Goal: Task Accomplishment & Management: Manage account settings

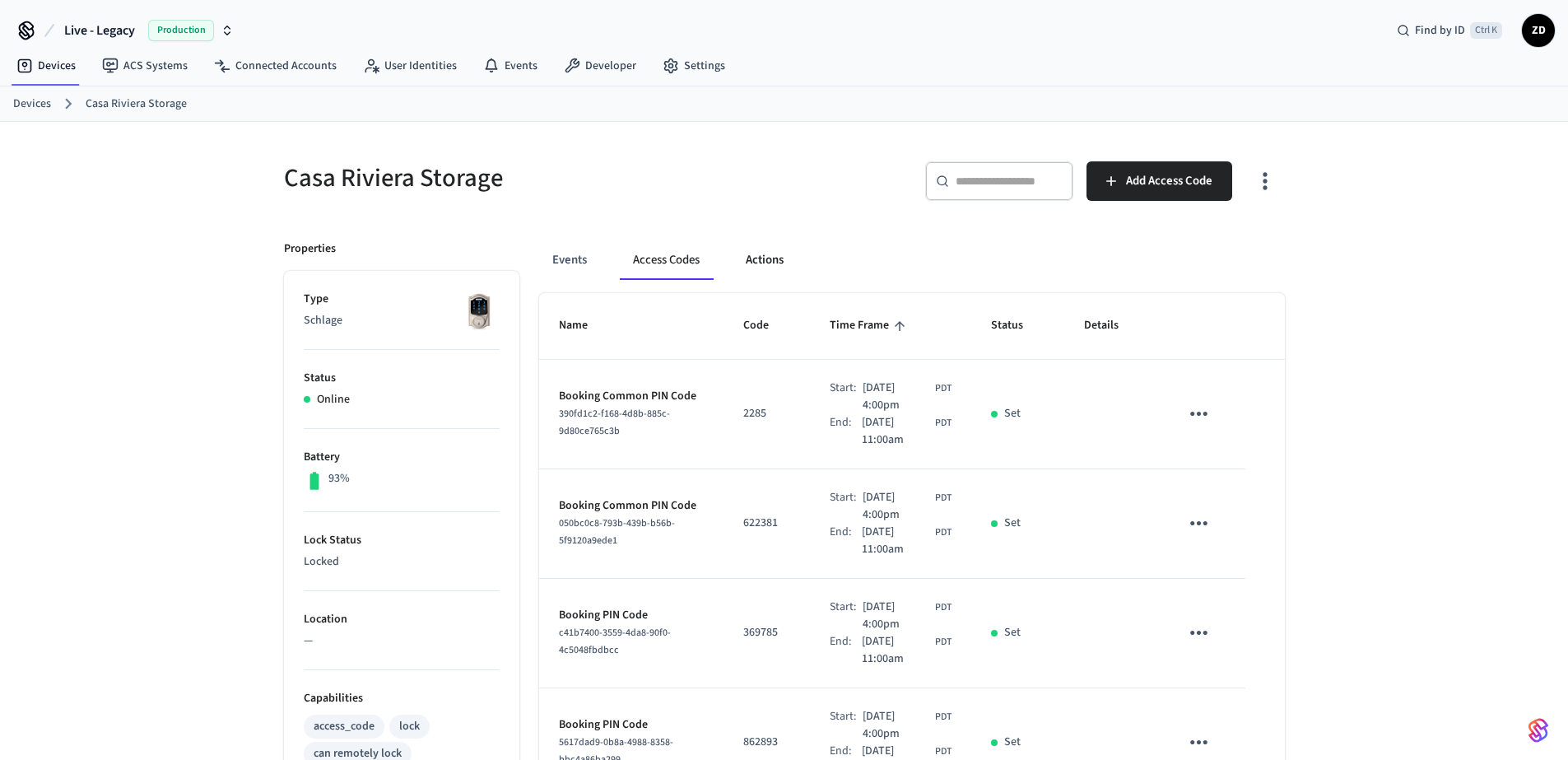
click at [746, 259] on button "Actions" at bounding box center [765, 260] width 65 height 40
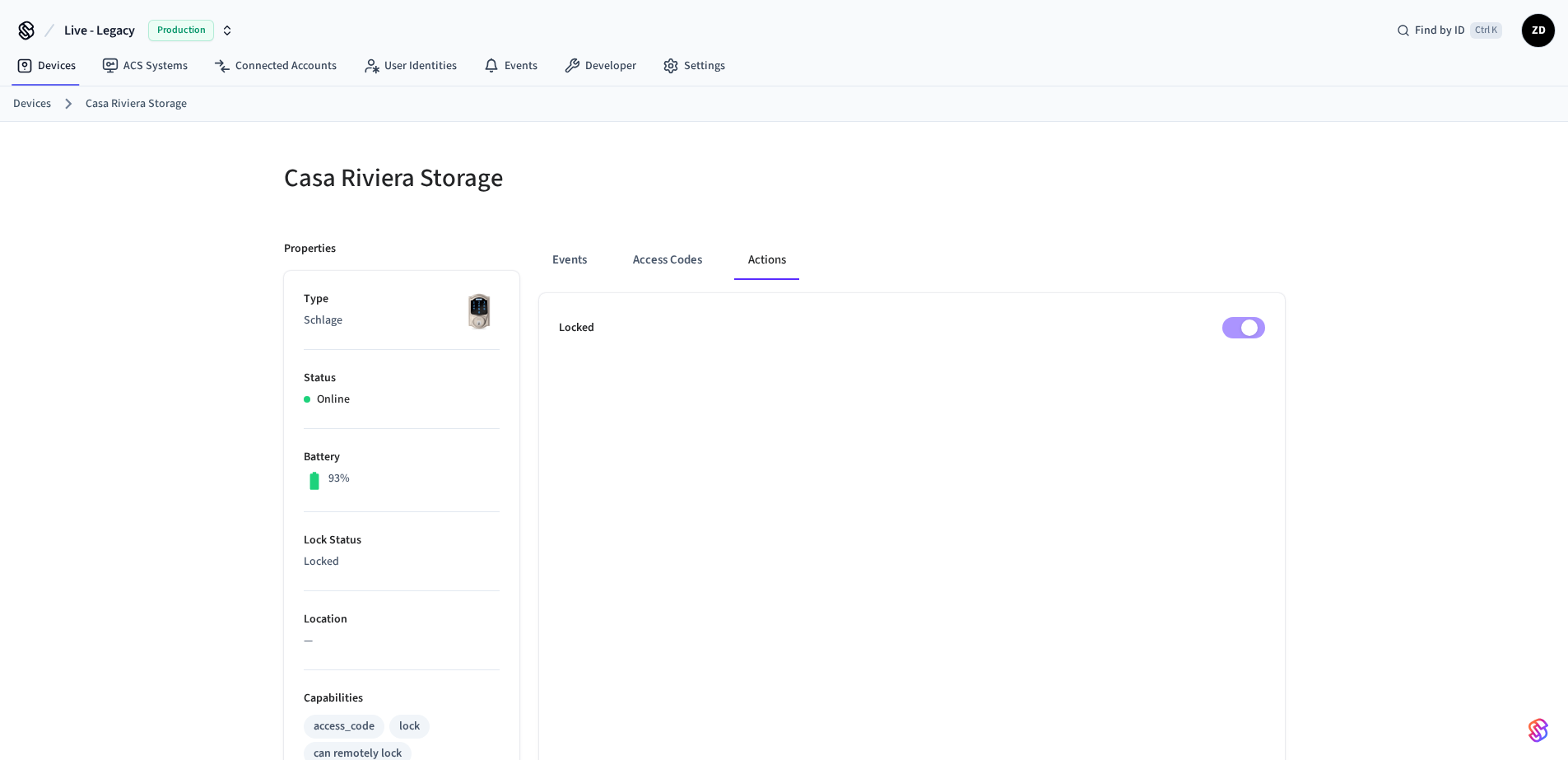
scroll to position [99, 0]
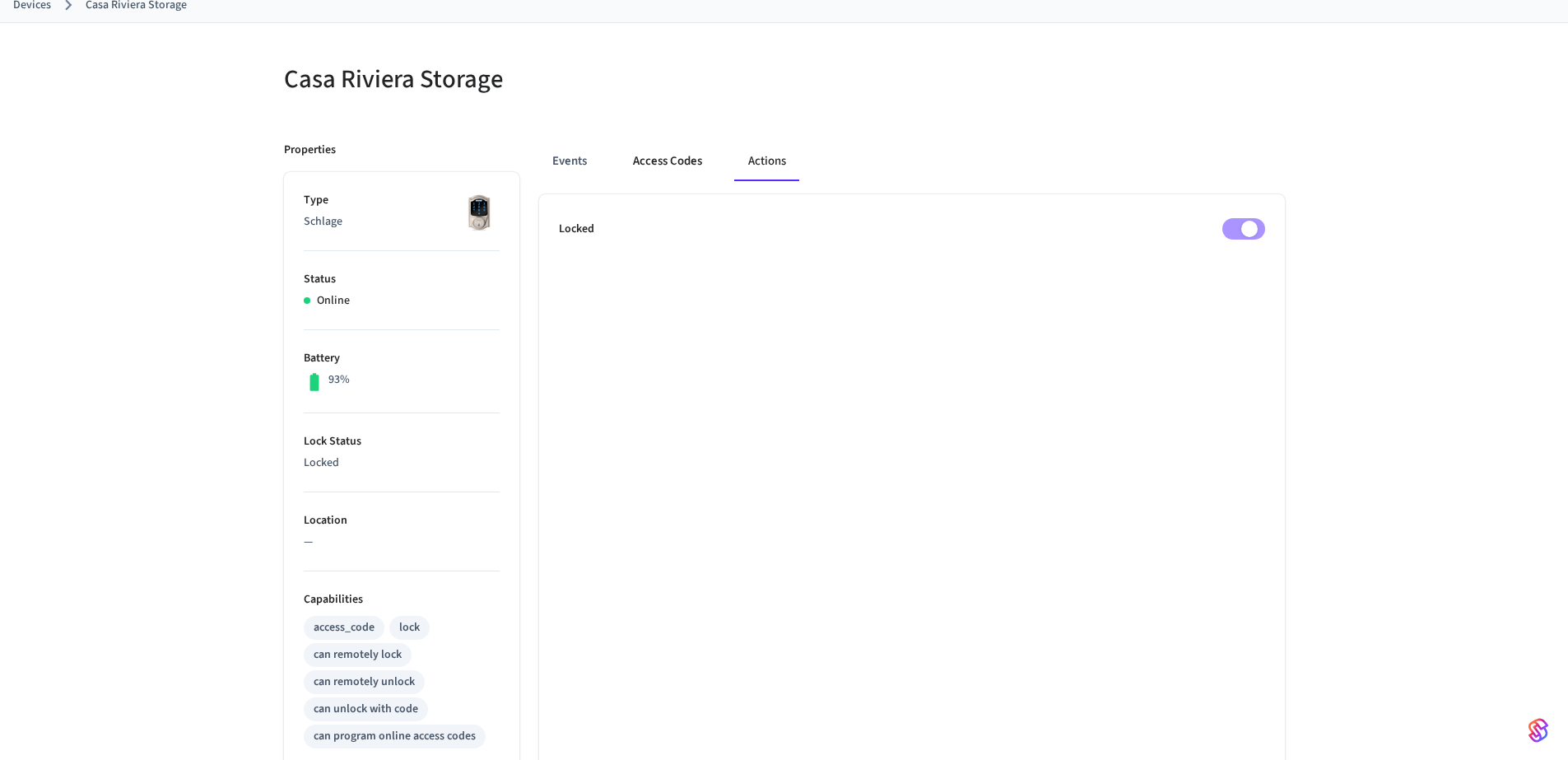
click at [659, 164] on button "Access Codes" at bounding box center [667, 161] width 96 height 40
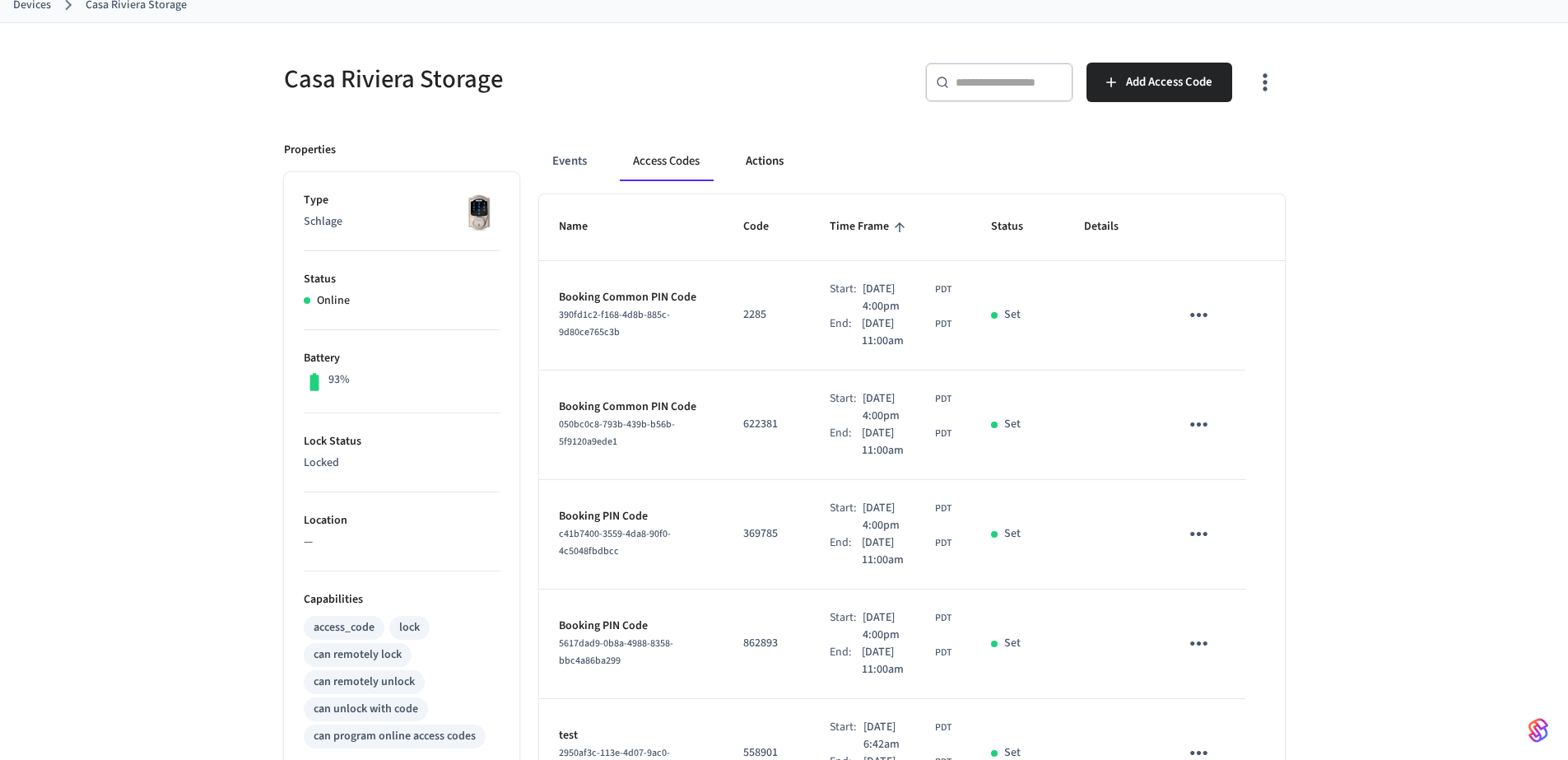
click at [760, 163] on button "Actions" at bounding box center [765, 161] width 65 height 40
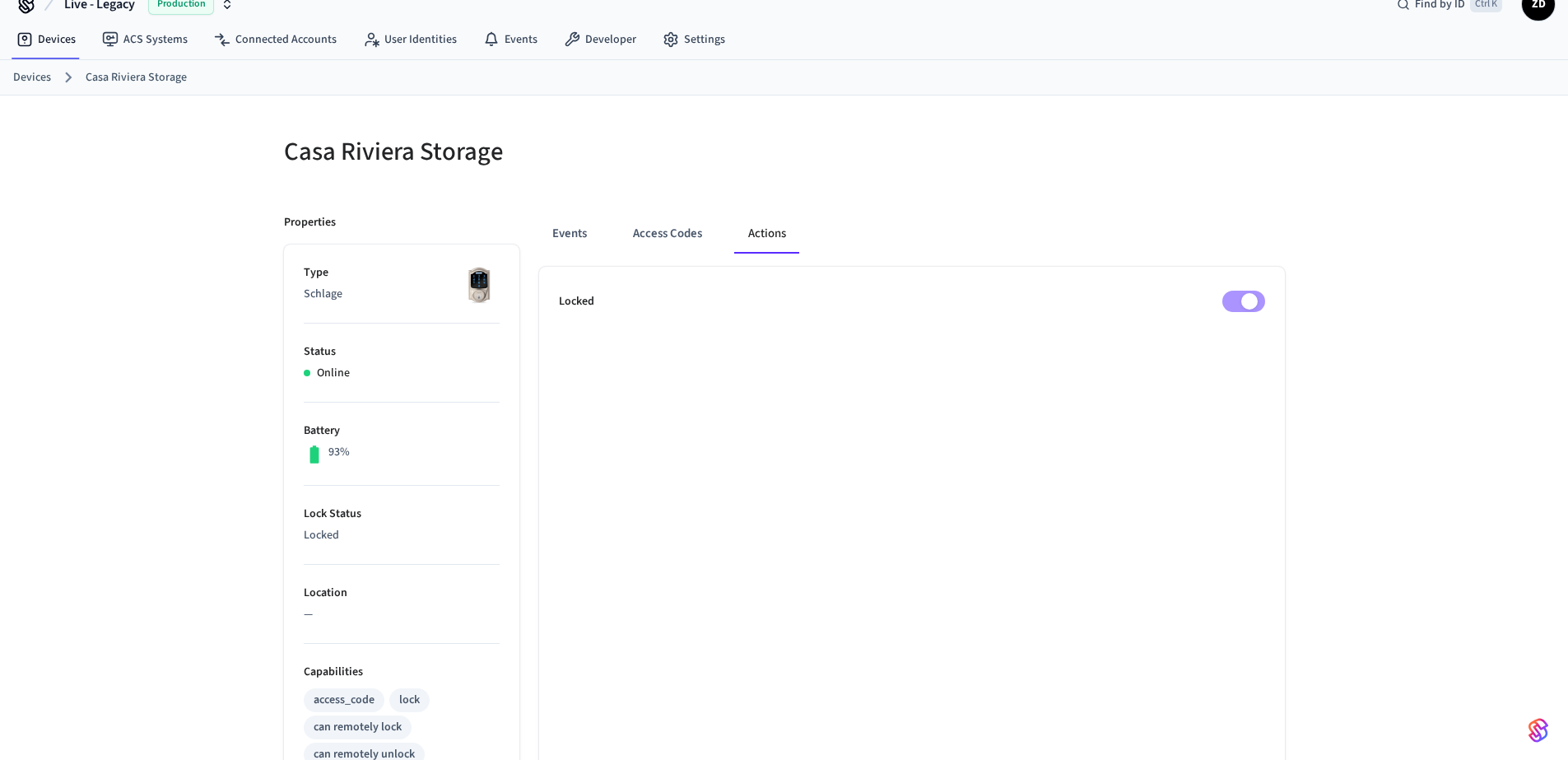
scroll to position [0, 0]
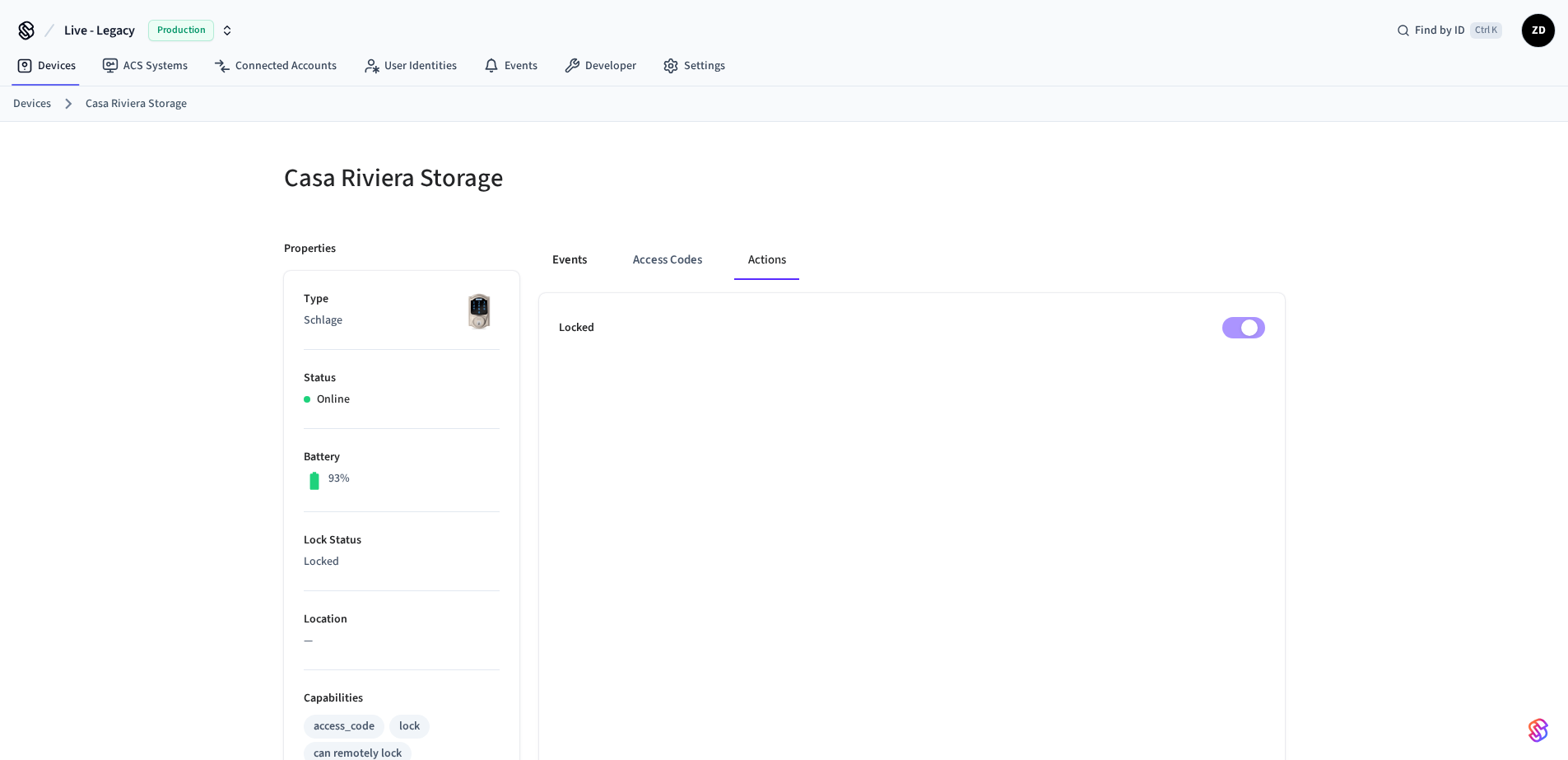
click at [573, 257] on button "Events" at bounding box center [569, 260] width 61 height 40
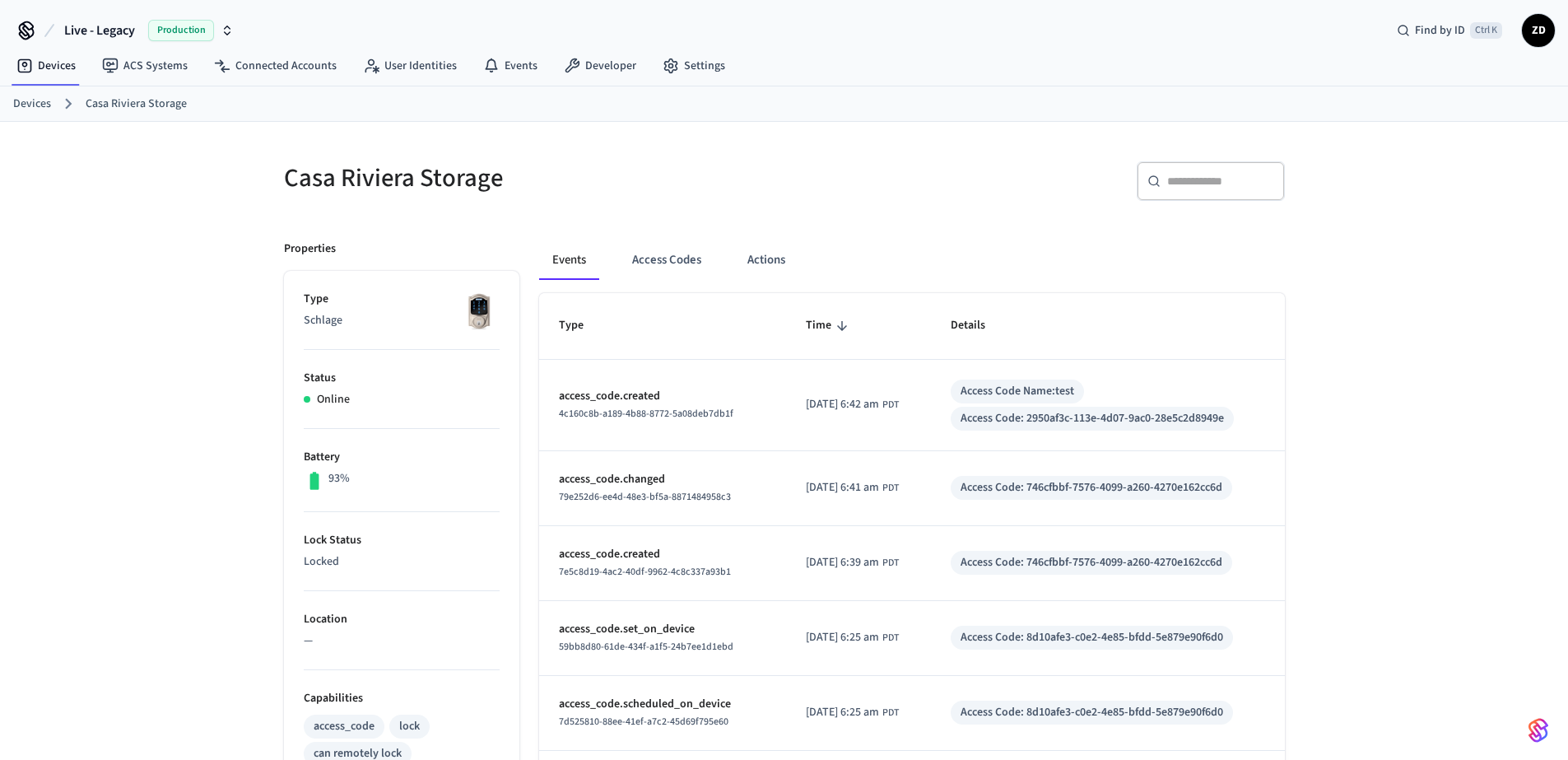
click at [371, 398] on div "Online" at bounding box center [401, 399] width 196 height 17
click at [769, 257] on button "Actions" at bounding box center [767, 260] width 65 height 40
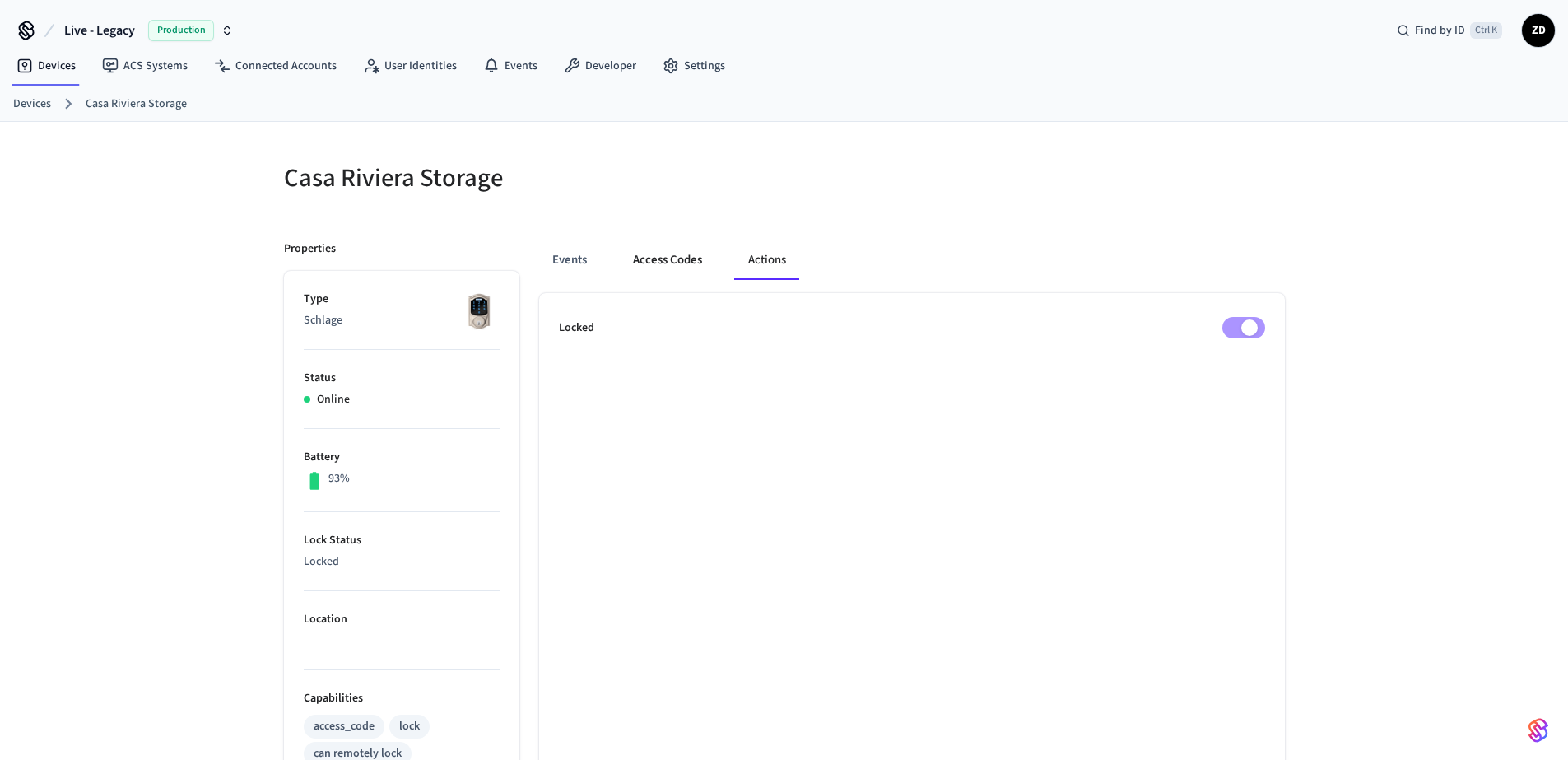
click at [674, 263] on button "Access Codes" at bounding box center [667, 260] width 96 height 40
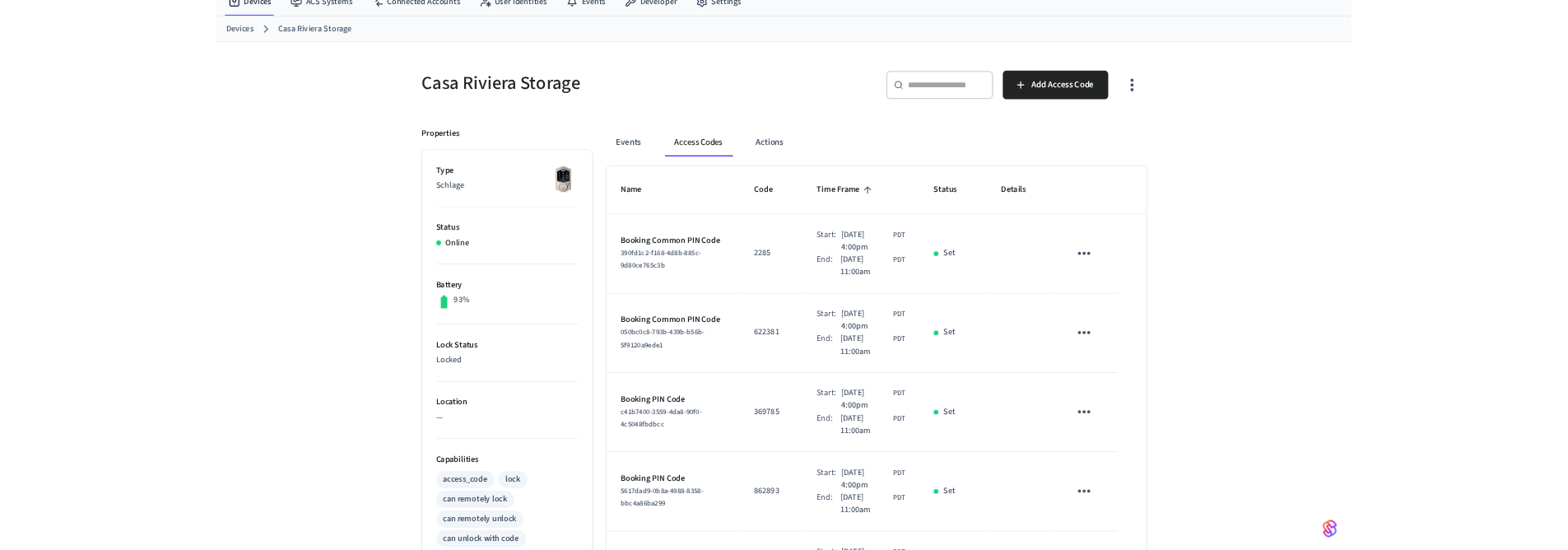
scroll to position [99, 0]
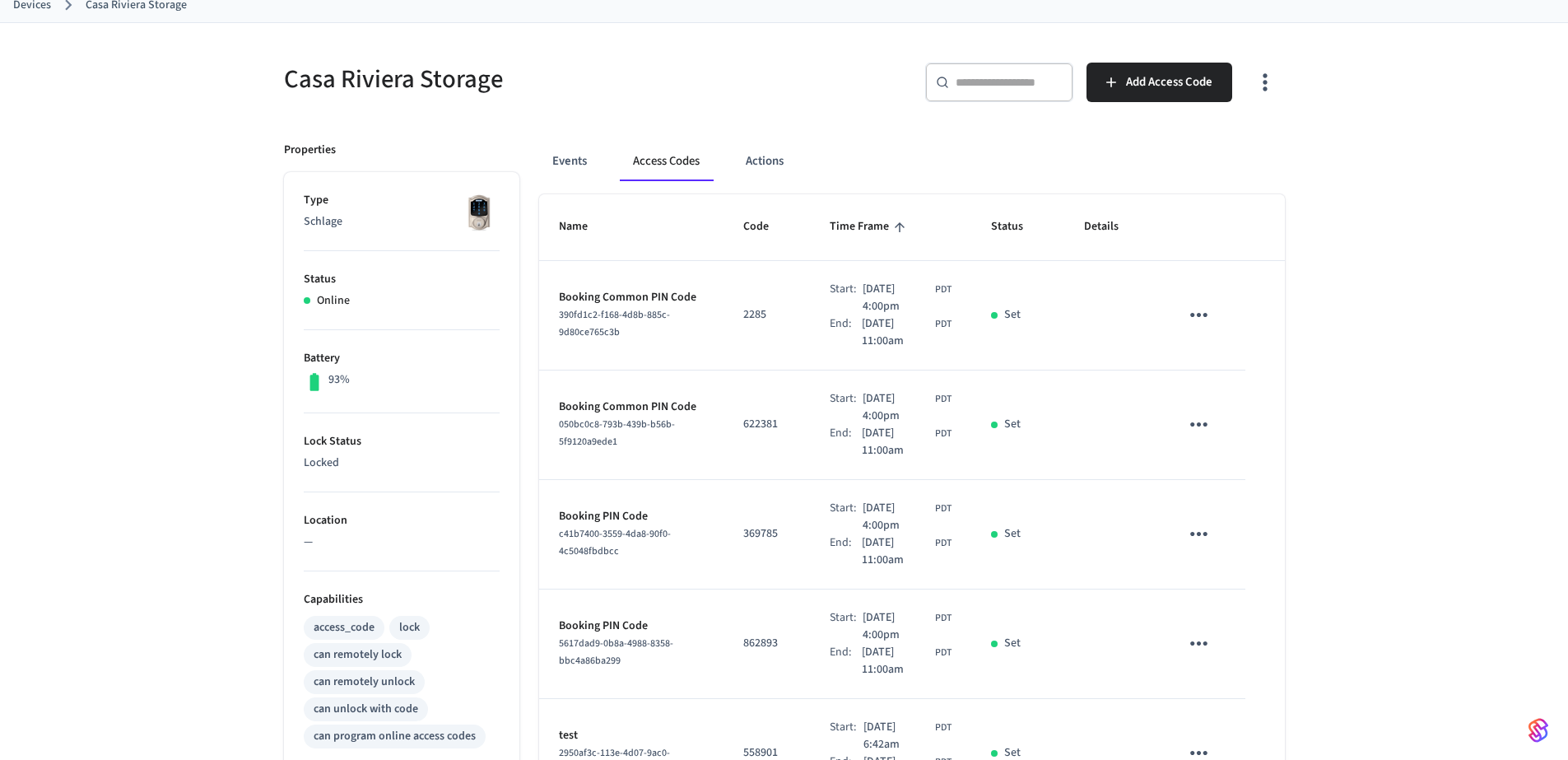
click at [338, 454] on p "Locked" at bounding box center [401, 463] width 196 height 17
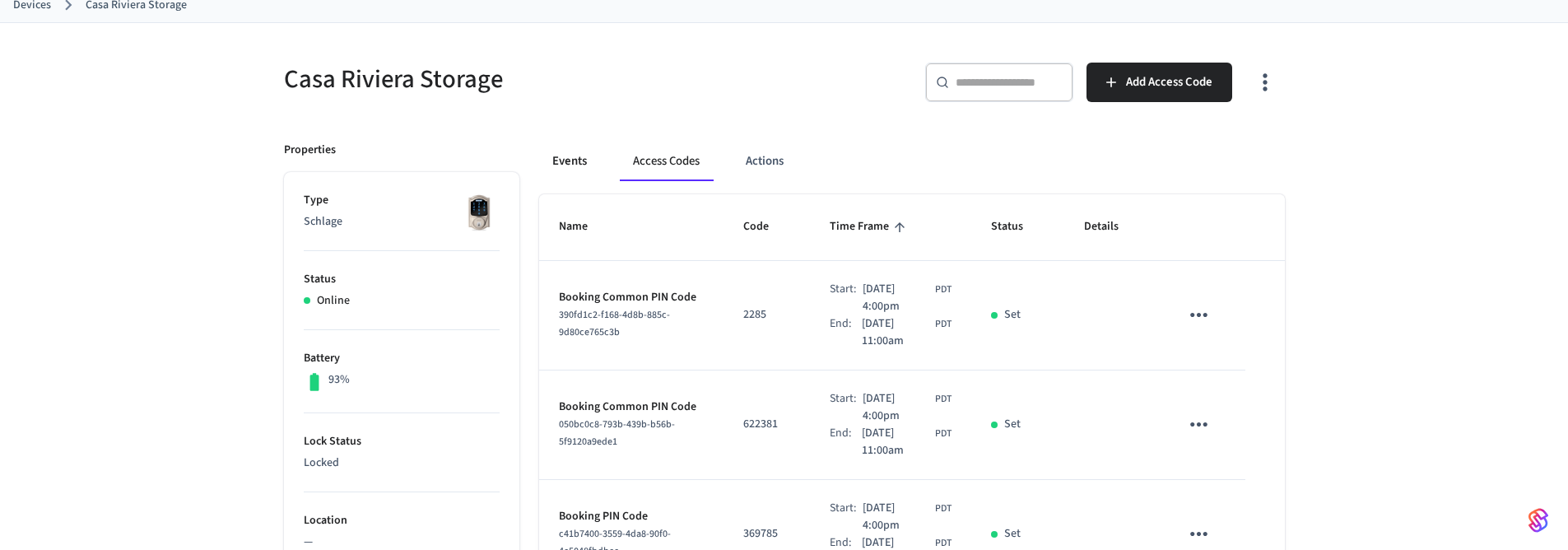
click at [569, 158] on button "Events" at bounding box center [569, 161] width 61 height 40
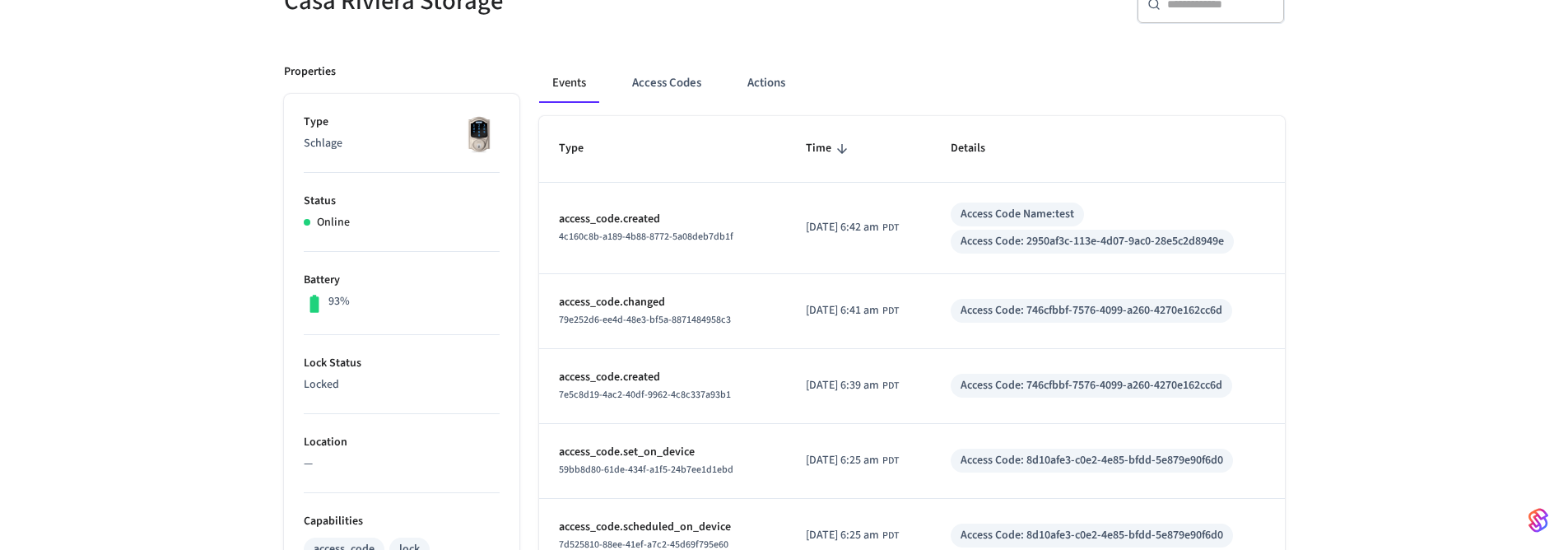
scroll to position [78, 0]
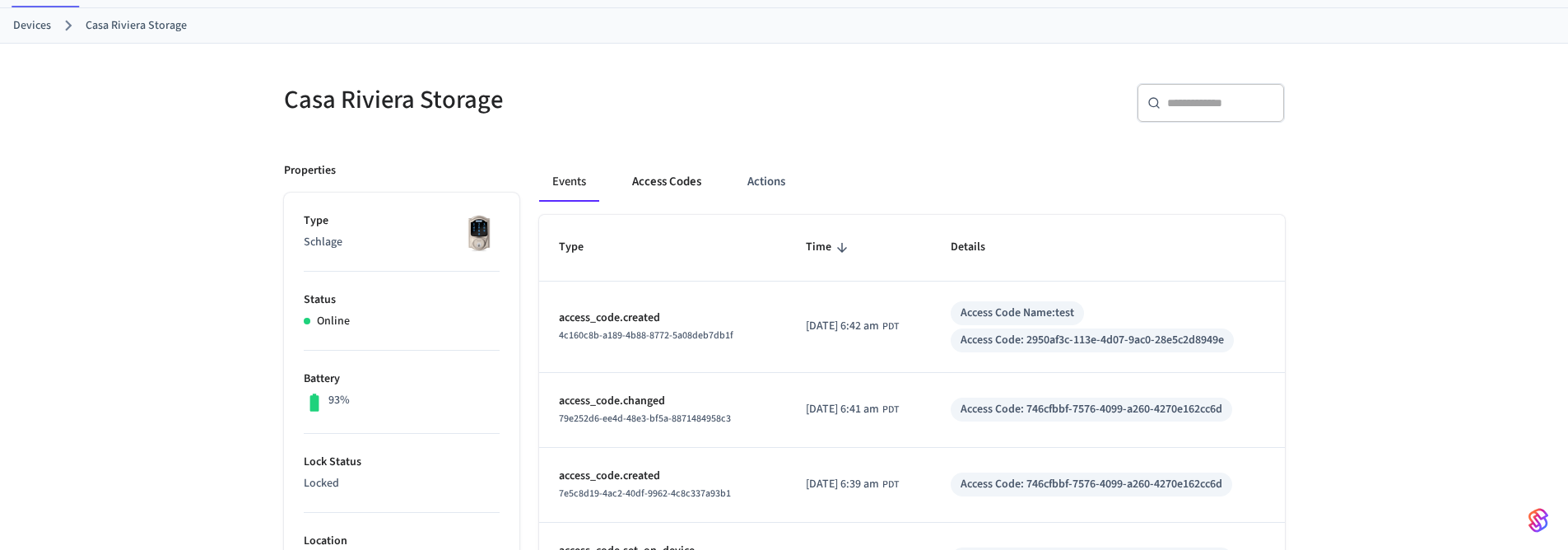
click at [652, 188] on button "Access Codes" at bounding box center [666, 182] width 96 height 40
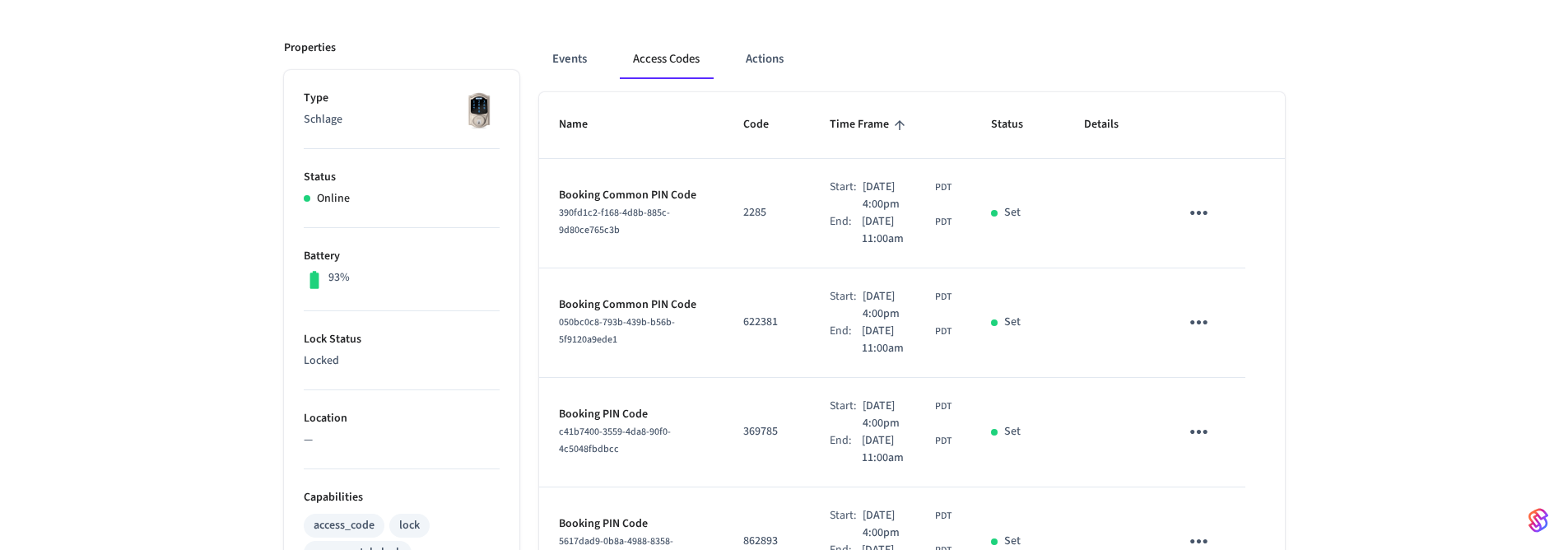
scroll to position [166, 0]
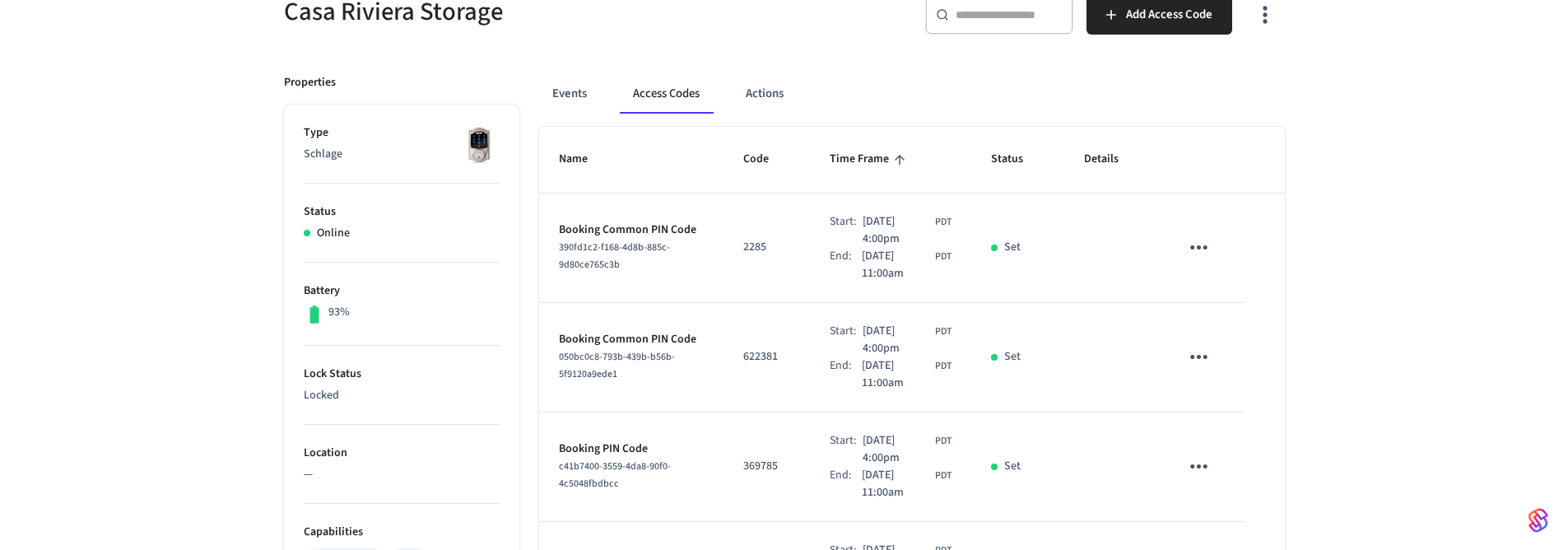
click at [1187, 245] on icon "sticky table" at bounding box center [1199, 247] width 26 height 26
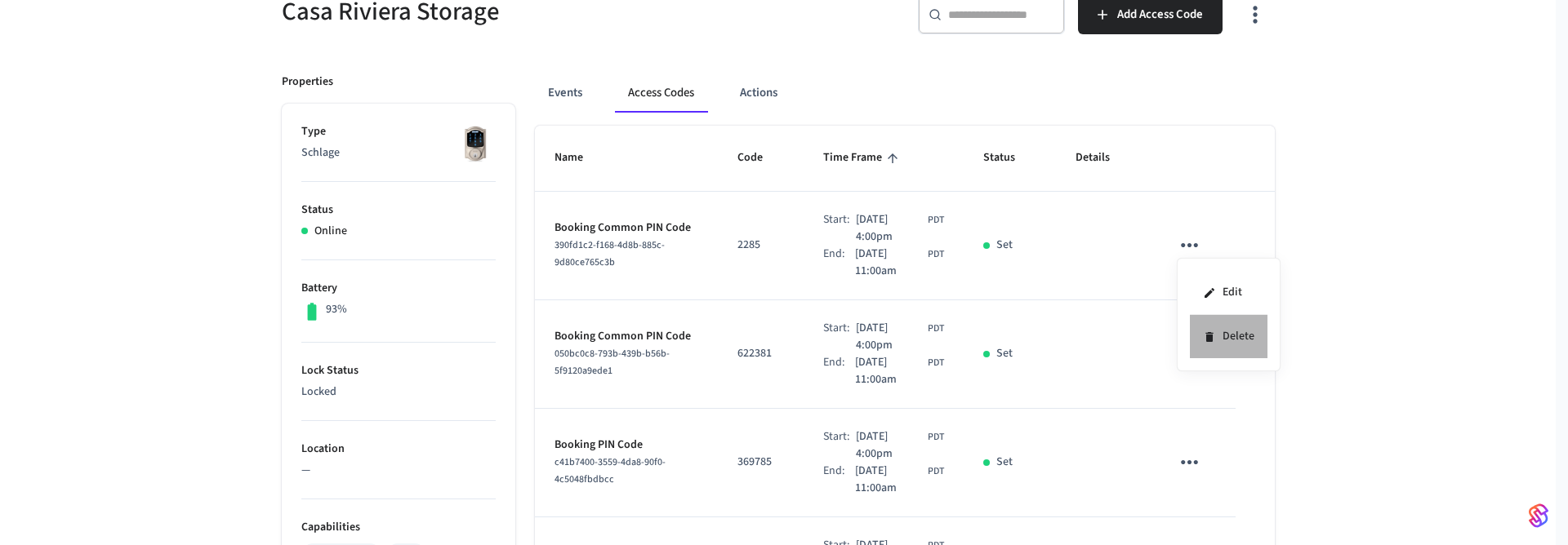
click at [1222, 328] on li "Delete" at bounding box center [1229, 337] width 77 height 43
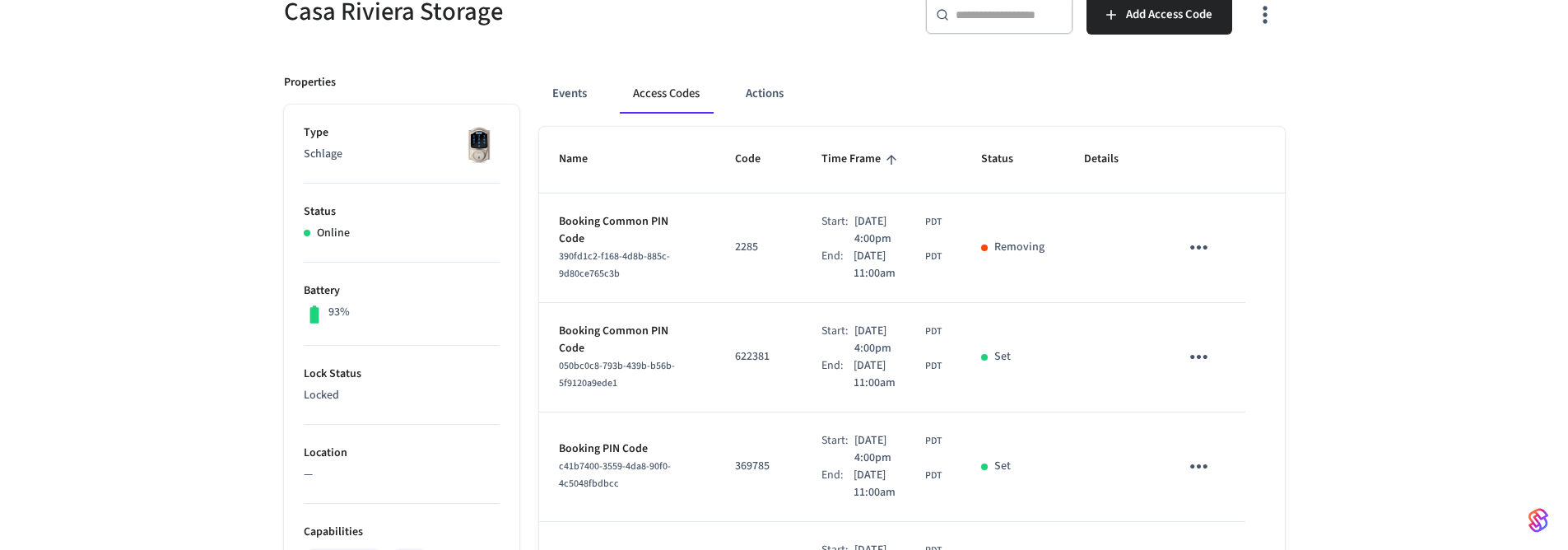
click at [1195, 349] on icon "sticky table" at bounding box center [1199, 357] width 26 height 26
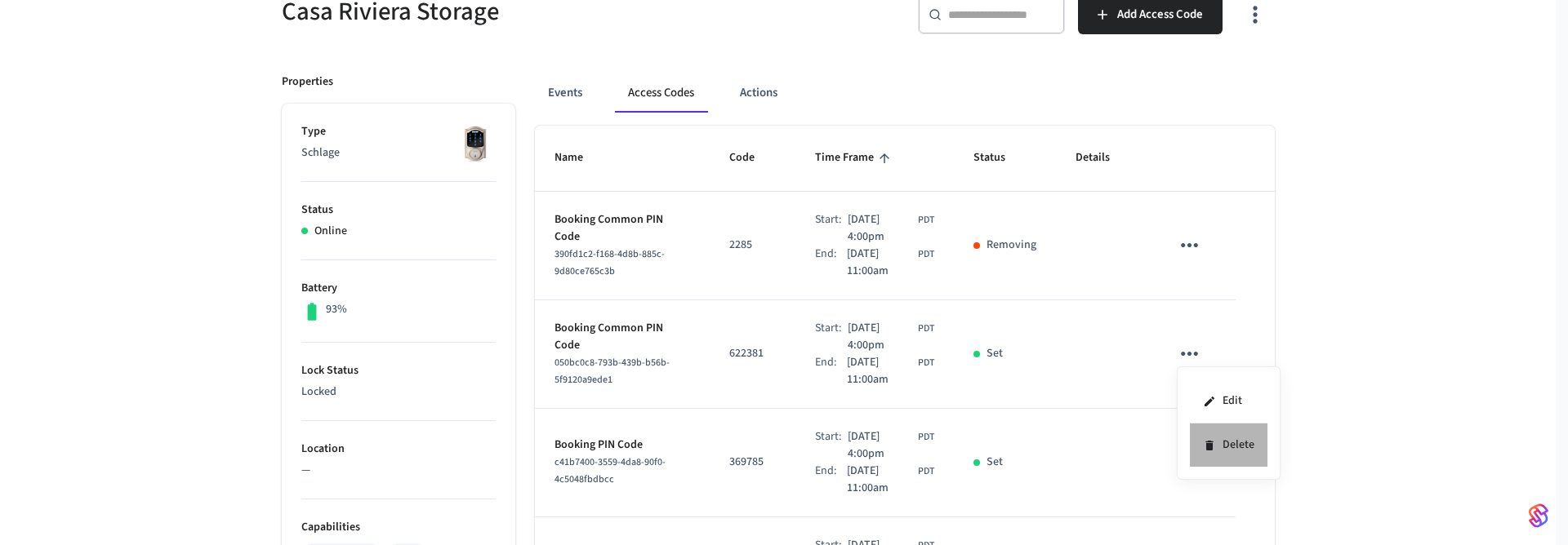
click at [1220, 445] on li "Delete" at bounding box center [1229, 445] width 77 height 43
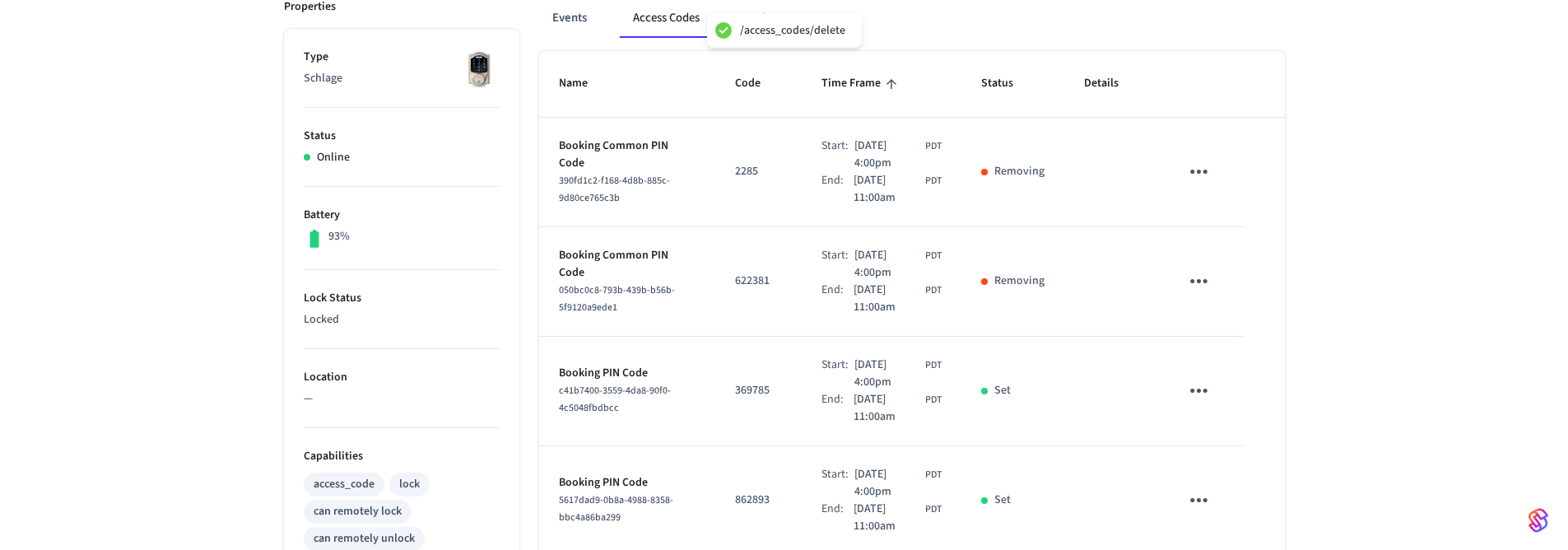
scroll to position [364, 0]
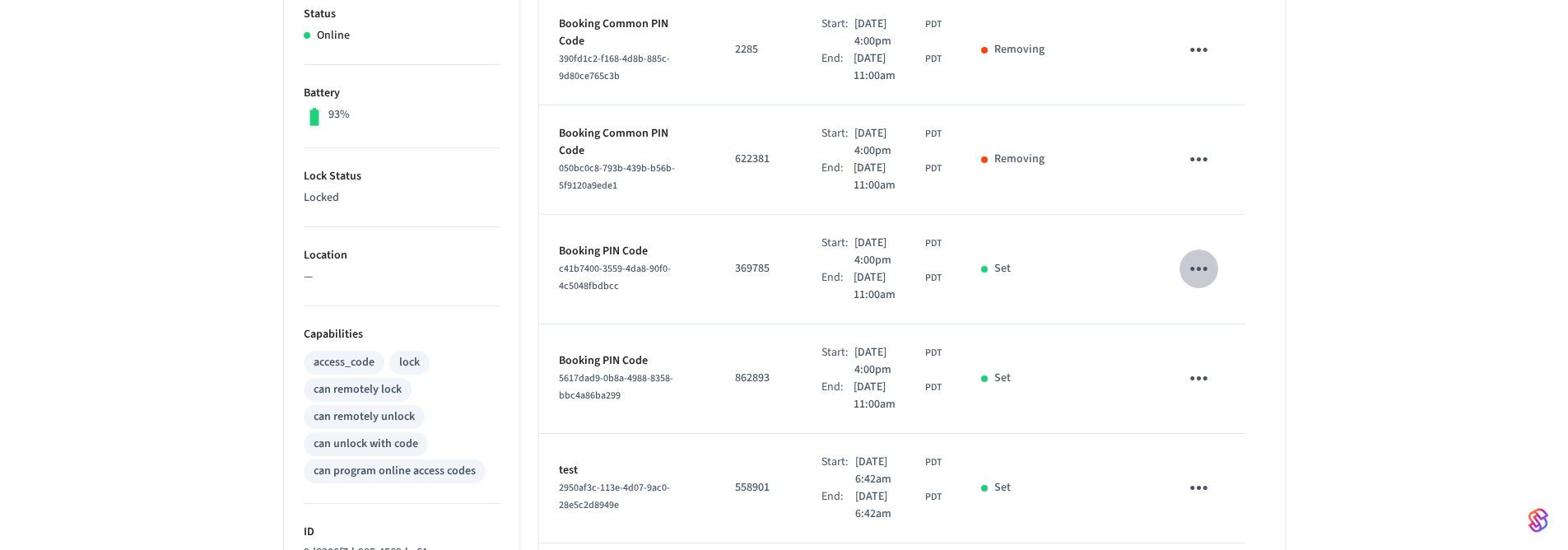
click at [1212, 254] on button "sticky table" at bounding box center [1199, 269] width 39 height 39
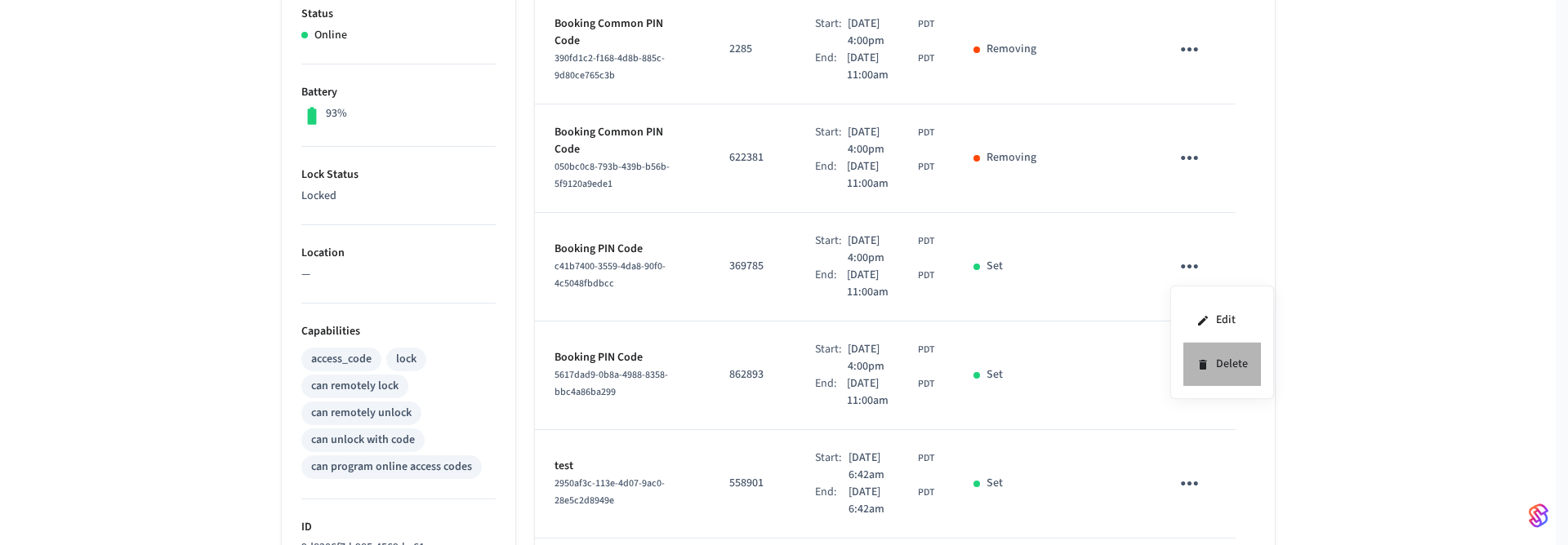
click at [1227, 371] on li "Delete" at bounding box center [1222, 364] width 77 height 43
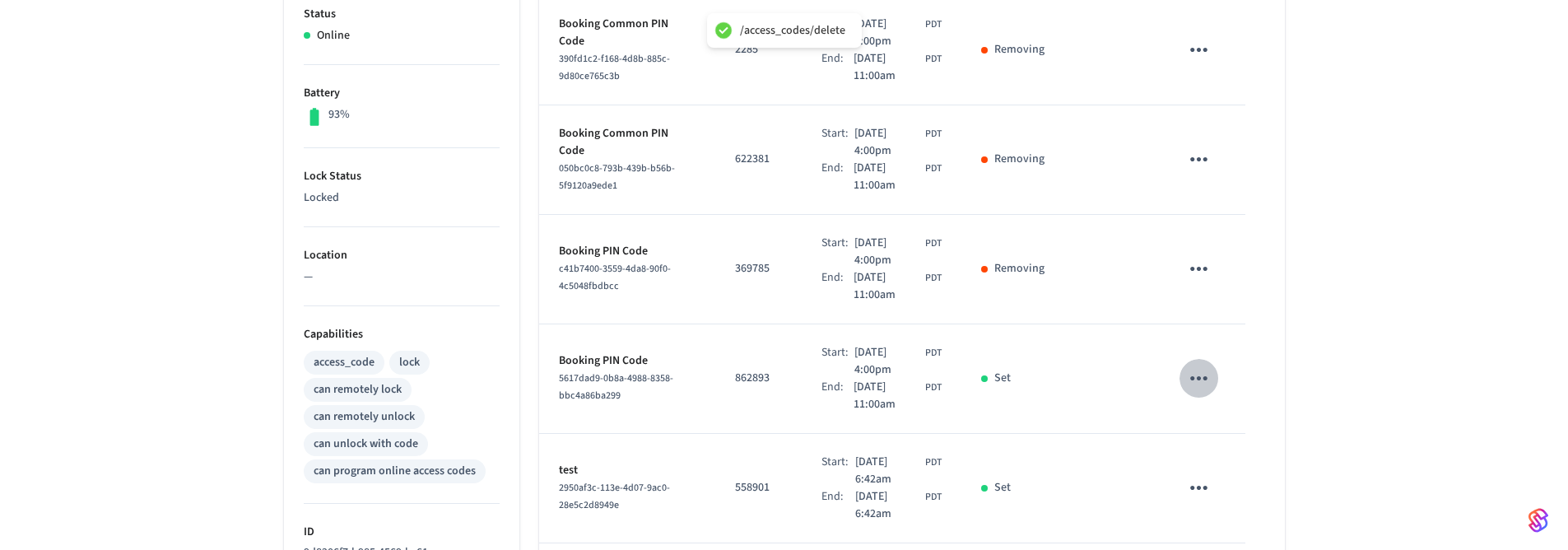
click at [1201, 371] on icon "sticky table" at bounding box center [1199, 378] width 26 height 26
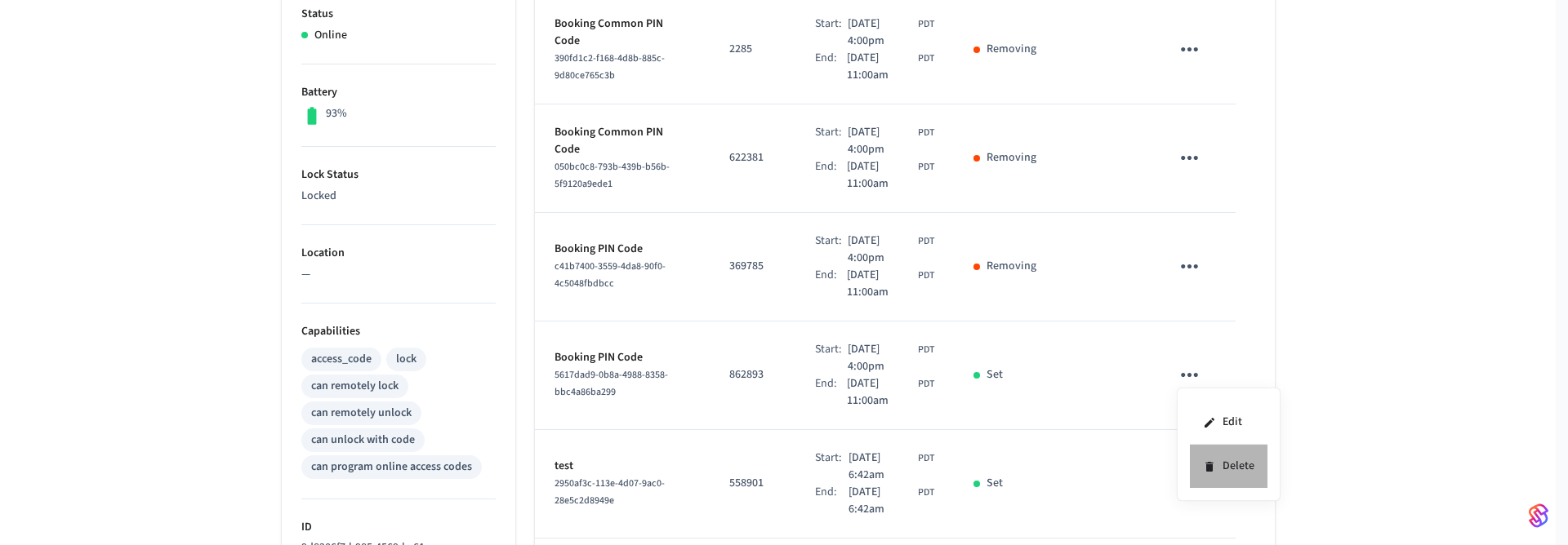
click at [1237, 460] on li "Delete" at bounding box center [1229, 467] width 77 height 43
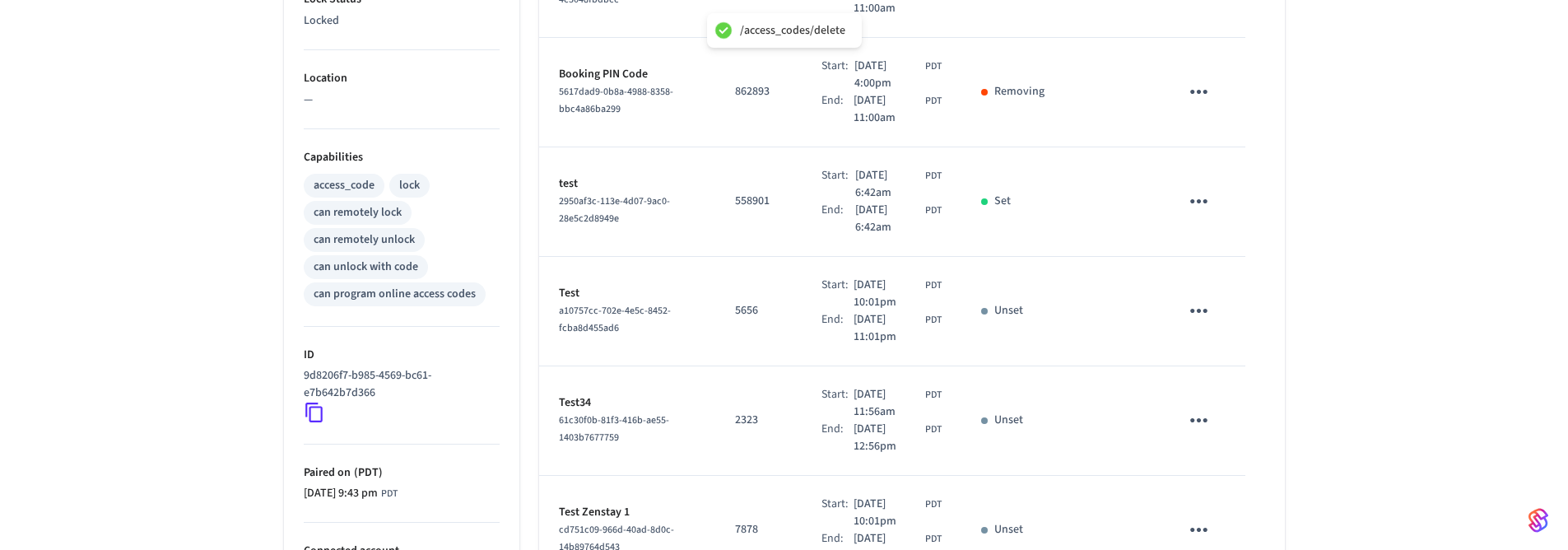
scroll to position [562, 0]
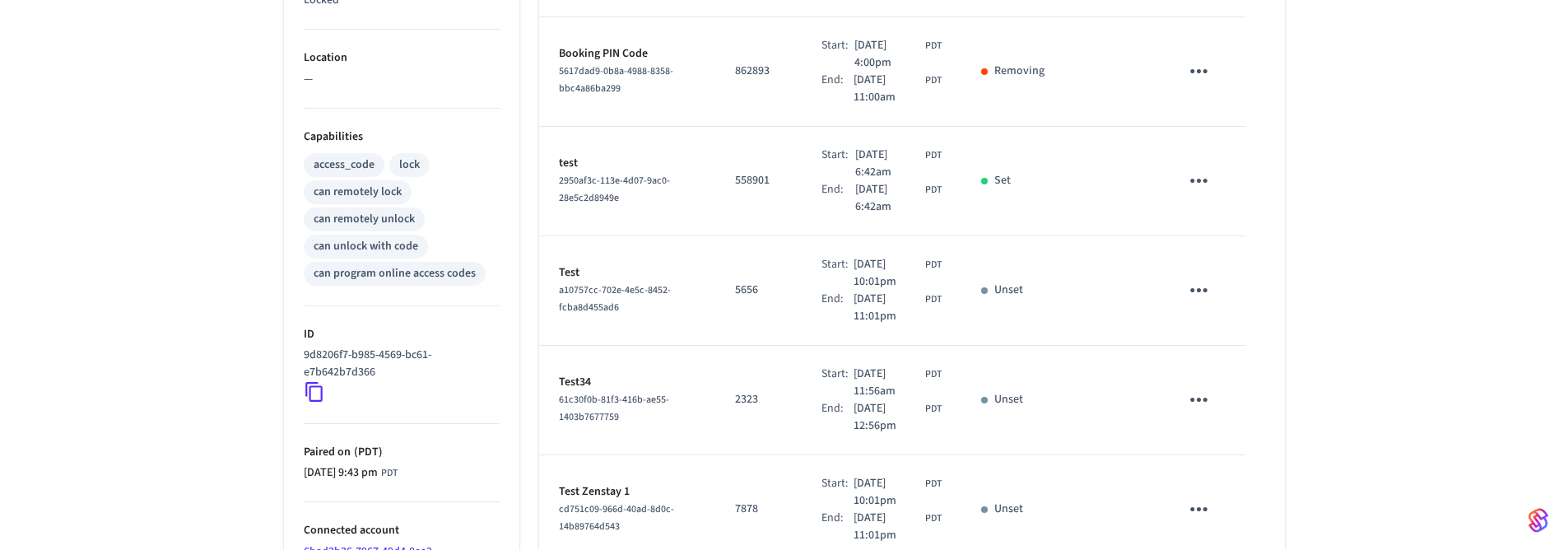
click at [1203, 172] on icon "sticky table" at bounding box center [1199, 180] width 26 height 26
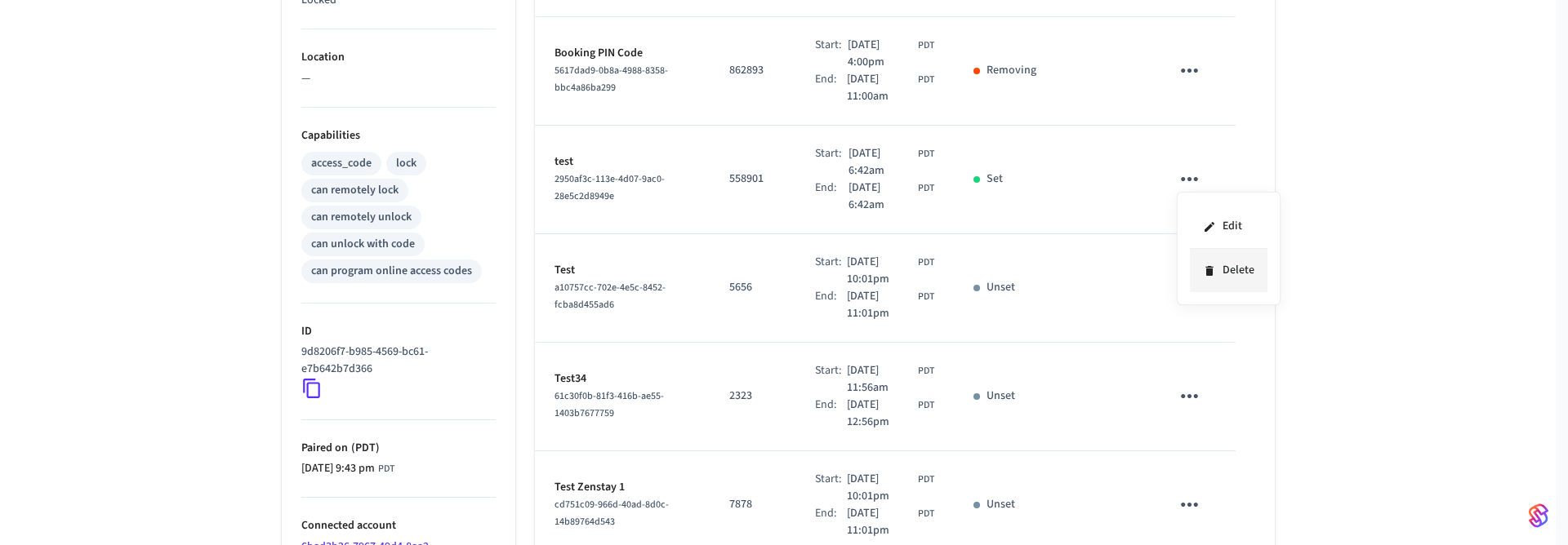
click at [1234, 268] on li "Delete" at bounding box center [1229, 271] width 77 height 43
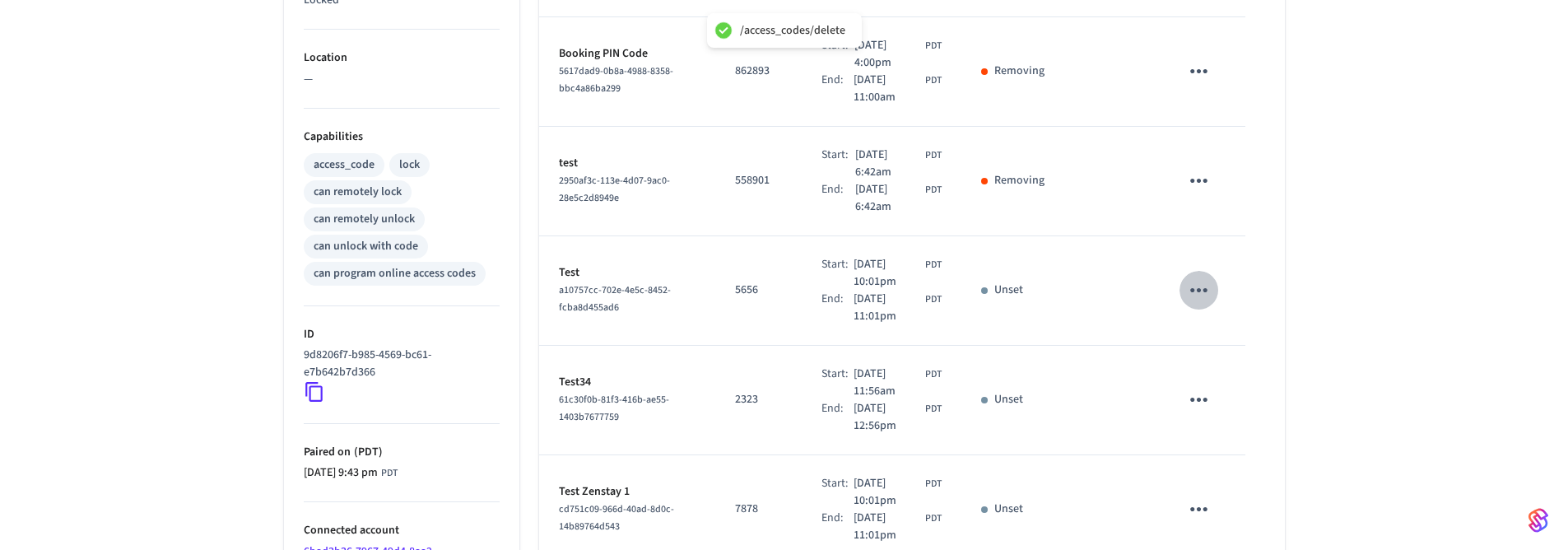
click at [1195, 293] on icon "sticky table" at bounding box center [1199, 290] width 26 height 26
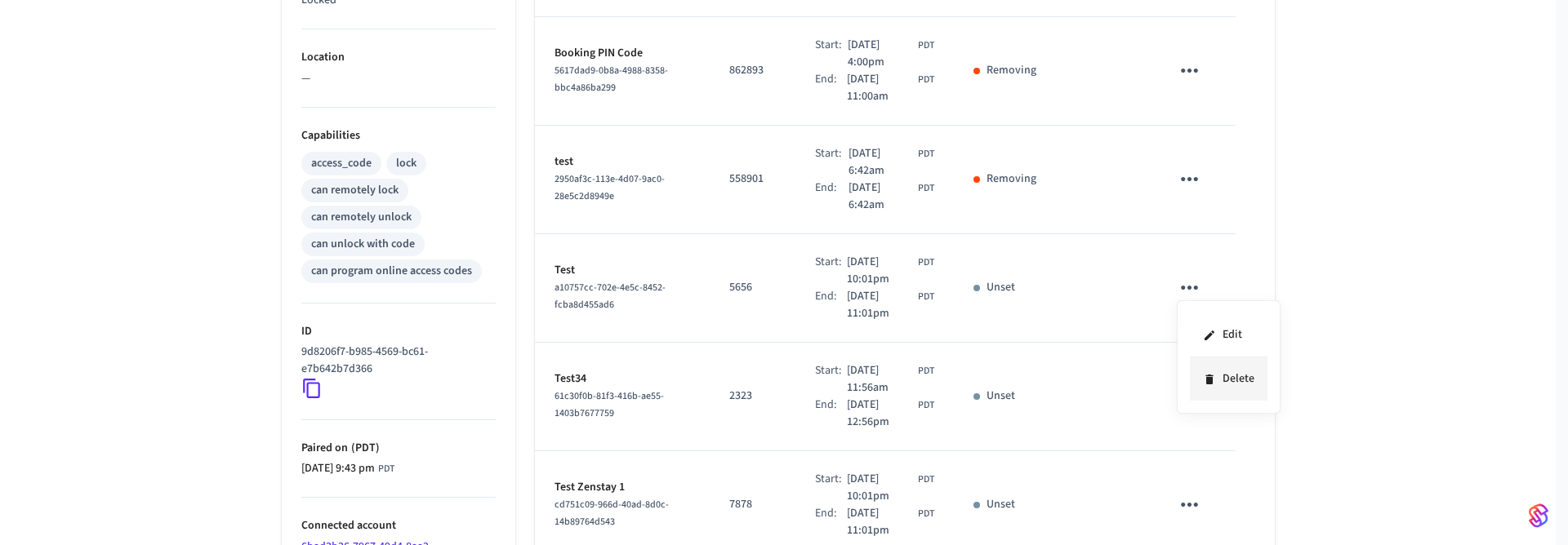
click at [1216, 378] on icon at bounding box center [1210, 379] width 13 height 13
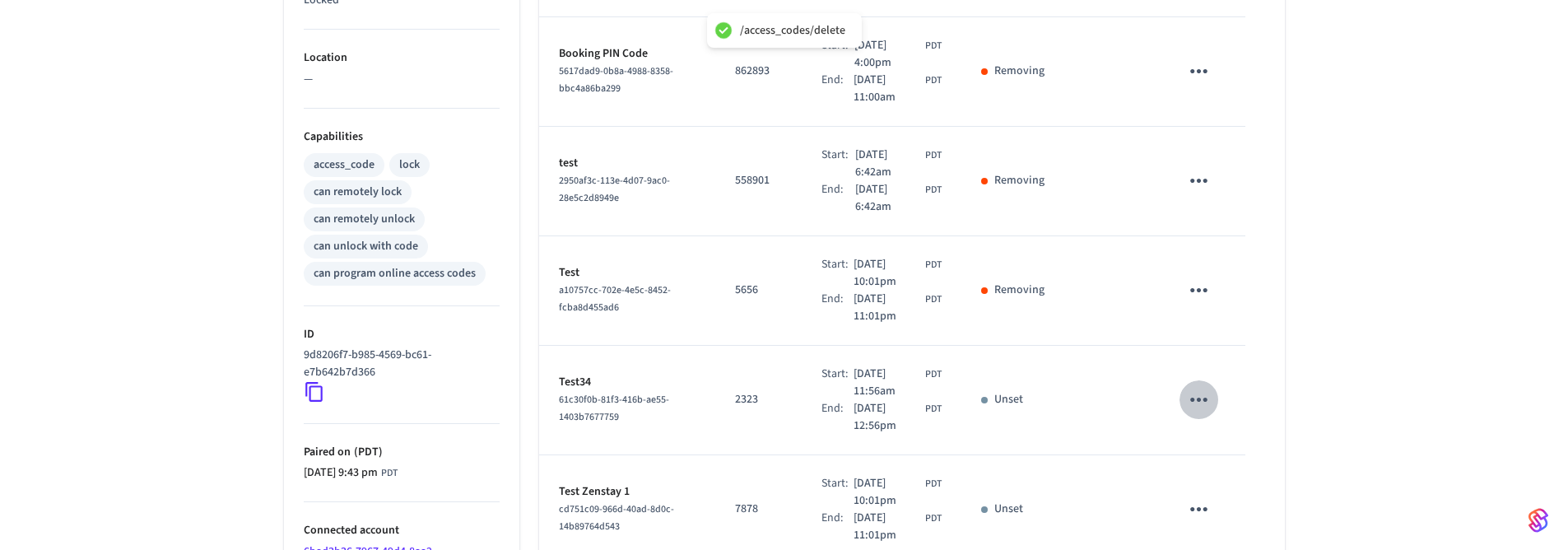
click at [1199, 401] on icon "sticky table" at bounding box center [1199, 400] width 17 height 4
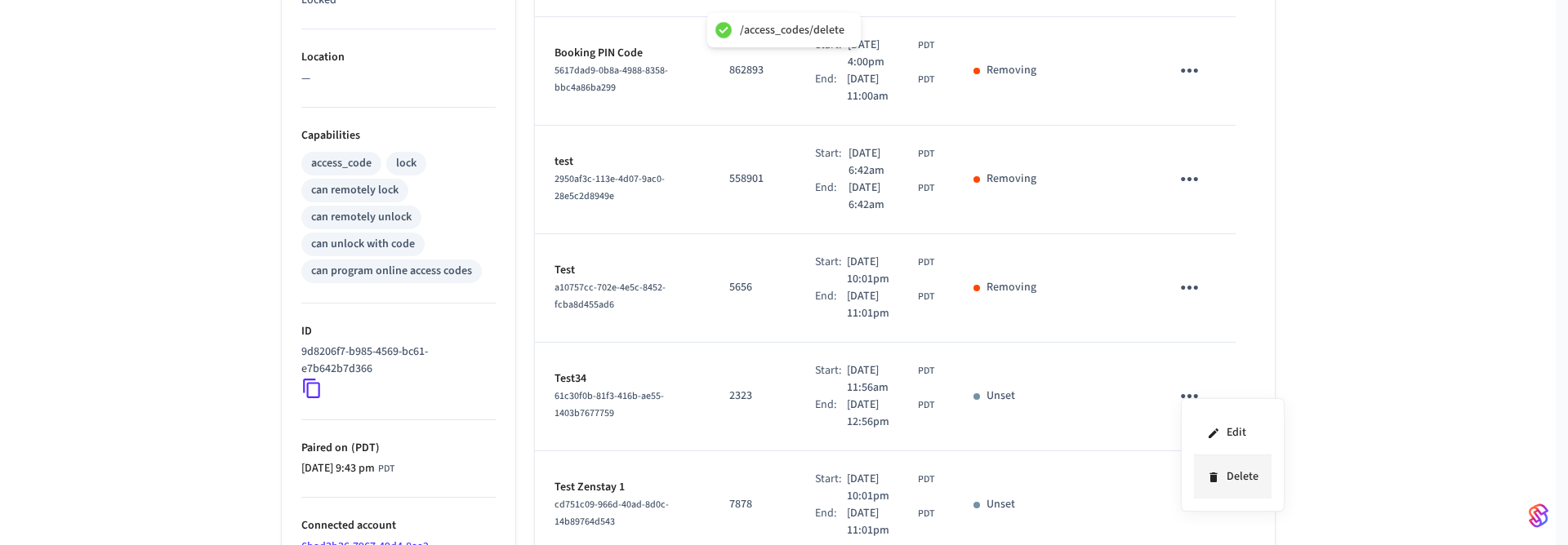
click at [1251, 471] on li "Delete" at bounding box center [1233, 477] width 77 height 43
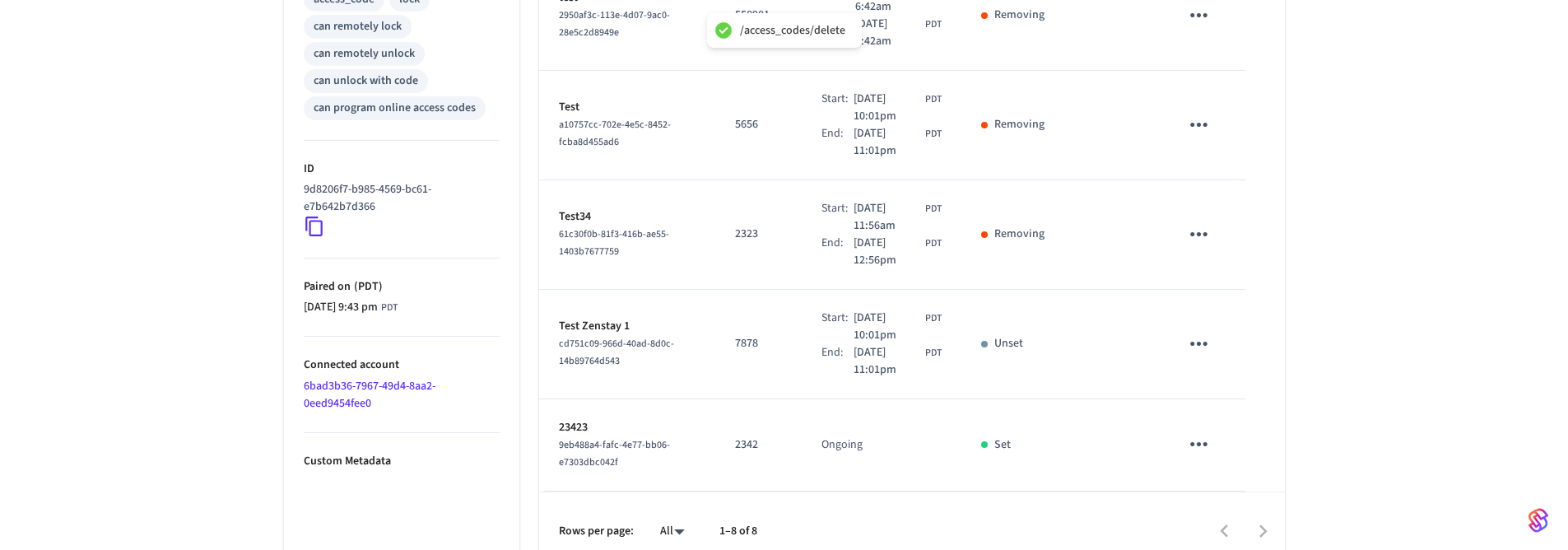
scroll to position [749, 0]
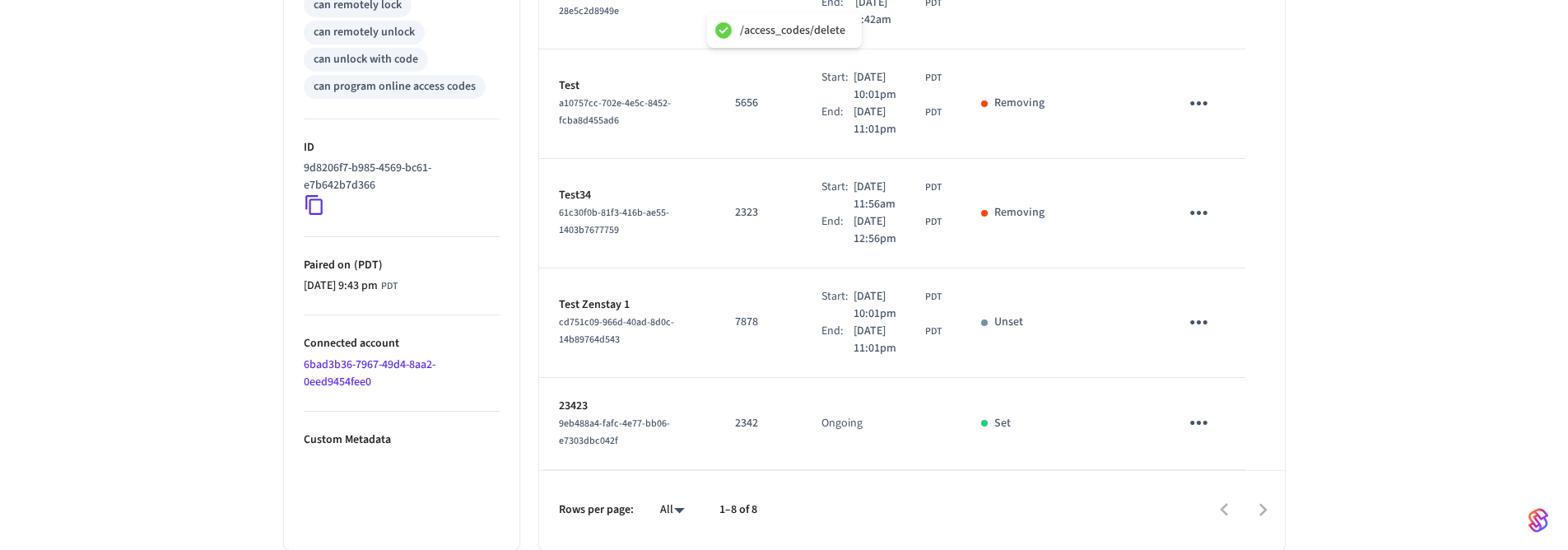
click at [1197, 313] on icon "sticky table" at bounding box center [1199, 322] width 26 height 26
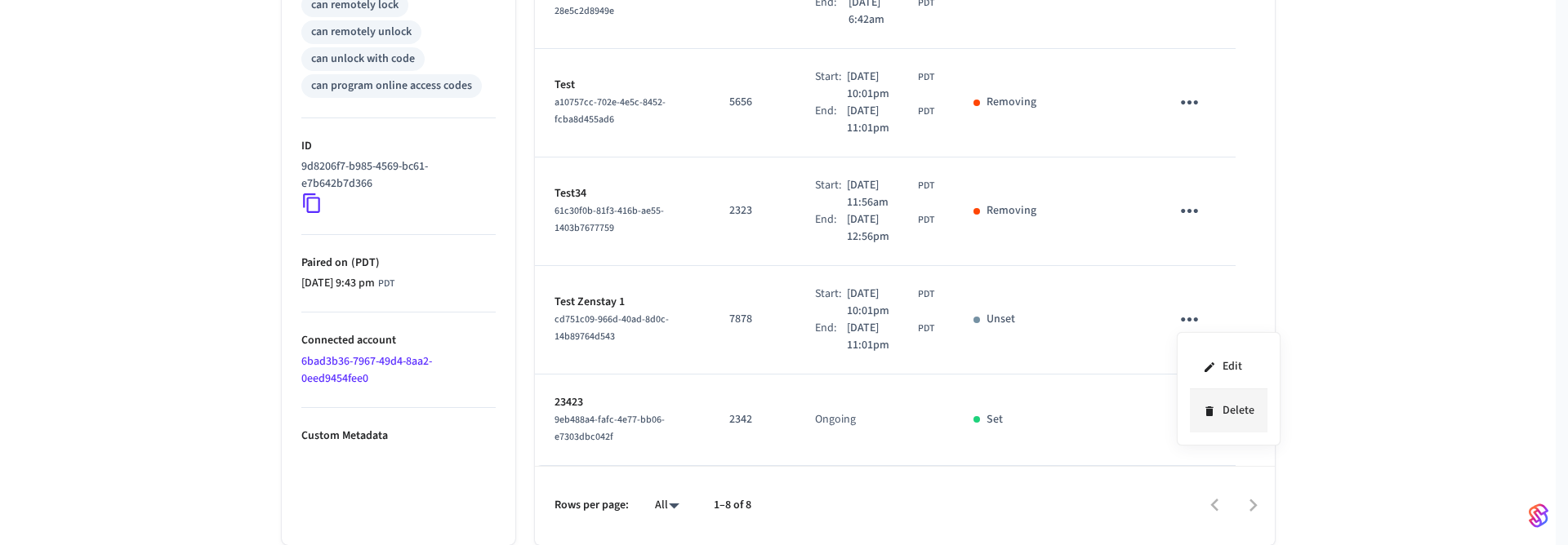
click at [1227, 416] on li "Delete" at bounding box center [1229, 411] width 77 height 43
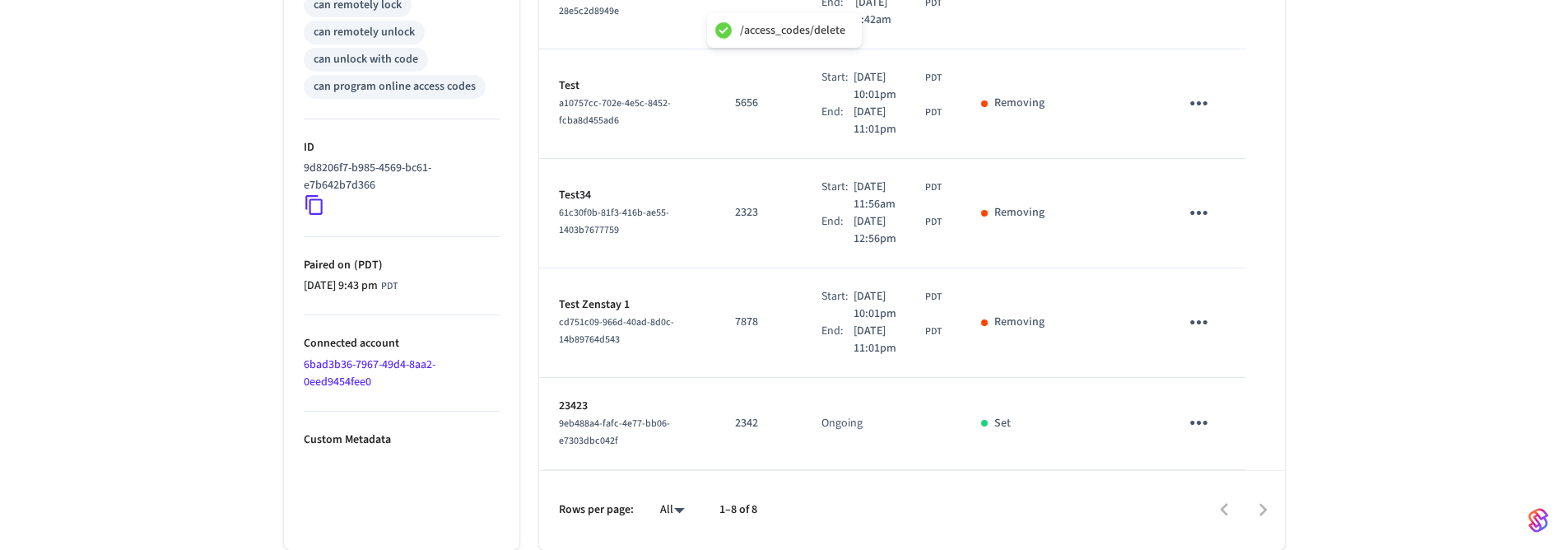
click at [1203, 426] on icon "sticky table" at bounding box center [1199, 423] width 26 height 26
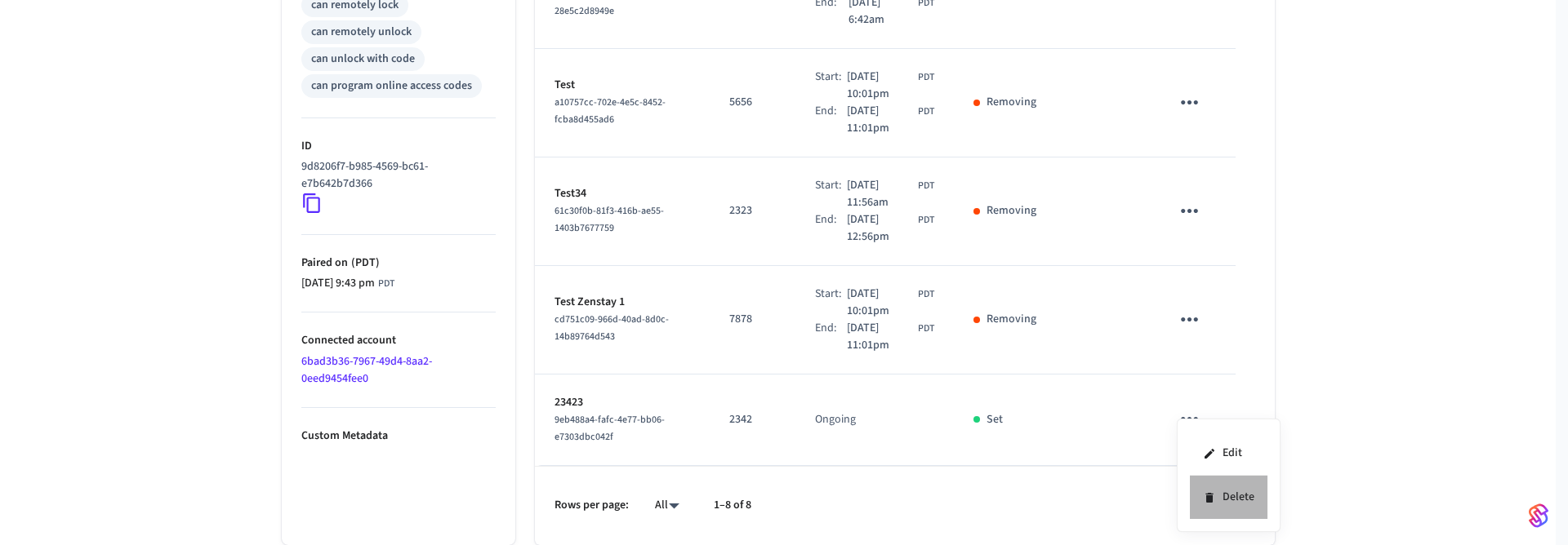
click at [1234, 495] on li "Delete" at bounding box center [1229, 498] width 77 height 43
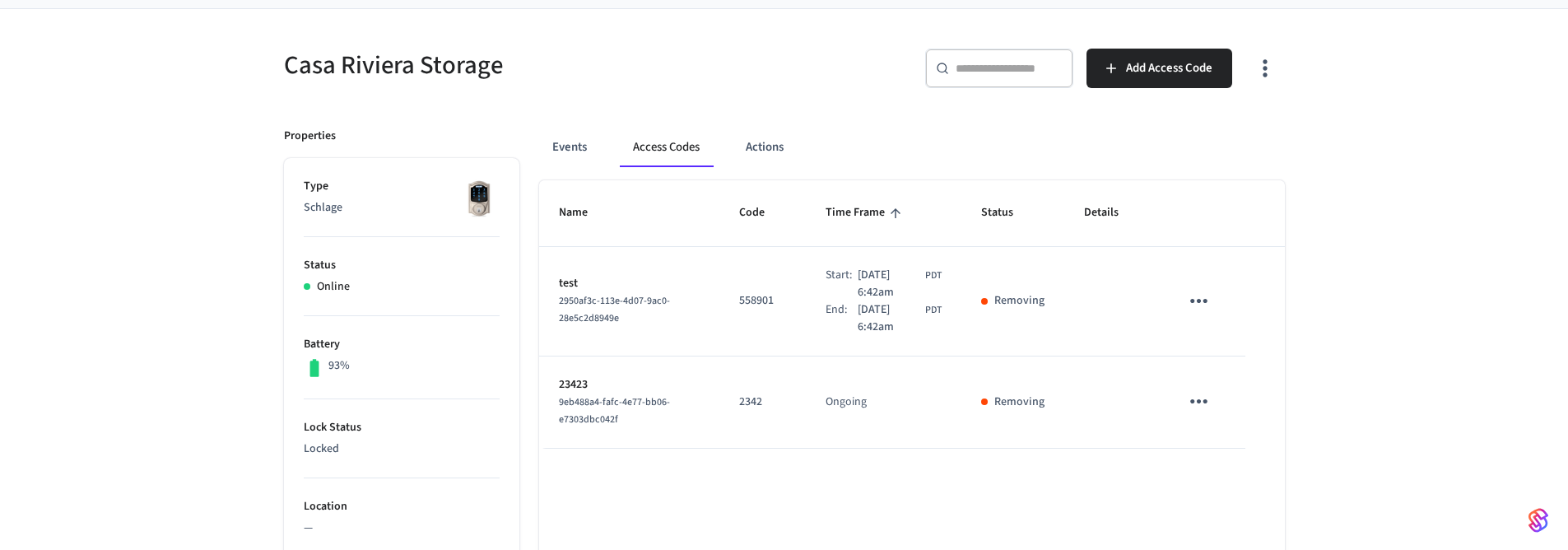
scroll to position [78, 0]
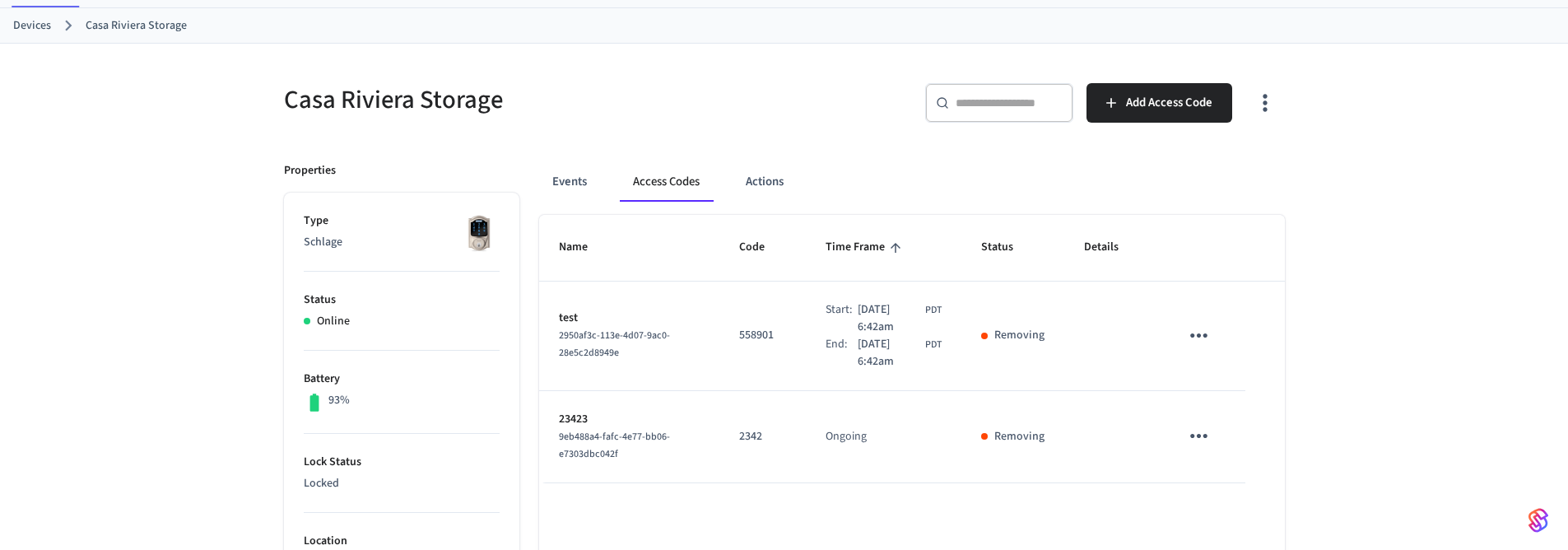
click at [996, 242] on span "Status" at bounding box center [1008, 247] width 53 height 26
click at [830, 249] on span "Time Frame" at bounding box center [866, 247] width 81 height 26
click at [739, 246] on span "Code" at bounding box center [762, 247] width 47 height 26
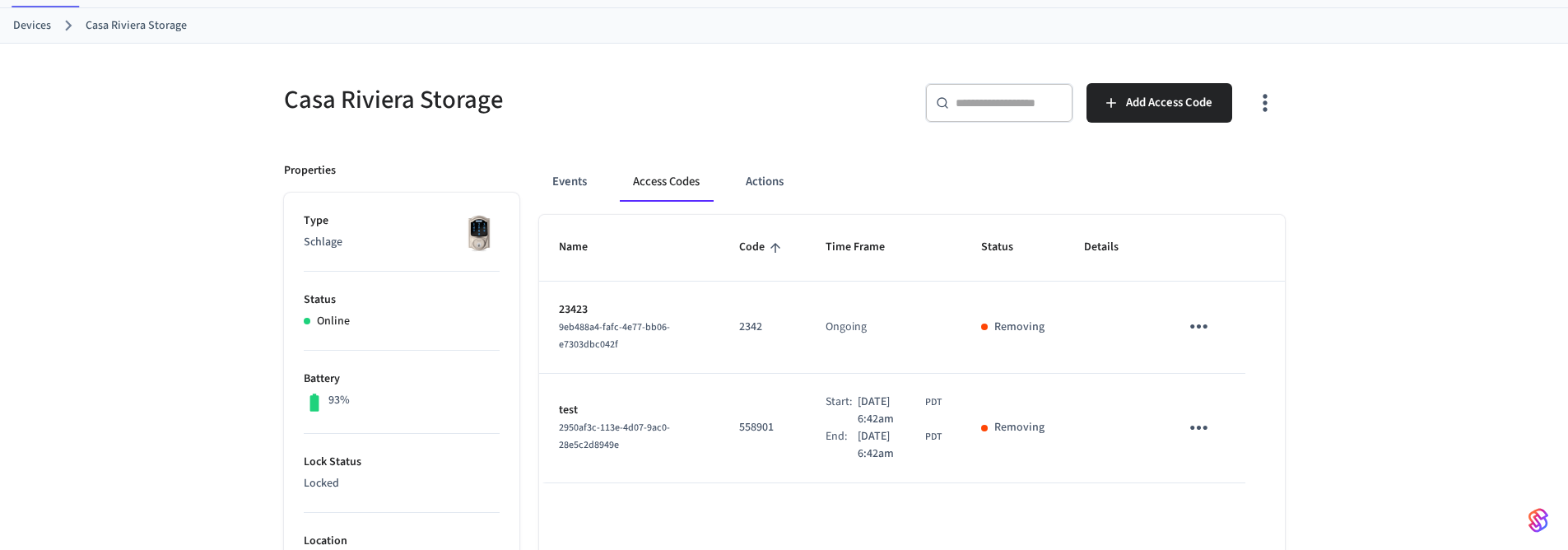
click at [739, 246] on span "Code" at bounding box center [762, 247] width 47 height 26
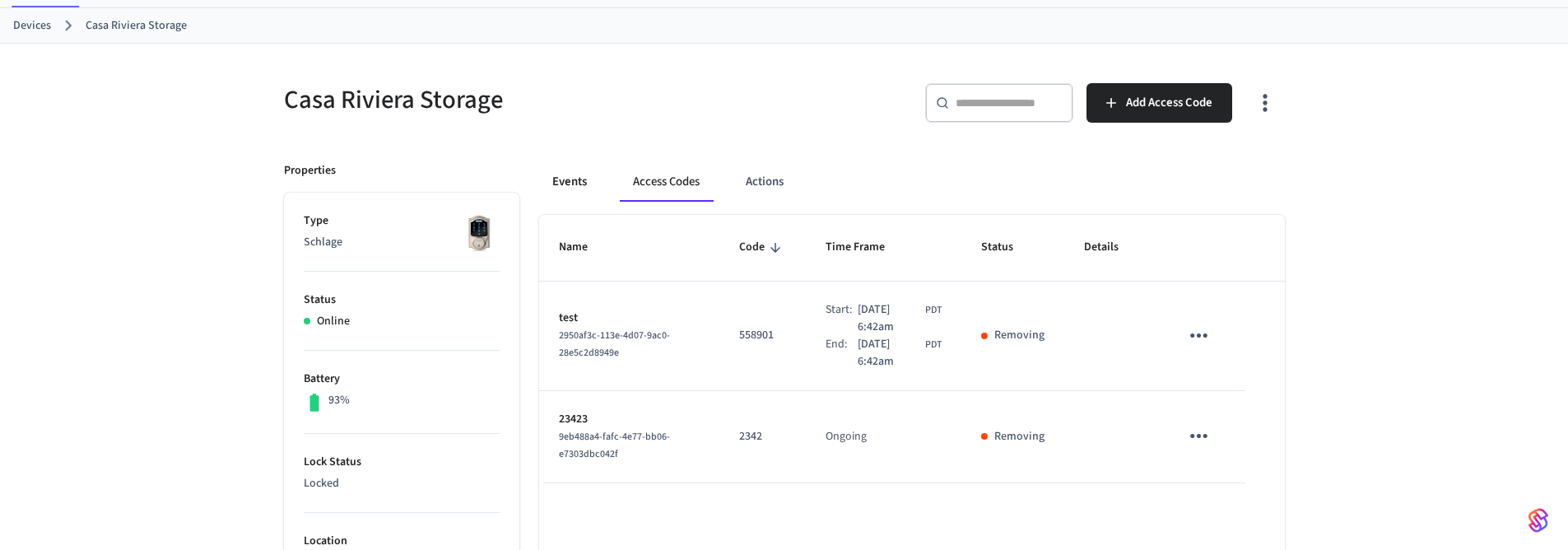
click at [558, 174] on button "Events" at bounding box center [569, 182] width 61 height 40
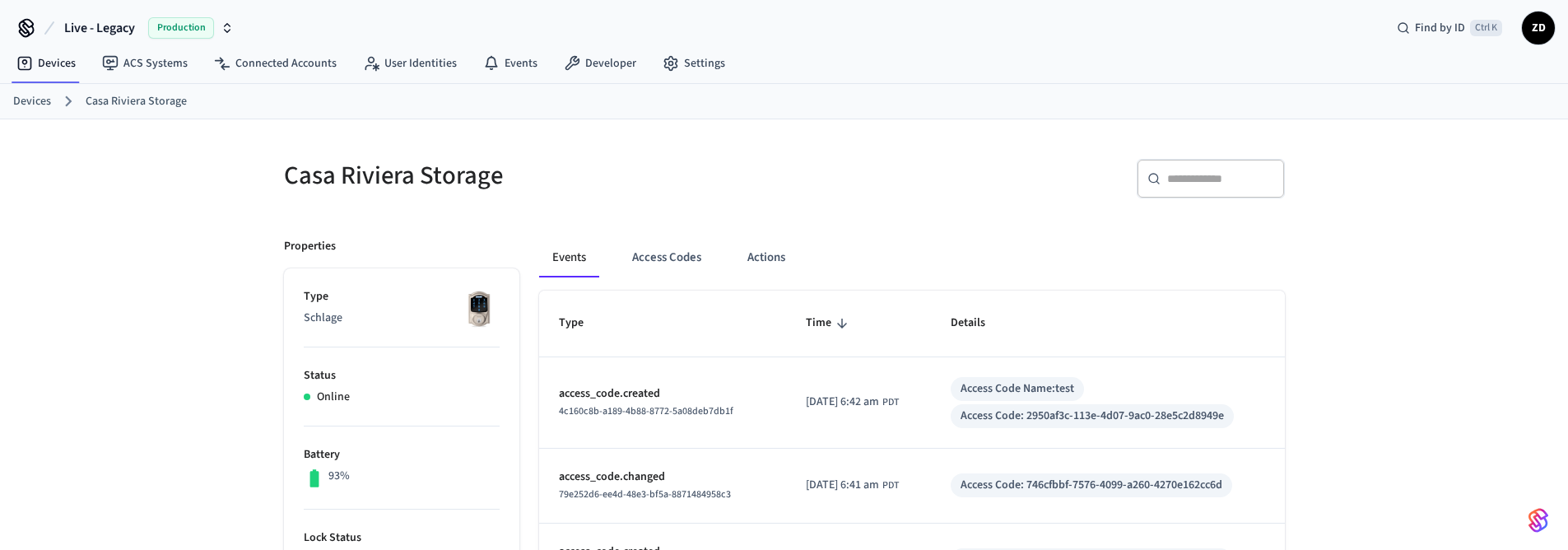
scroll to position [0, 0]
click at [769, 256] on button "Actions" at bounding box center [767, 260] width 65 height 40
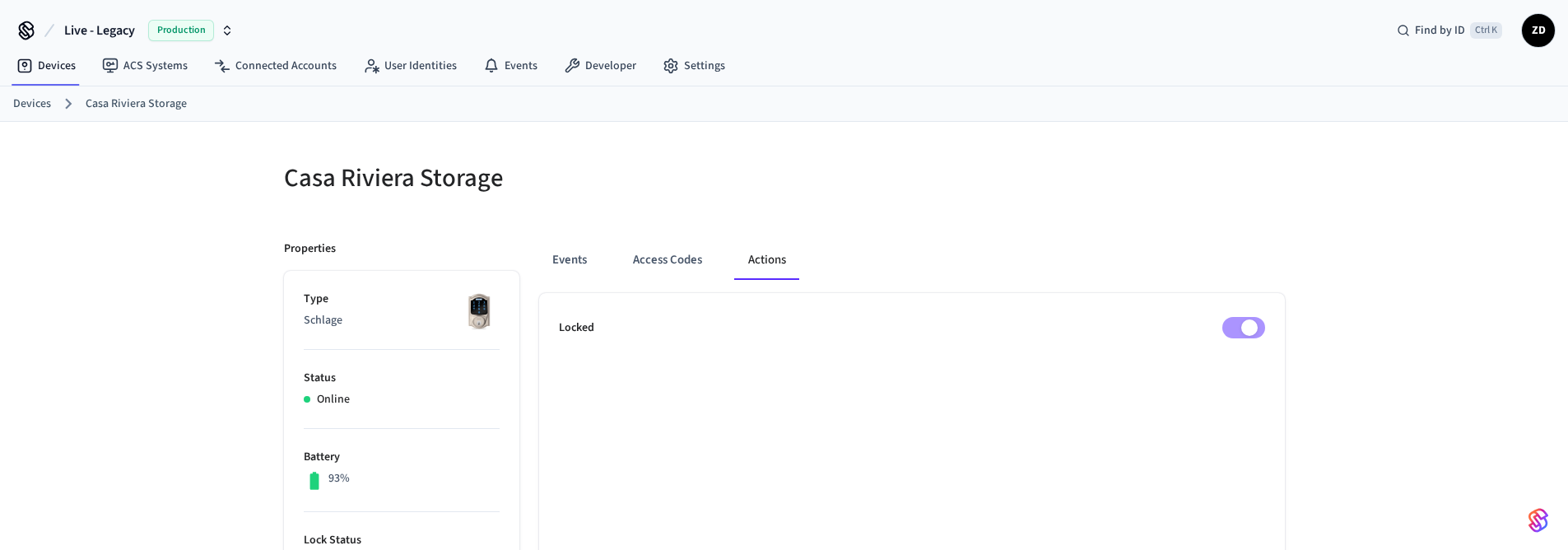
click at [567, 329] on p "Locked" at bounding box center [576, 329] width 35 height 17
click at [1083, 207] on div at bounding box center [1039, 188] width 491 height 53
click at [503, 66] on link "Events" at bounding box center [510, 66] width 81 height 29
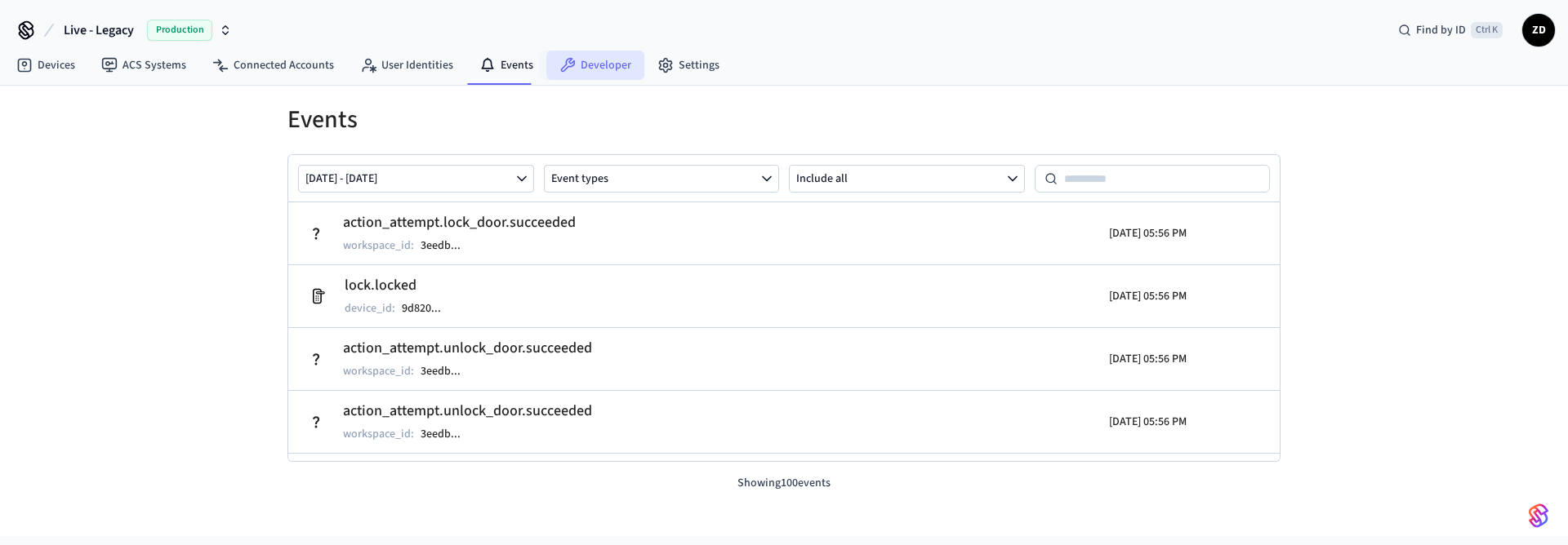
click at [614, 75] on link "Developer" at bounding box center [595, 65] width 98 height 29
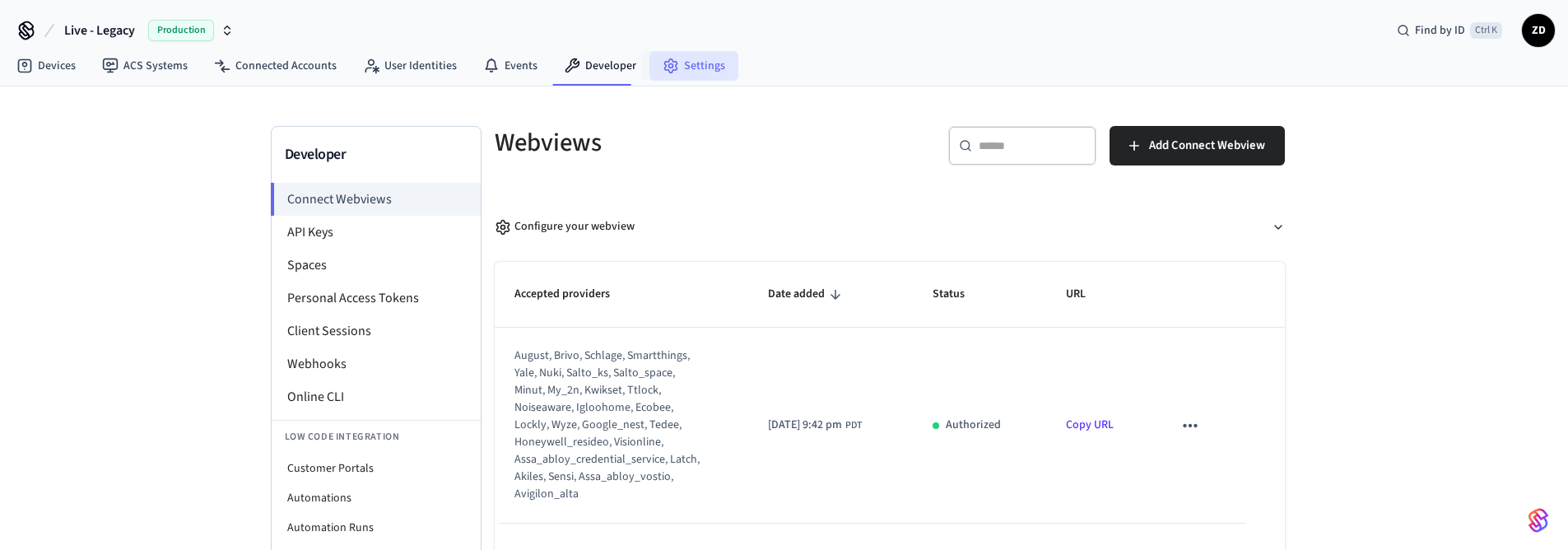
click at [681, 66] on link "Settings" at bounding box center [694, 66] width 89 height 29
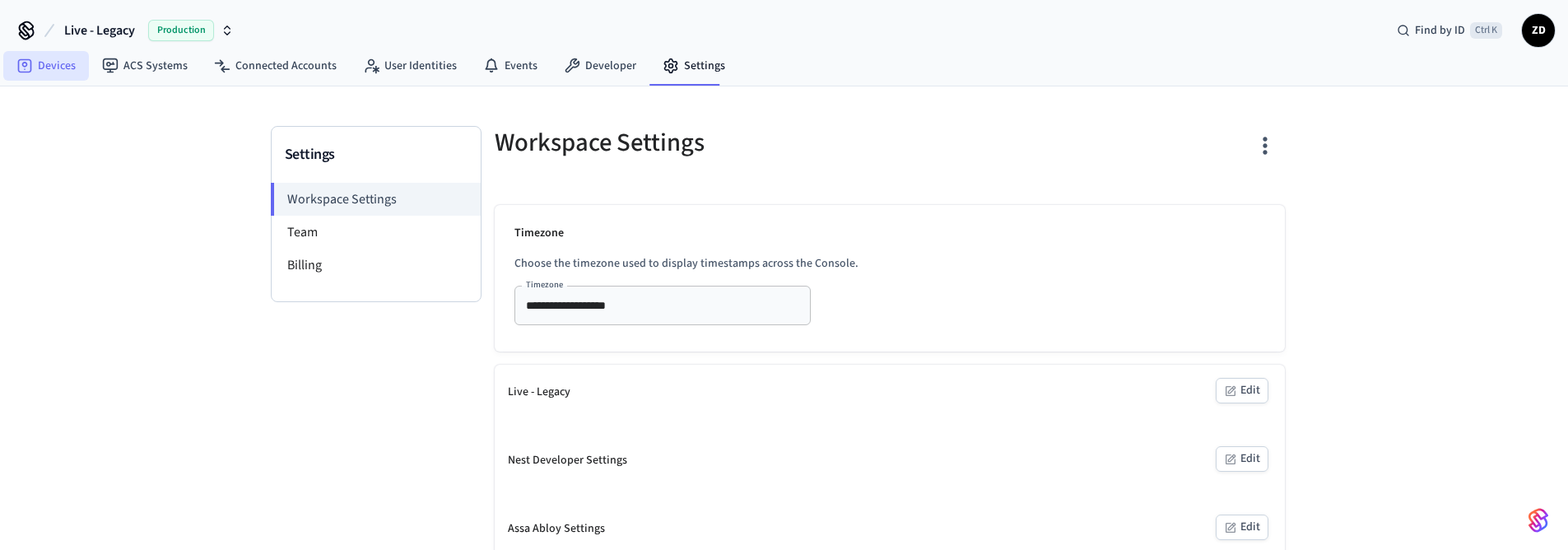
click at [64, 62] on link "Devices" at bounding box center [46, 66] width 85 height 29
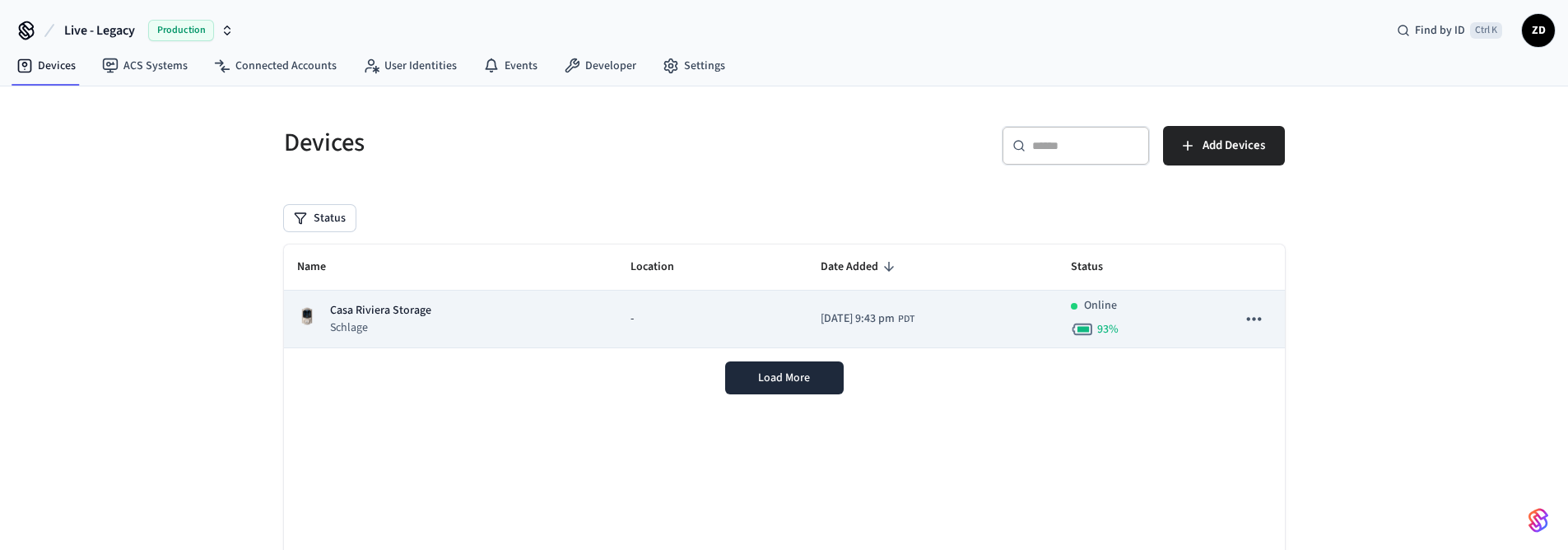
click at [834, 320] on span "2025/10/06 at 9:43 pm" at bounding box center [858, 319] width 74 height 17
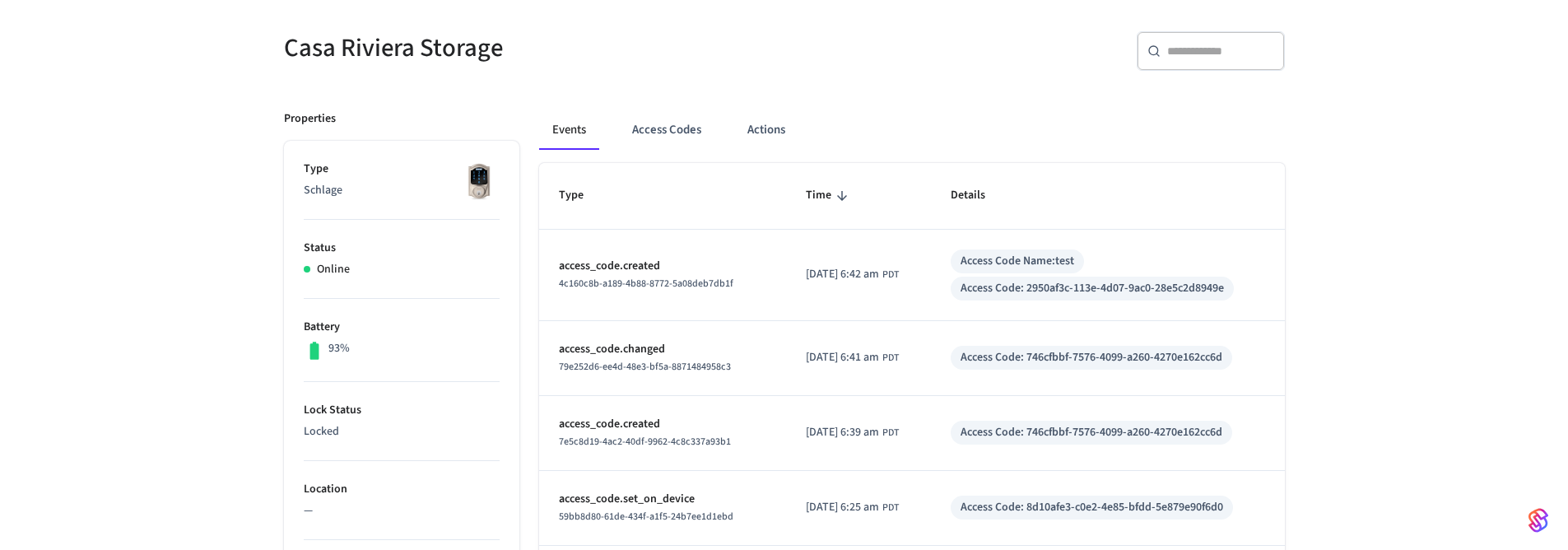
scroll to position [78, 0]
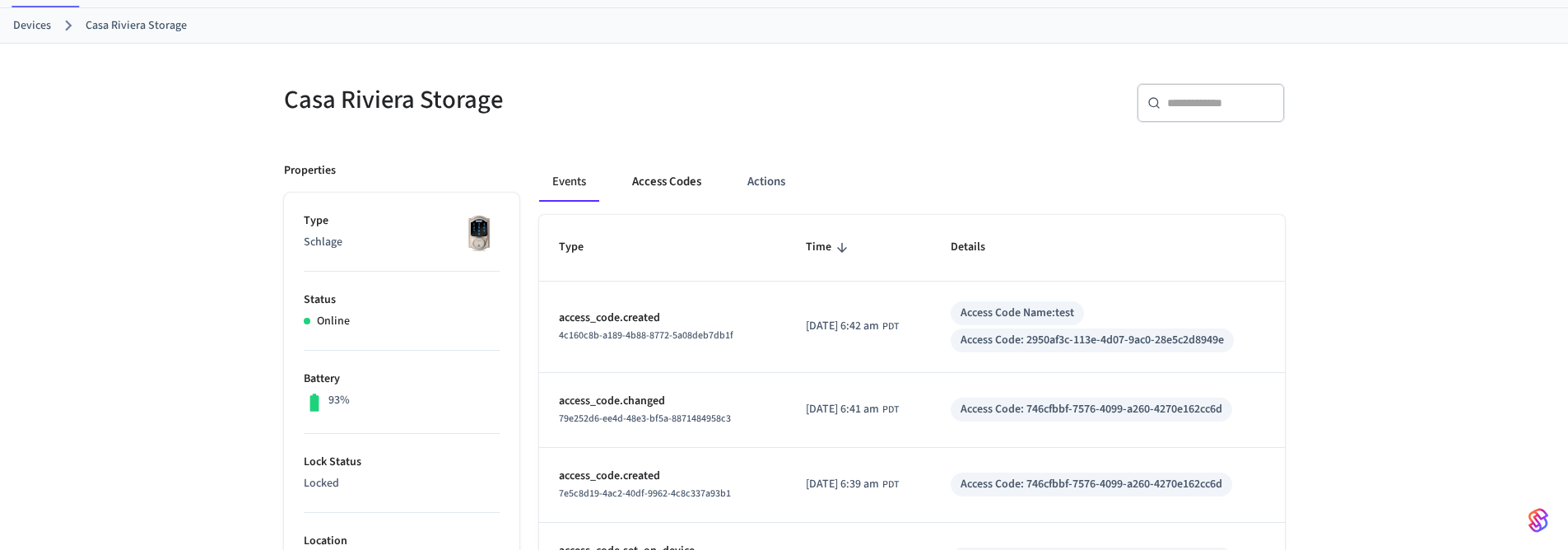
click at [667, 183] on button "Access Codes" at bounding box center [666, 182] width 96 height 40
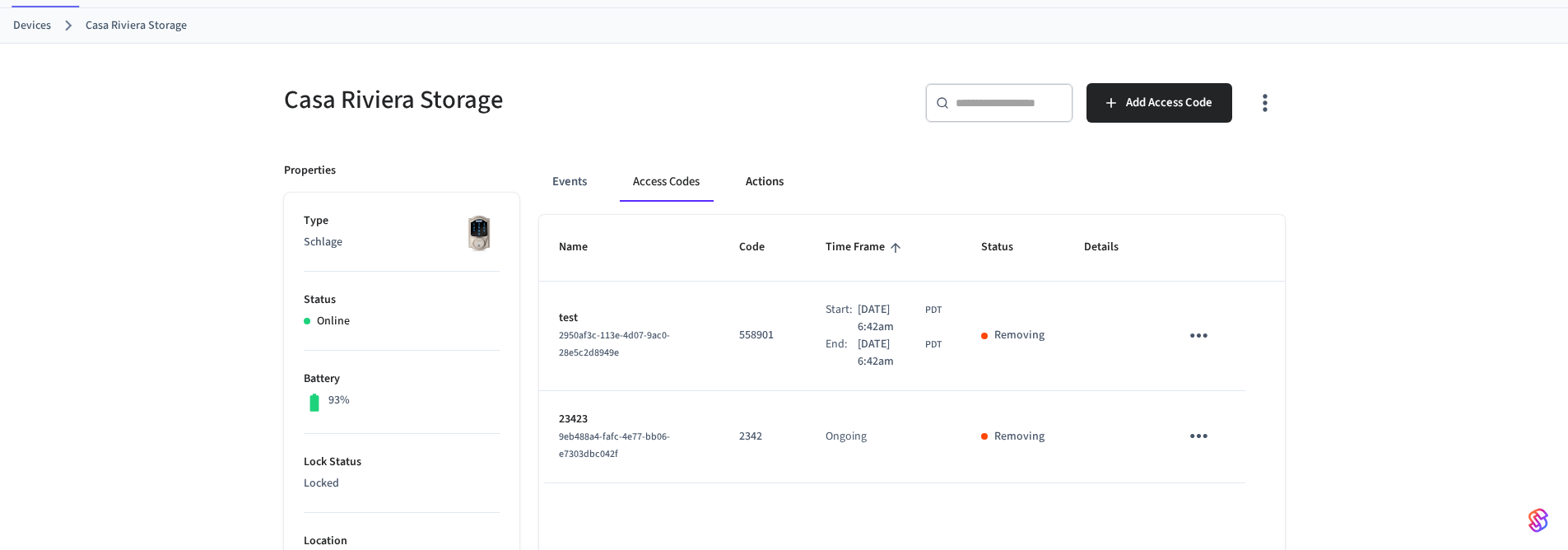
click at [749, 185] on button "Actions" at bounding box center [765, 182] width 65 height 40
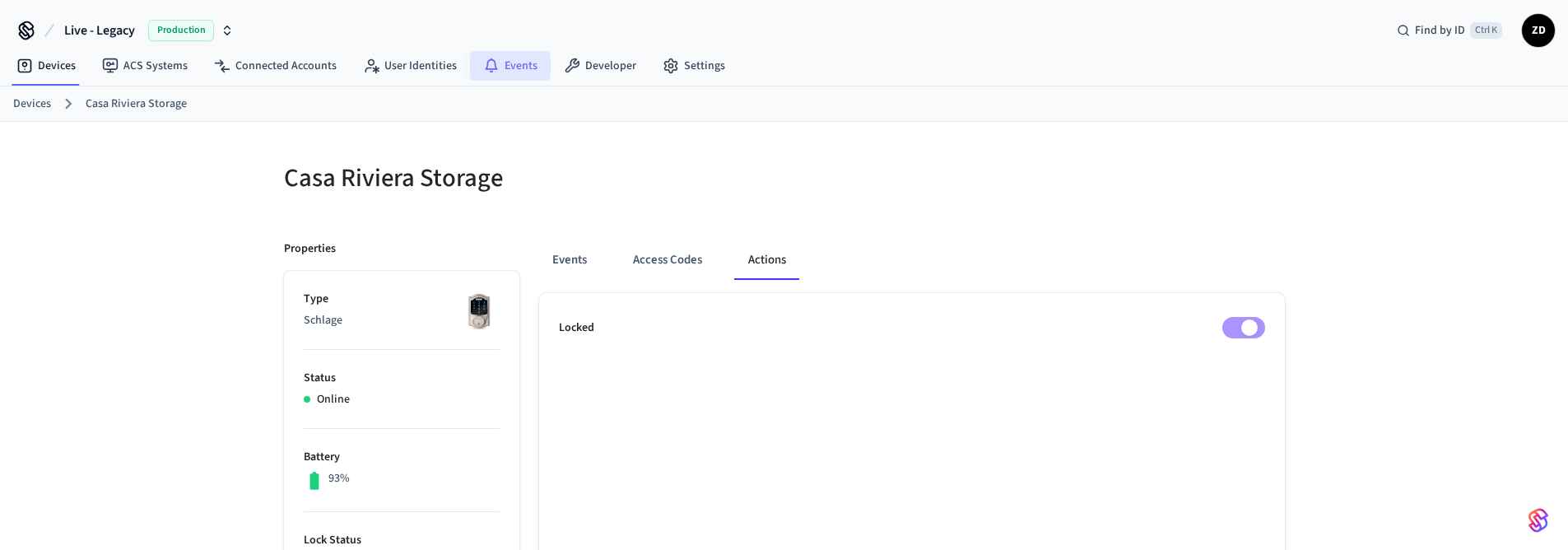
click at [520, 71] on link "Events" at bounding box center [510, 66] width 81 height 29
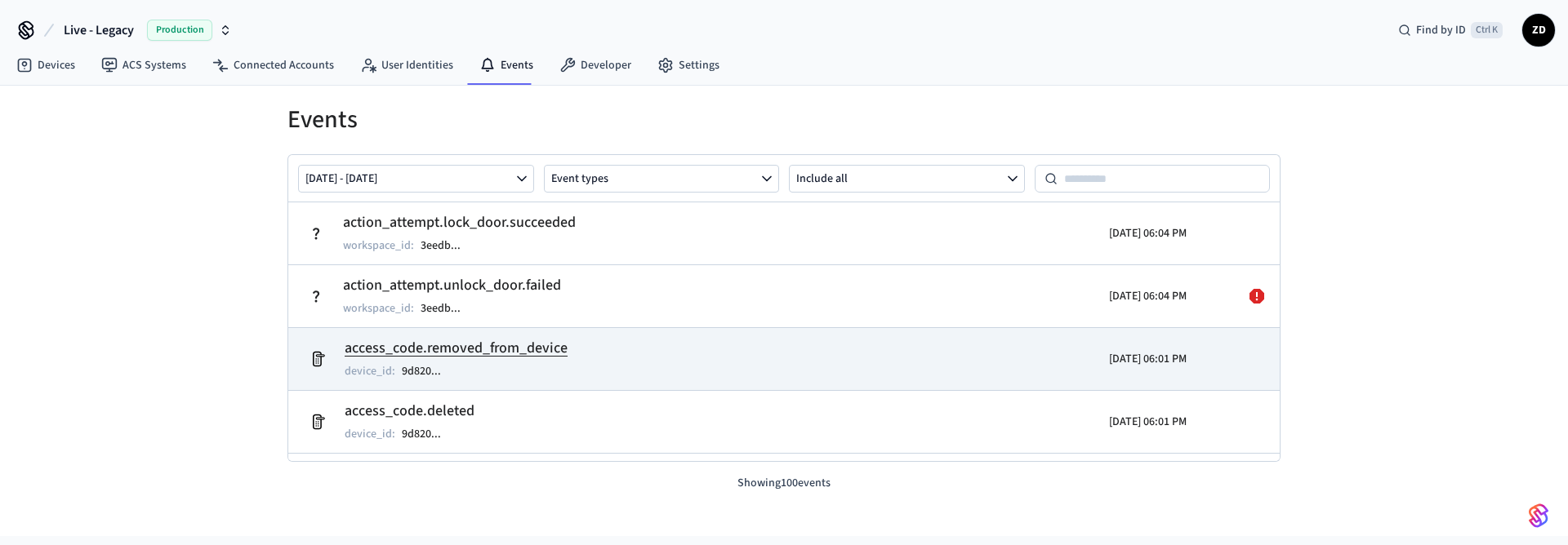
click at [545, 348] on h2 "access_code.removed_from_device" at bounding box center [456, 348] width 223 height 23
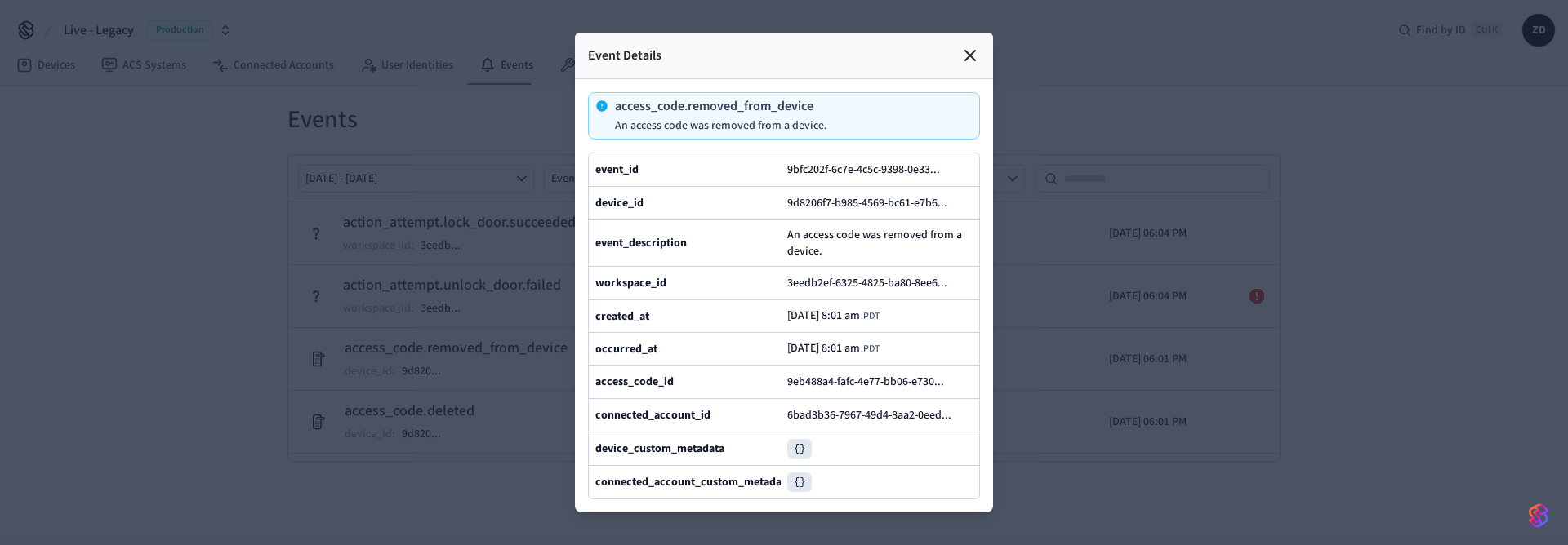
click at [963, 46] on icon at bounding box center [970, 56] width 20 height 20
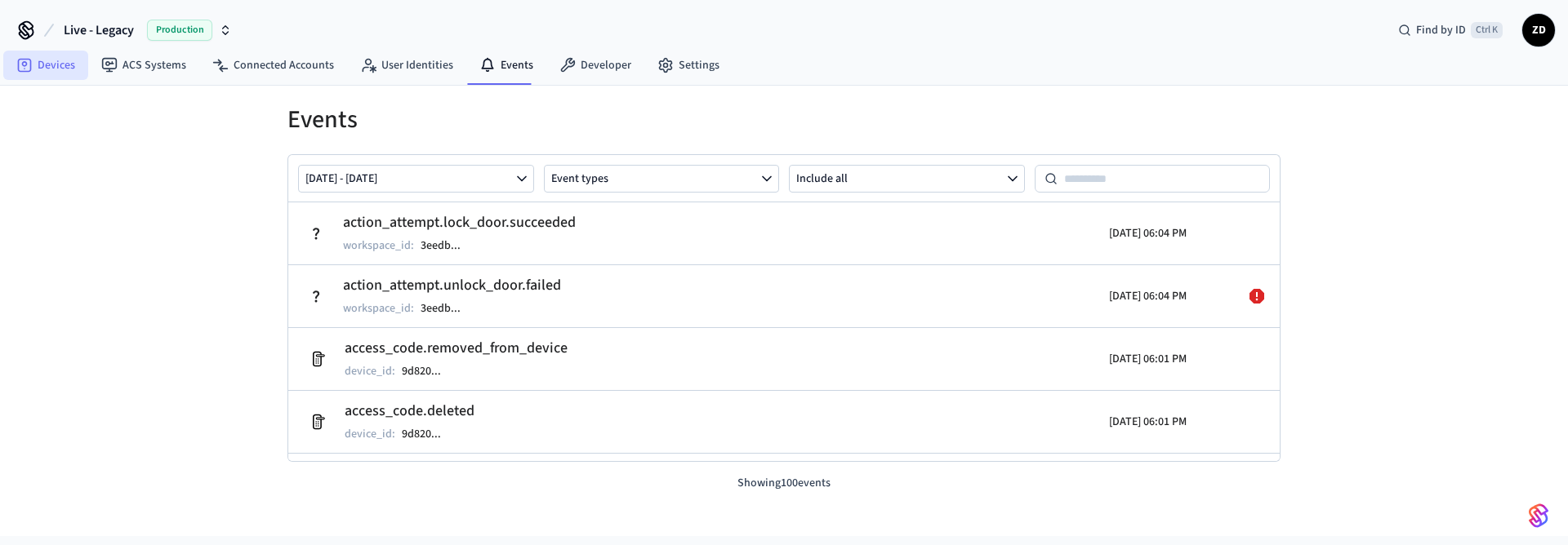
click at [49, 58] on link "Devices" at bounding box center [45, 65] width 85 height 29
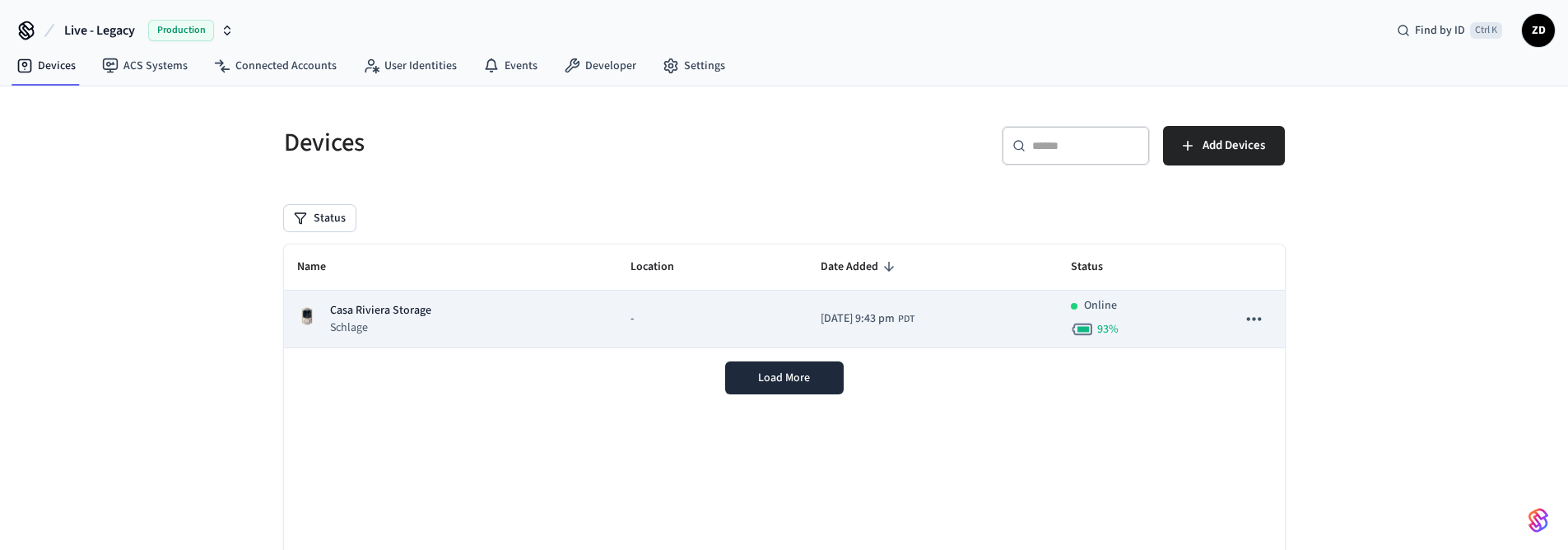
click at [677, 317] on div "-" at bounding box center [712, 319] width 164 height 17
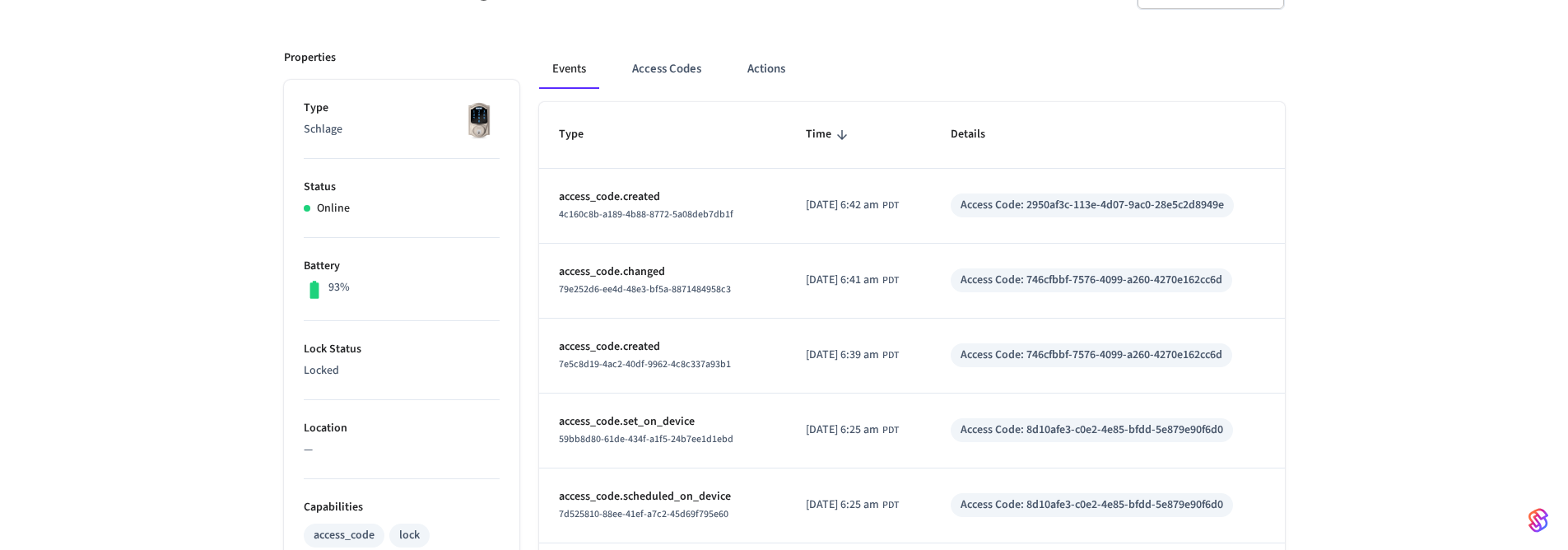
scroll to position [198, 0]
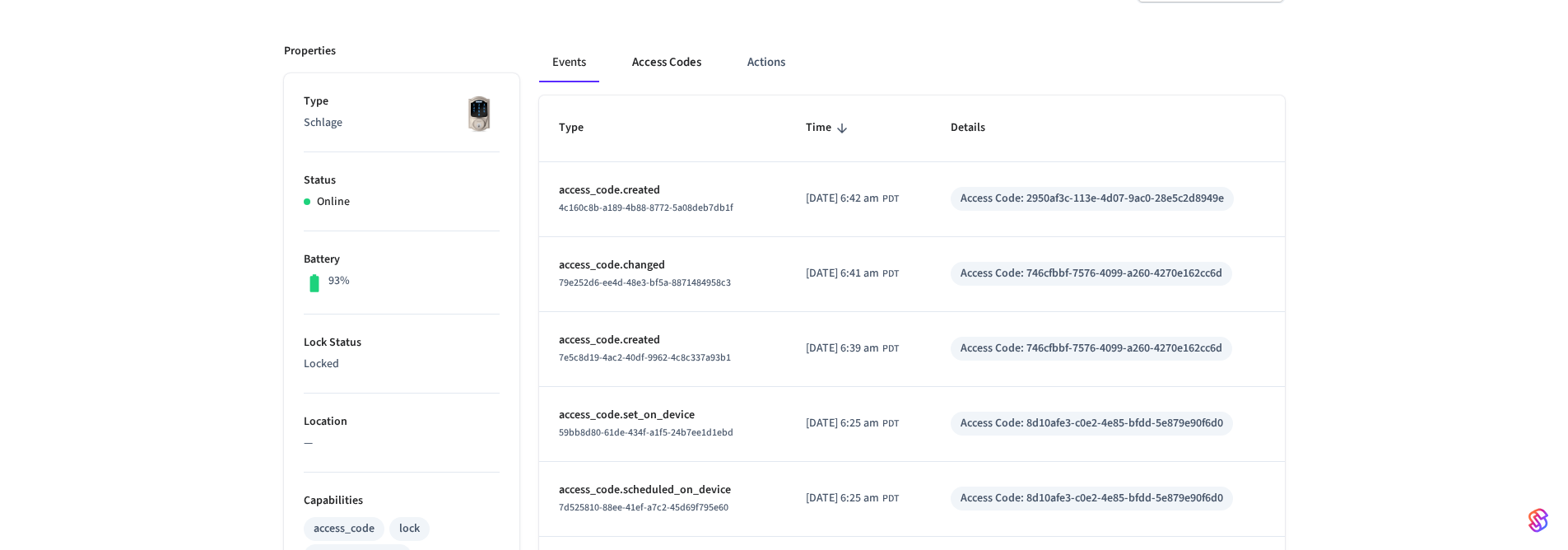
click at [659, 51] on button "Access Codes" at bounding box center [666, 63] width 96 height 40
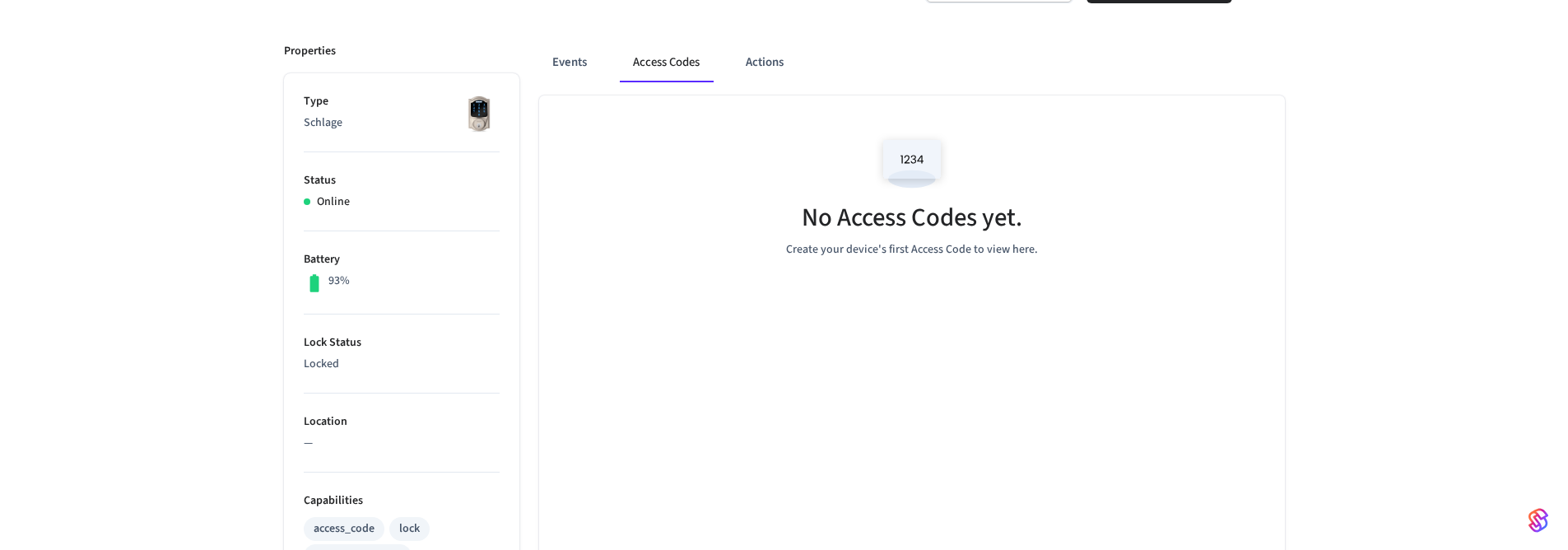
click at [972, 163] on div "No Access Codes yet. Create your device's first Access Code to view here." at bounding box center [912, 194] width 746 height 196
click at [1039, 175] on div "No Access Codes yet. Create your device's first Access Code to view here." at bounding box center [912, 194] width 746 height 196
click at [775, 66] on button "Actions" at bounding box center [765, 63] width 65 height 40
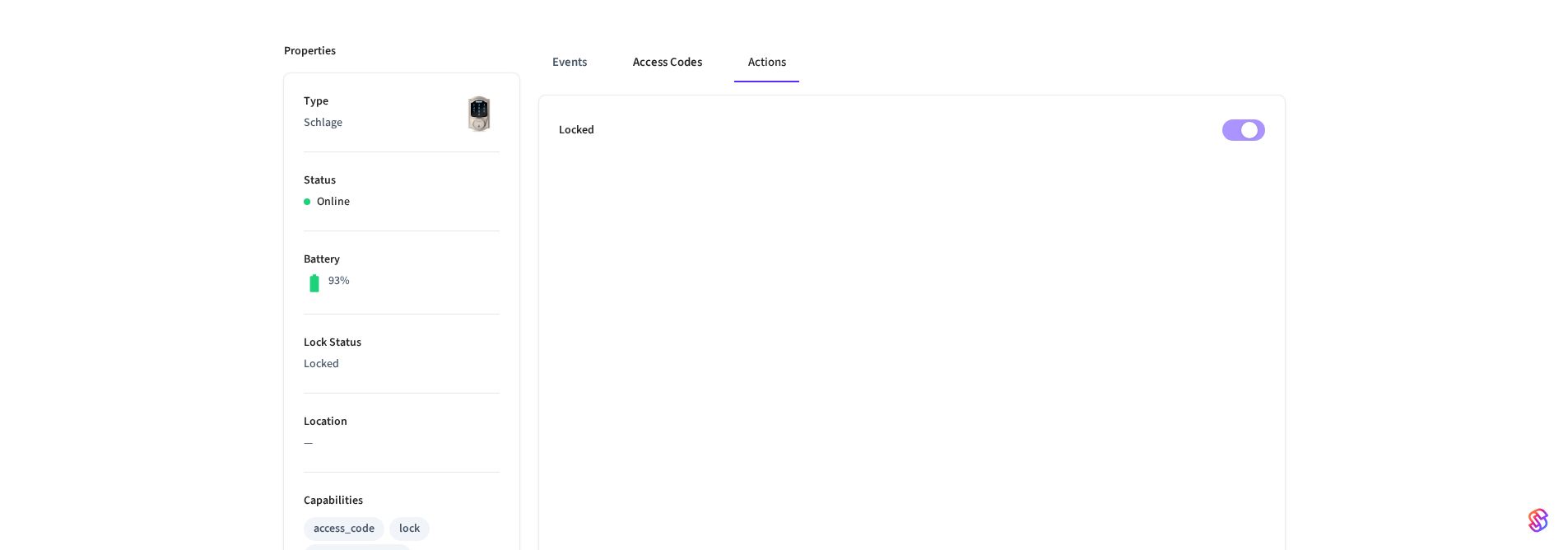
click at [665, 59] on button "Access Codes" at bounding box center [667, 63] width 96 height 40
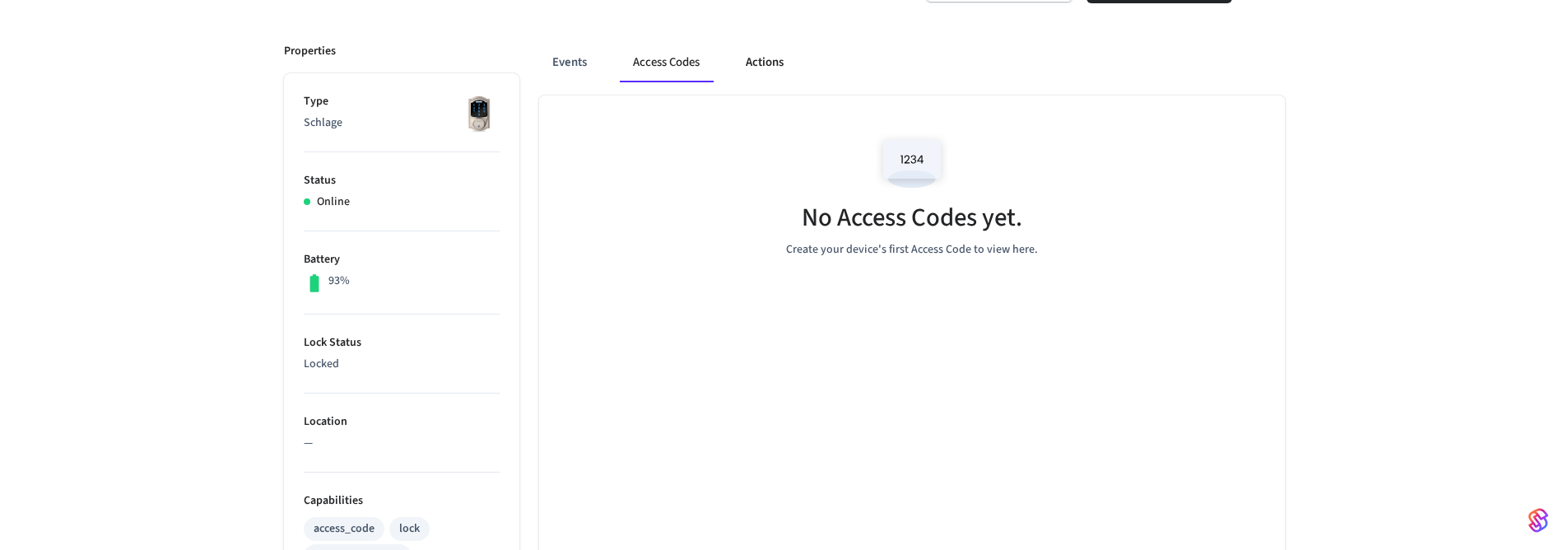
click at [773, 60] on button "Actions" at bounding box center [765, 63] width 65 height 40
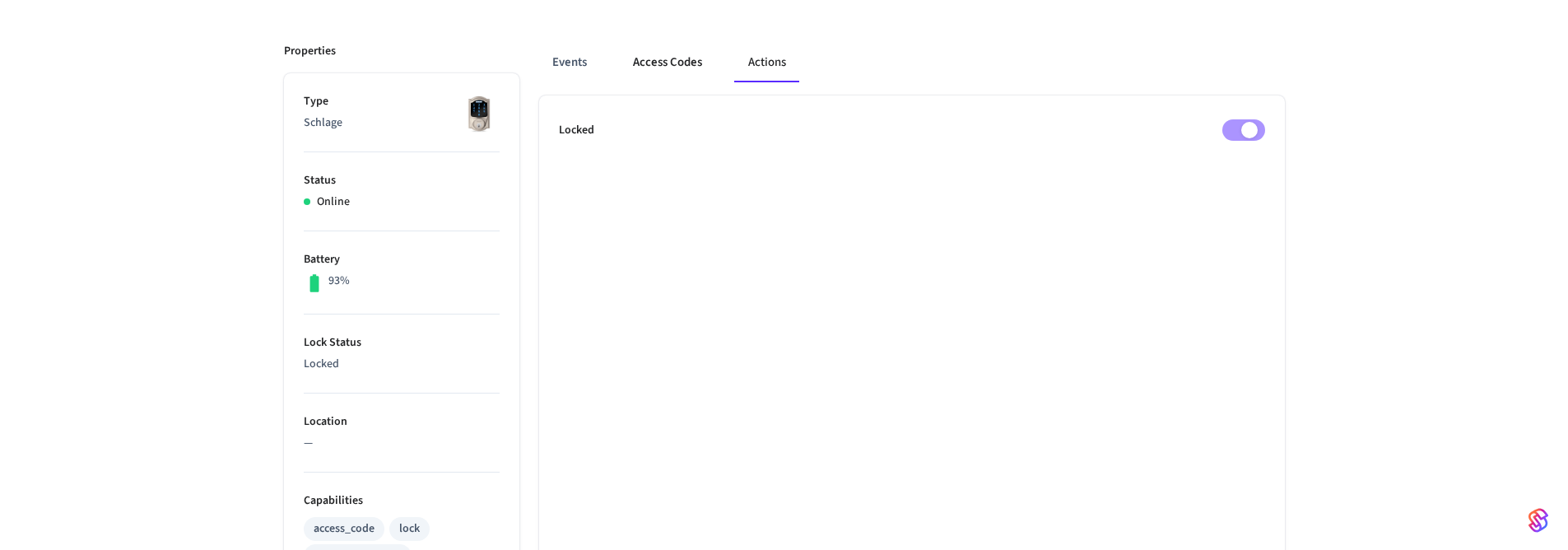
click at [672, 65] on button "Access Codes" at bounding box center [667, 63] width 96 height 40
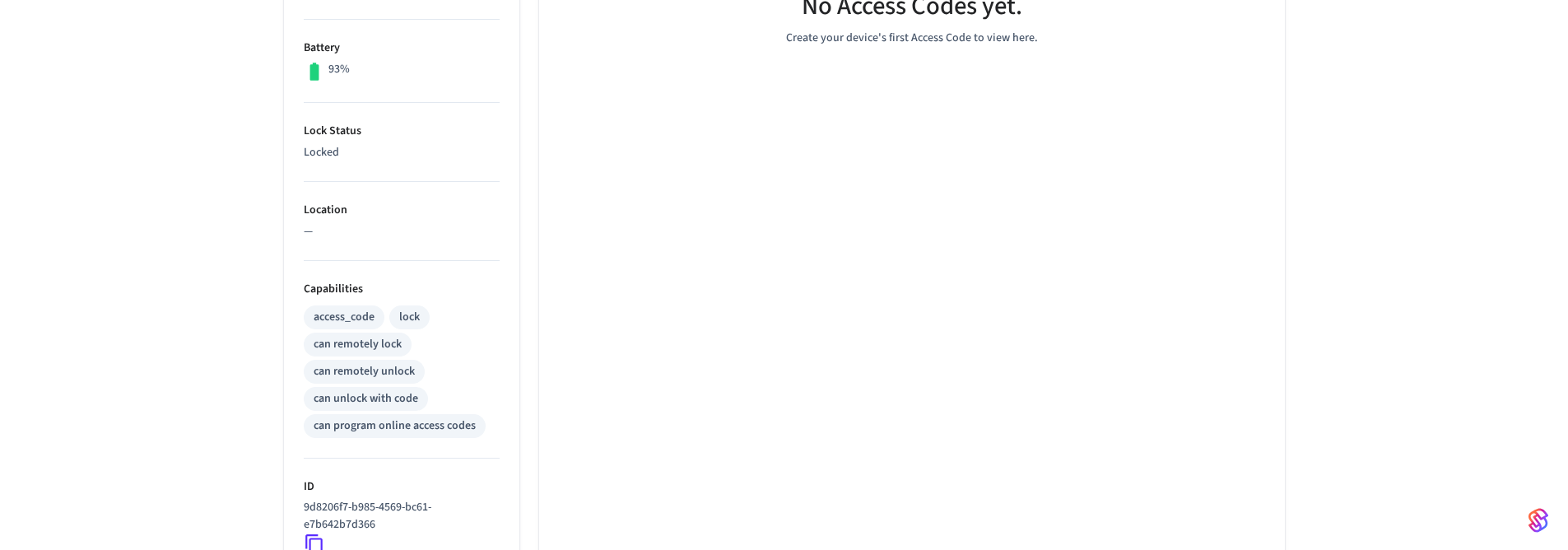
scroll to position [375, 0]
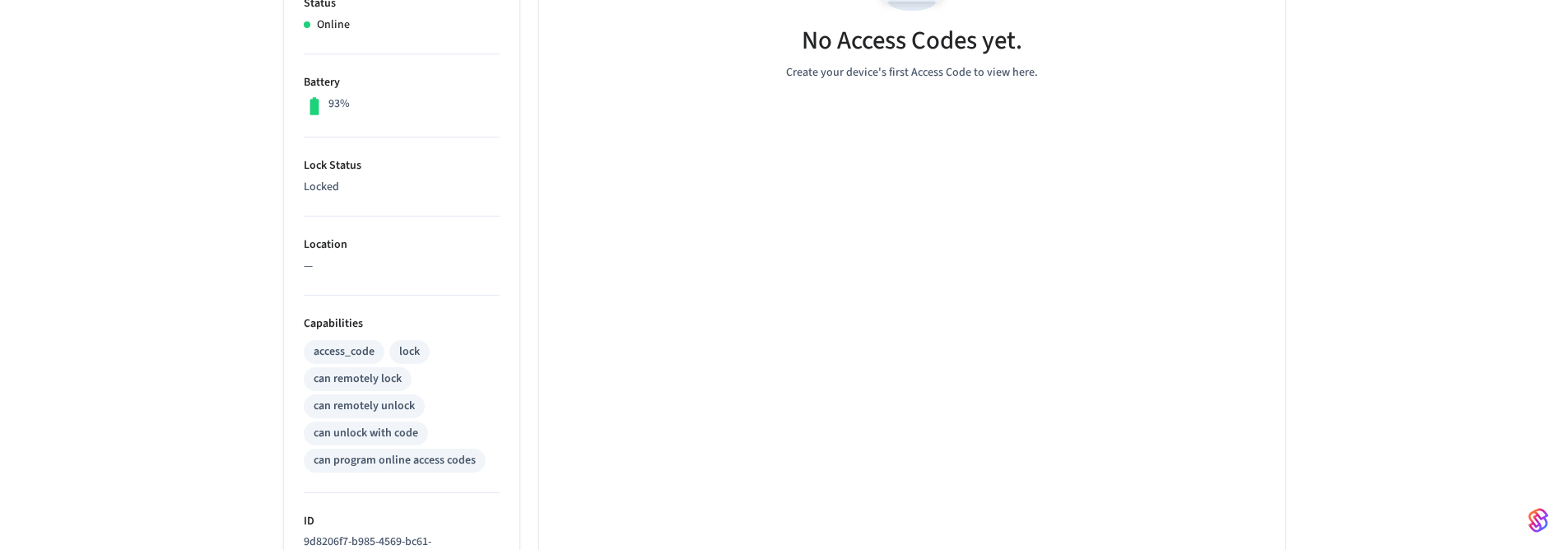
click at [755, 262] on div "No Access Codes yet. Create your device's first Access Code to view here." at bounding box center [912, 383] width 746 height 929
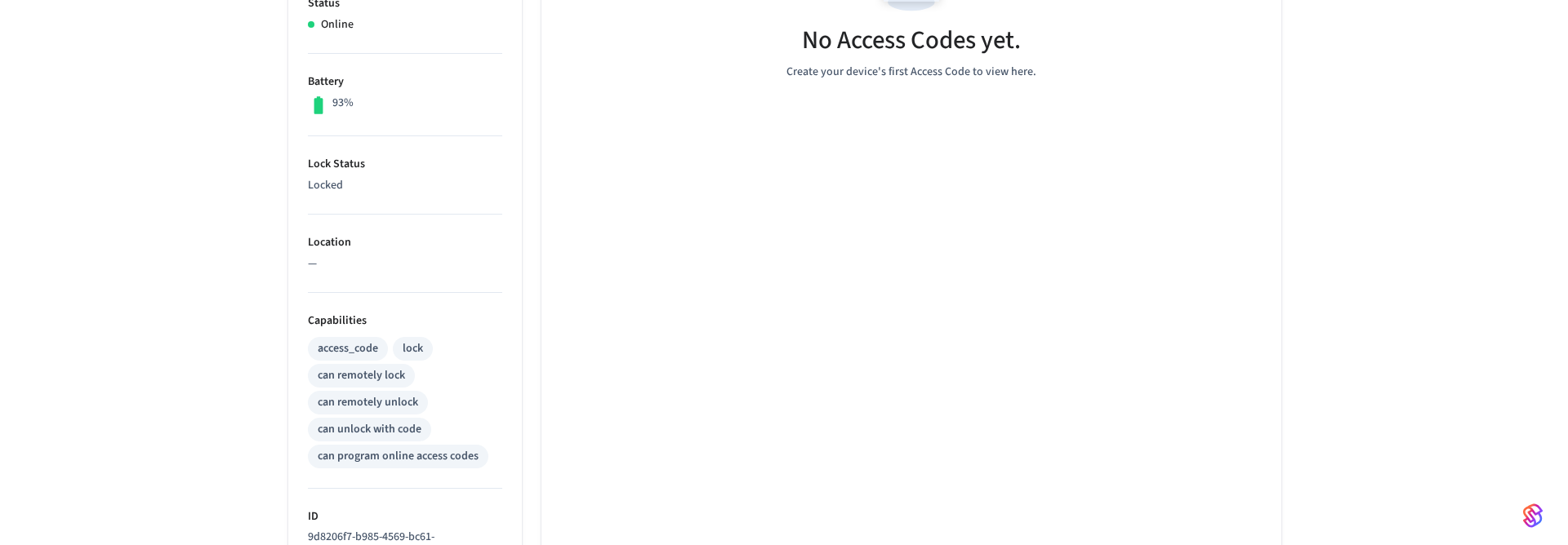
scroll to position [0, 0]
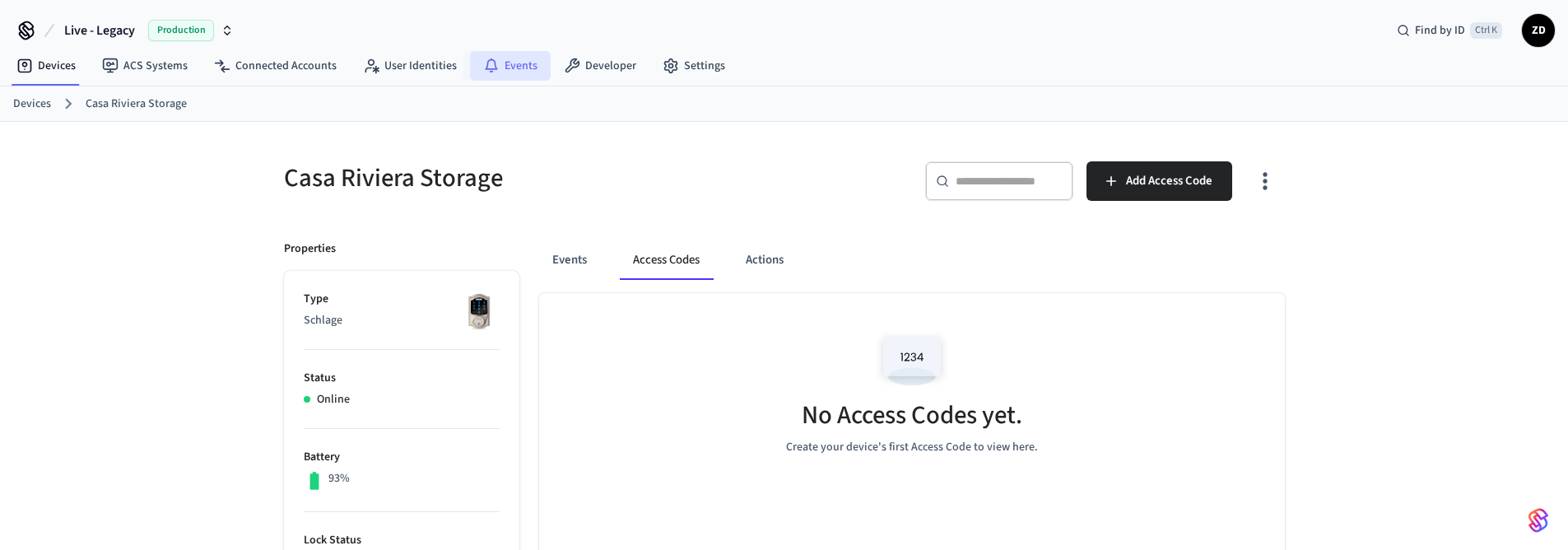
click at [512, 68] on link "Events" at bounding box center [510, 66] width 81 height 29
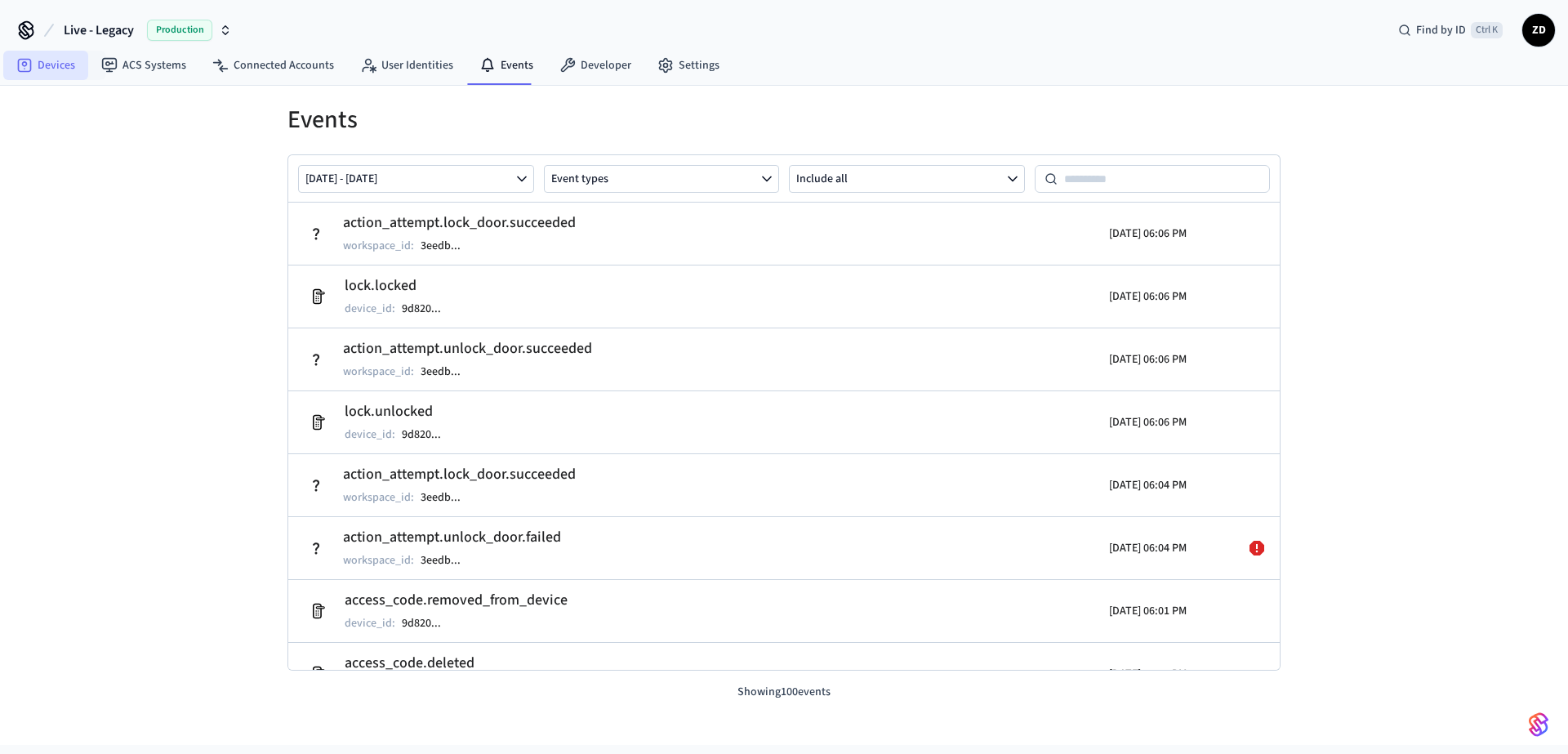
click at [67, 63] on link "Devices" at bounding box center [45, 65] width 85 height 29
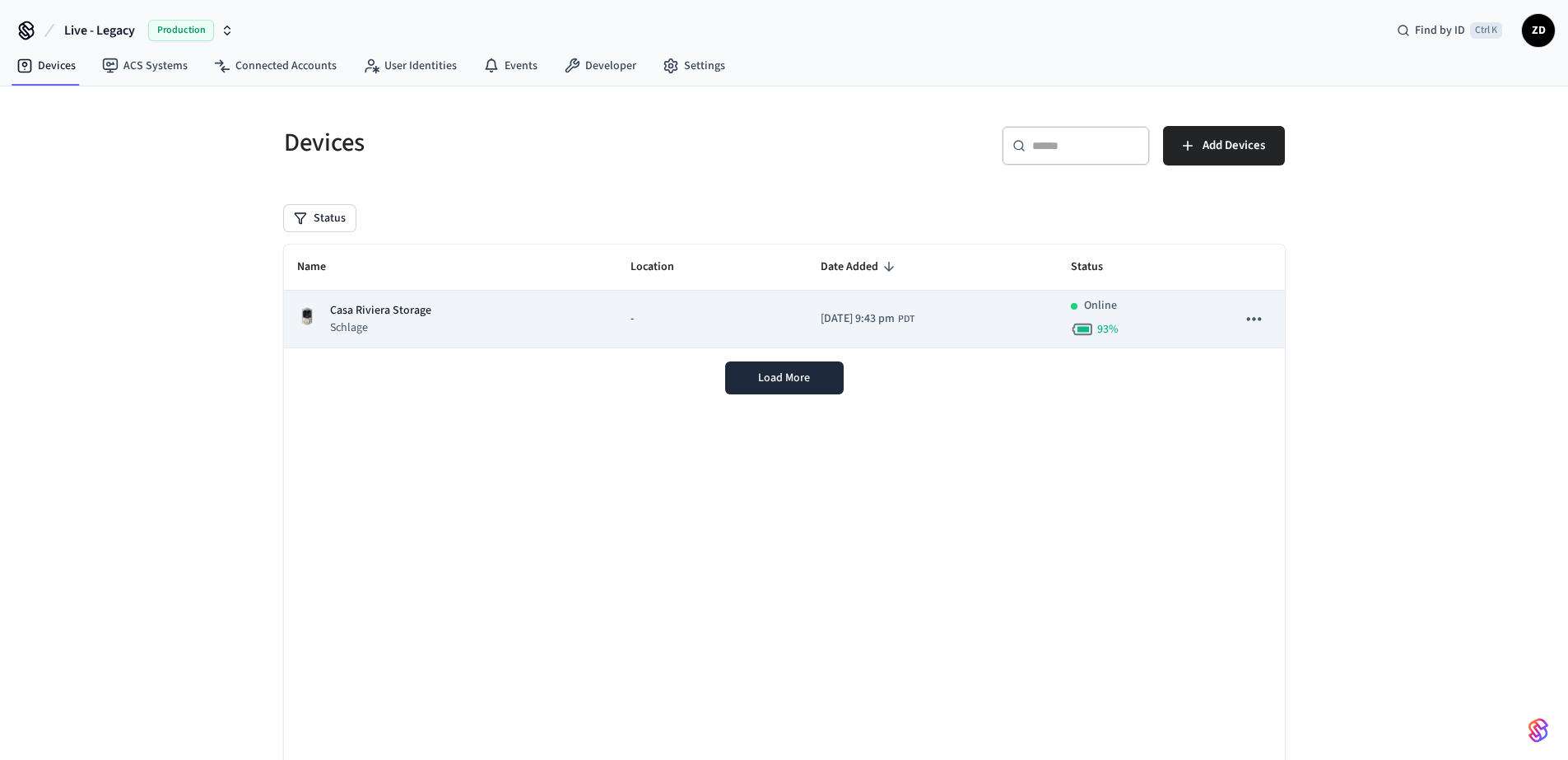
click at [581, 311] on td "Casa Riviera Storage Schlage" at bounding box center [451, 319] width 334 height 58
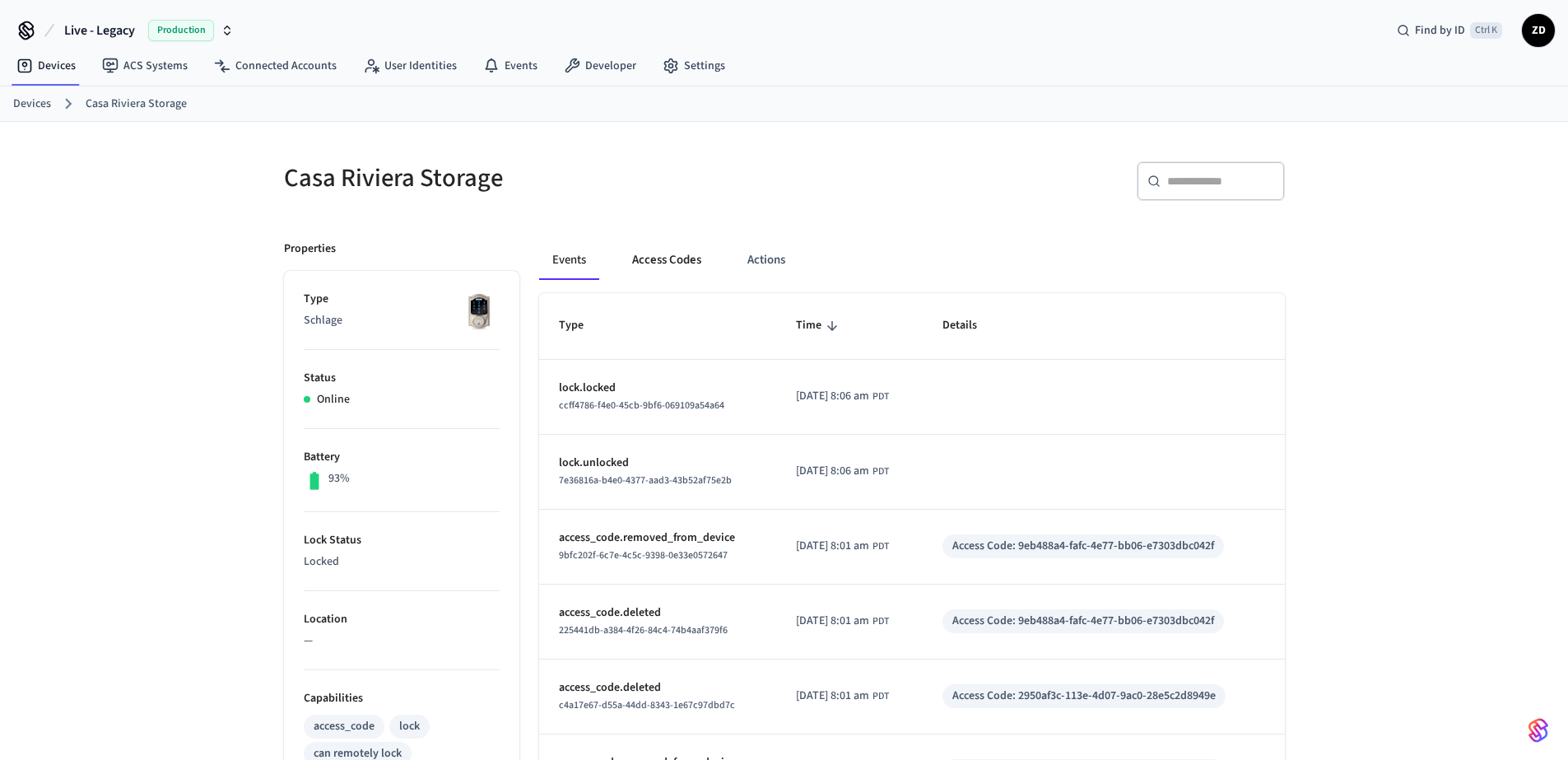
click at [666, 258] on button "Access Codes" at bounding box center [666, 260] width 96 height 40
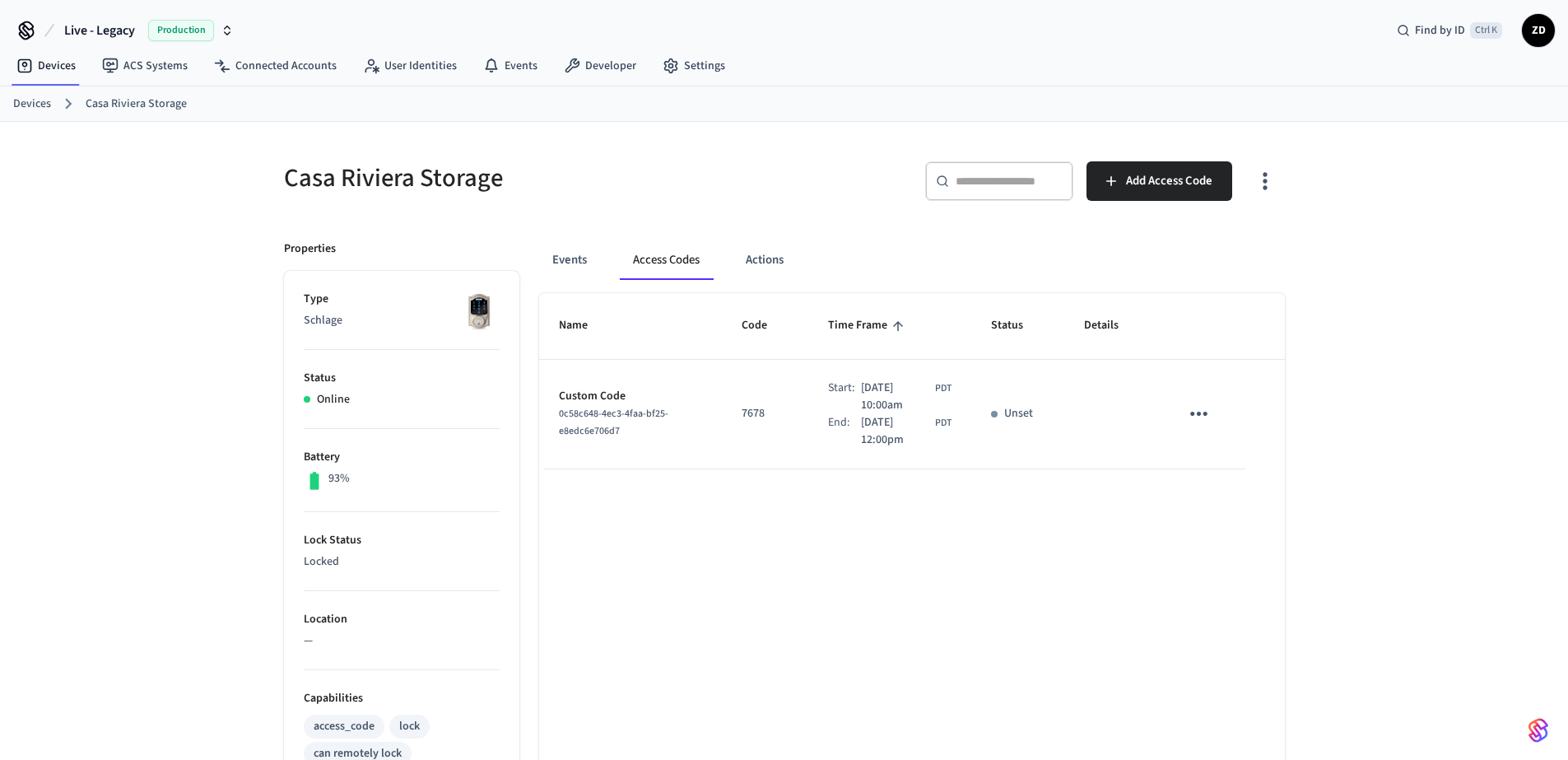
drag, startPoint x: 831, startPoint y: 400, endPoint x: 887, endPoint y: 401, distance: 56.0
click at [887, 401] on div "Start: Oct 15th 2025 10:00am PDT" at bounding box center [890, 397] width 123 height 34
drag, startPoint x: 831, startPoint y: 432, endPoint x: 884, endPoint y: 436, distance: 53.2
click at [884, 436] on div "End: [DATE] 12:00pm PDT" at bounding box center [890, 431] width 123 height 34
click at [1034, 443] on td "Unset" at bounding box center [1017, 414] width 93 height 109
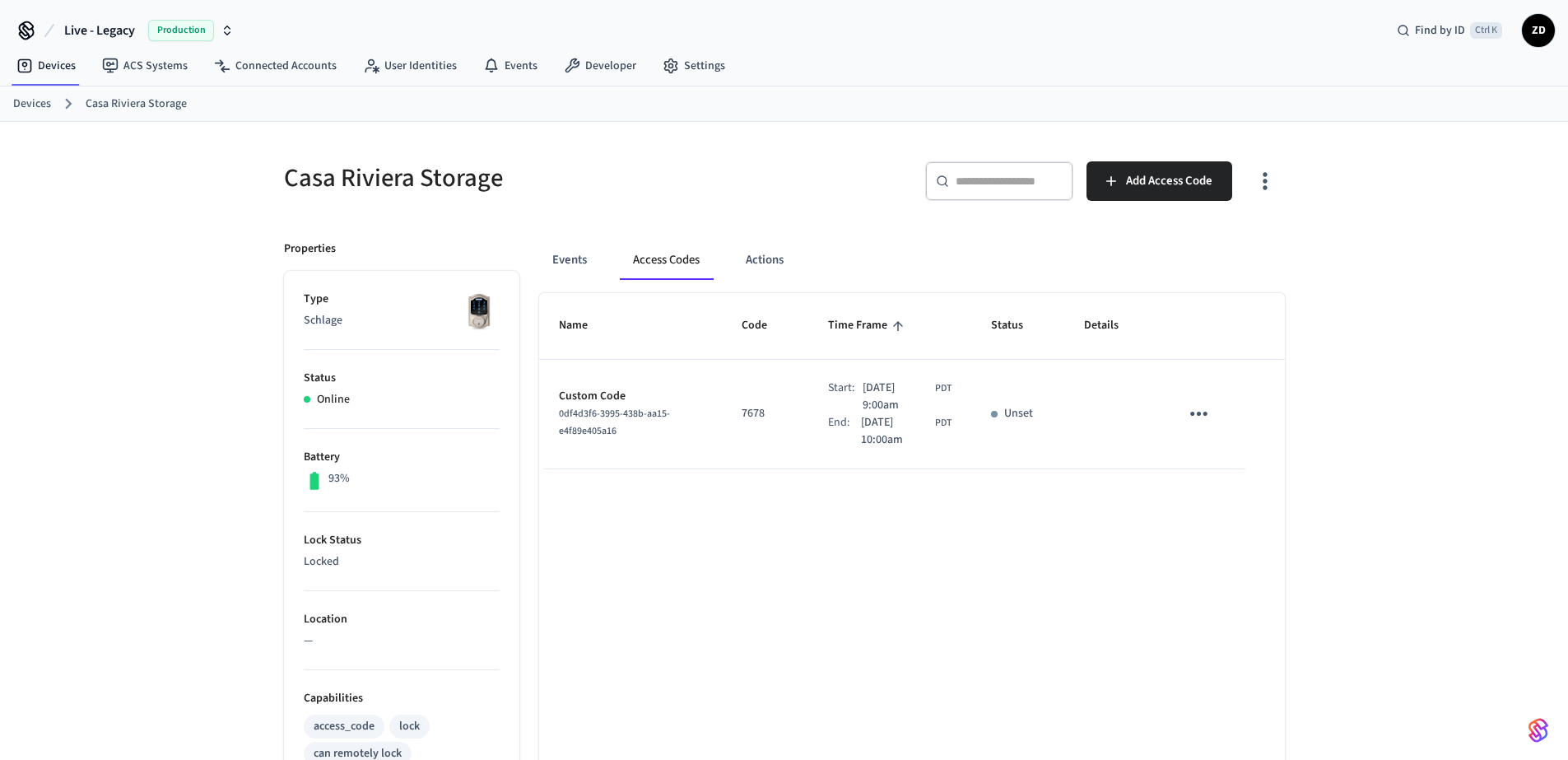
drag, startPoint x: 871, startPoint y: 408, endPoint x: 906, endPoint y: 410, distance: 35.1
click at [906, 410] on span "Oct 15th 2025 9:00am" at bounding box center [897, 397] width 69 height 34
drag, startPoint x: 831, startPoint y: 436, endPoint x: 890, endPoint y: 441, distance: 59.2
click at [890, 441] on div "End: Oct 15th 2025 10:00am PDT" at bounding box center [890, 431] width 123 height 34
click at [772, 549] on div "Name Code Time Frame Status Details Custom Code 0df4d3f6-3995-438b-aa15-e4f89e4…" at bounding box center [912, 757] width 746 height 928
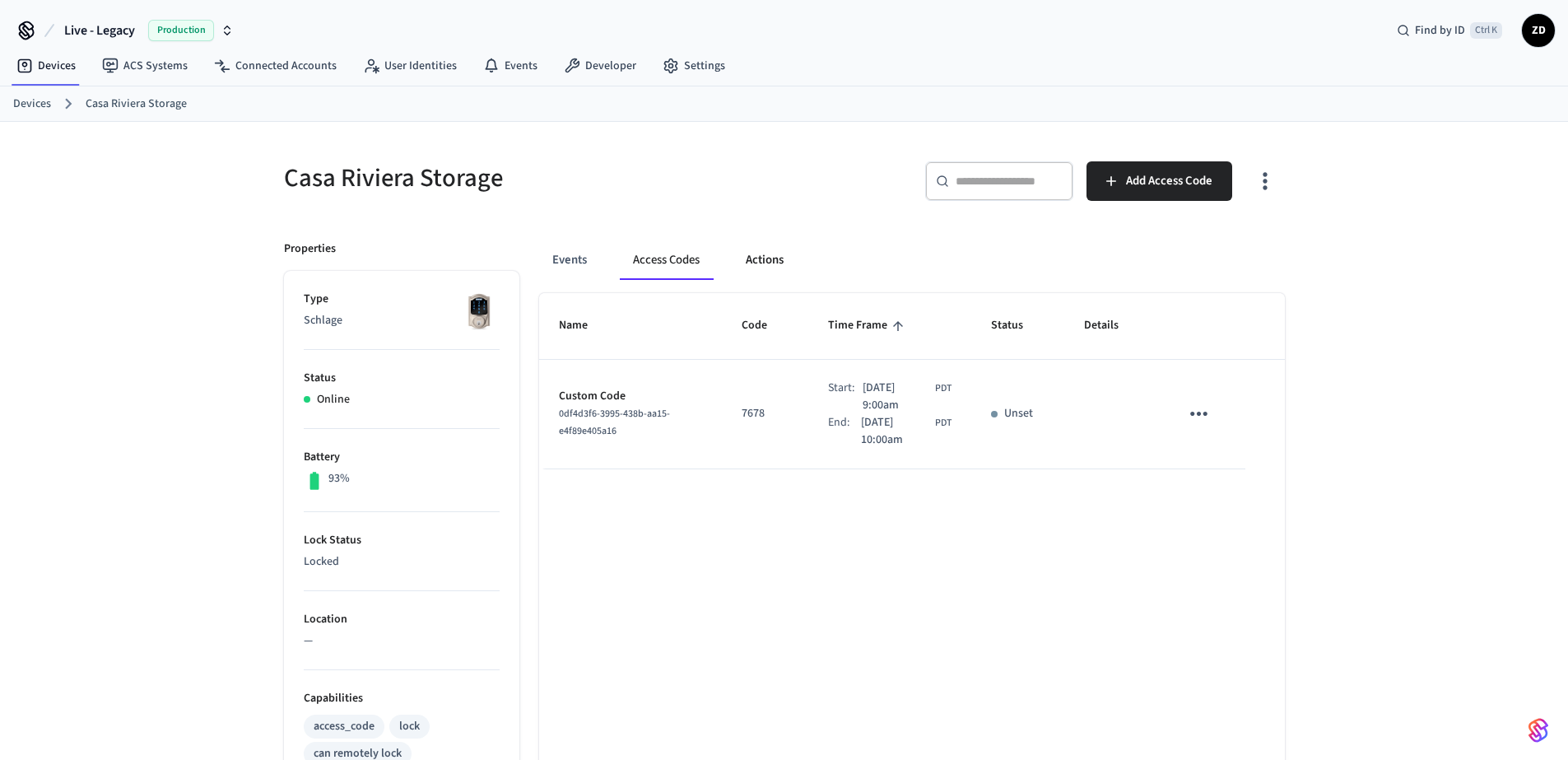
click at [765, 271] on button "Actions" at bounding box center [765, 260] width 65 height 40
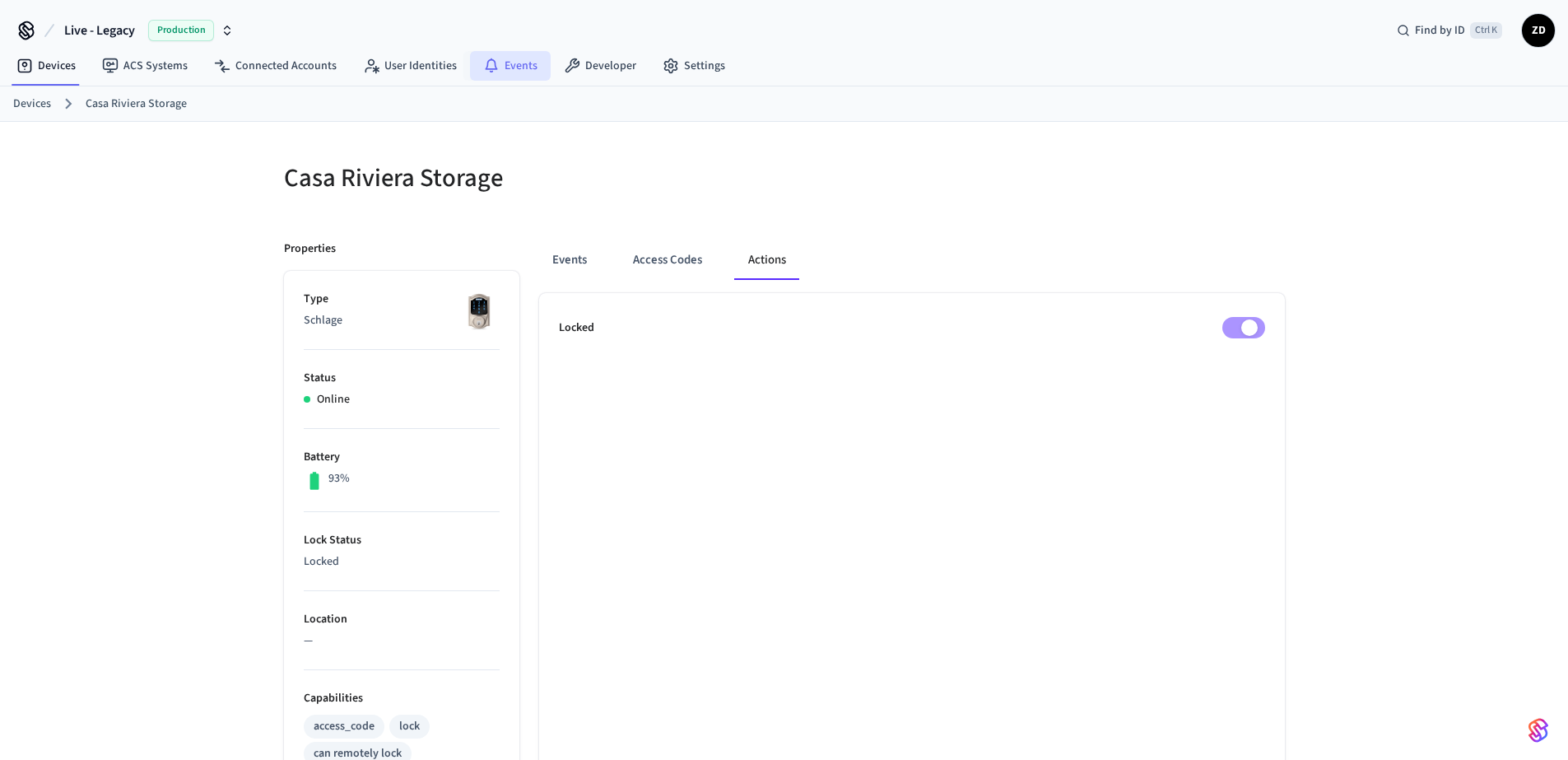
click at [495, 62] on link "Events" at bounding box center [510, 65] width 81 height 29
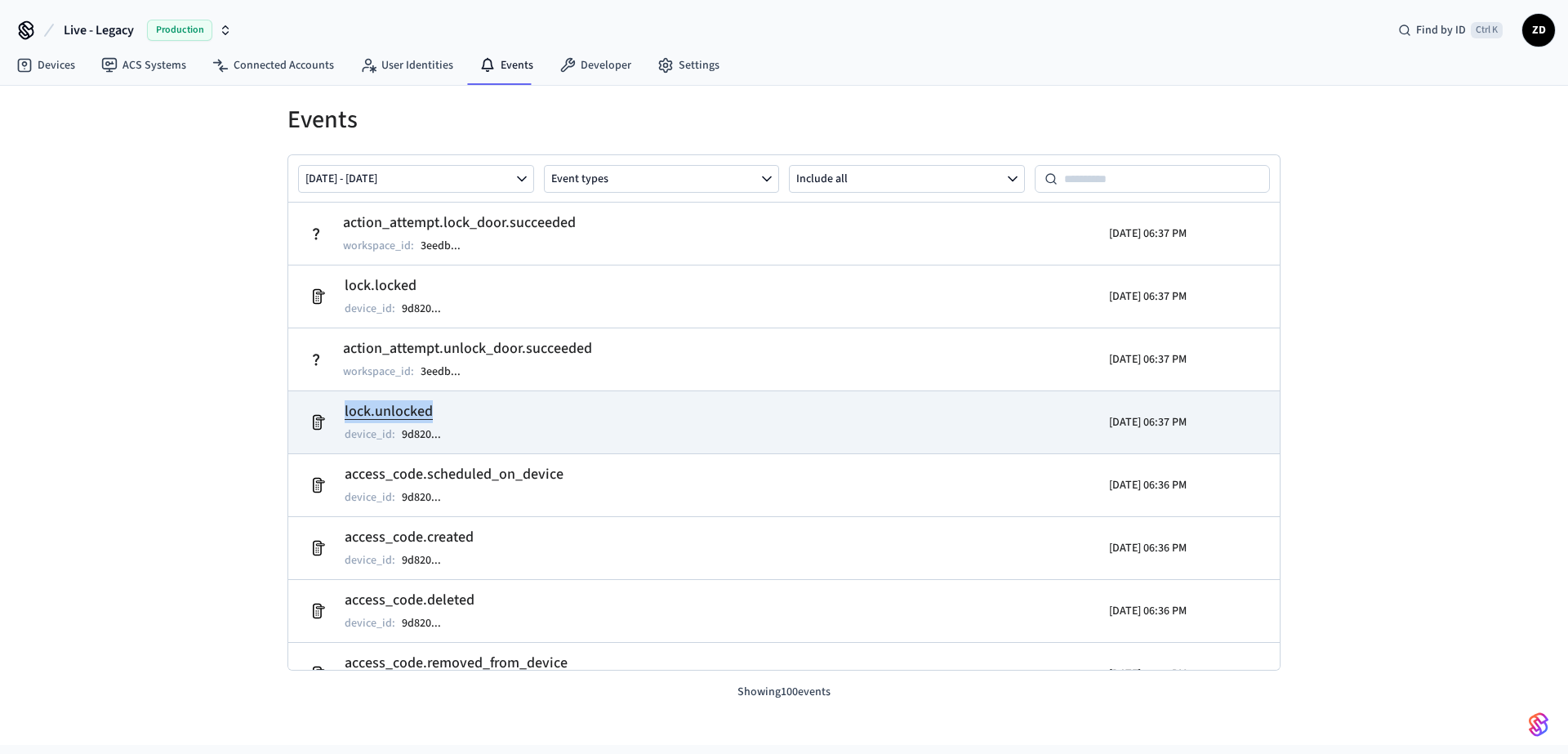
drag, startPoint x: 343, startPoint y: 414, endPoint x: 450, endPoint y: 414, distance: 107.0
click at [450, 414] on td "lock.unlocked device_id : 9d820 ..." at bounding box center [622, 422] width 643 height 46
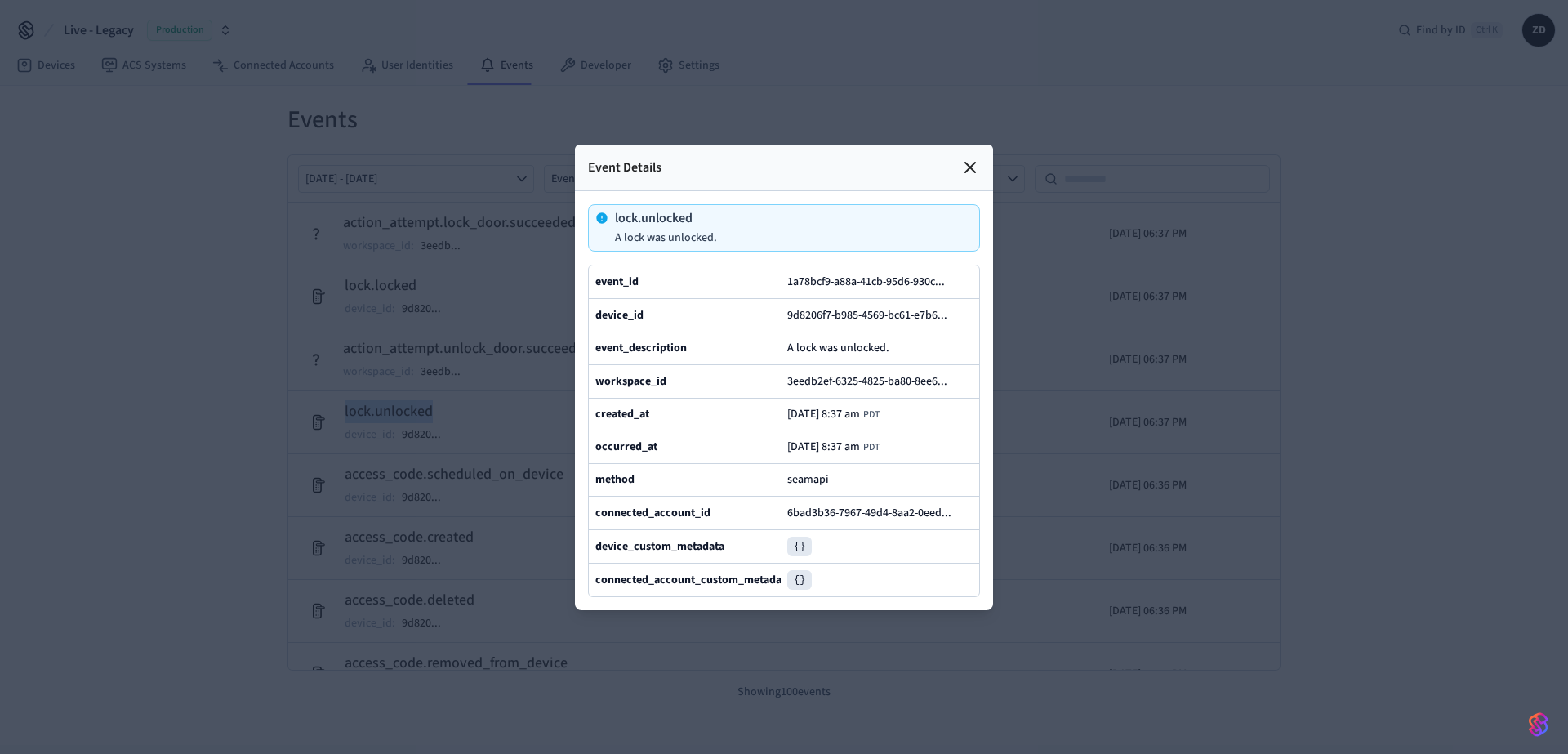
click at [971, 163] on icon at bounding box center [970, 168] width 9 height 9
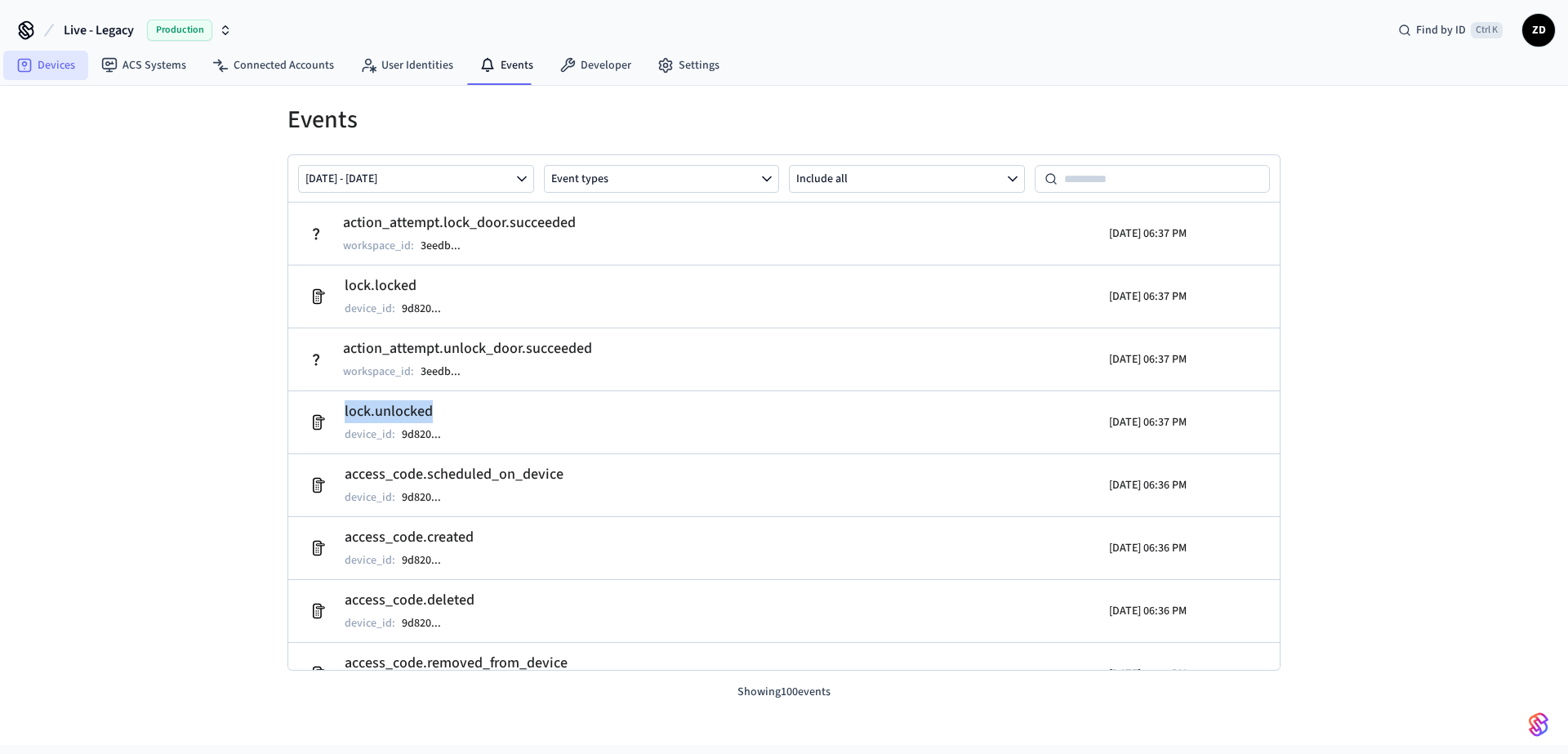
click at [65, 71] on link "Devices" at bounding box center [45, 65] width 85 height 29
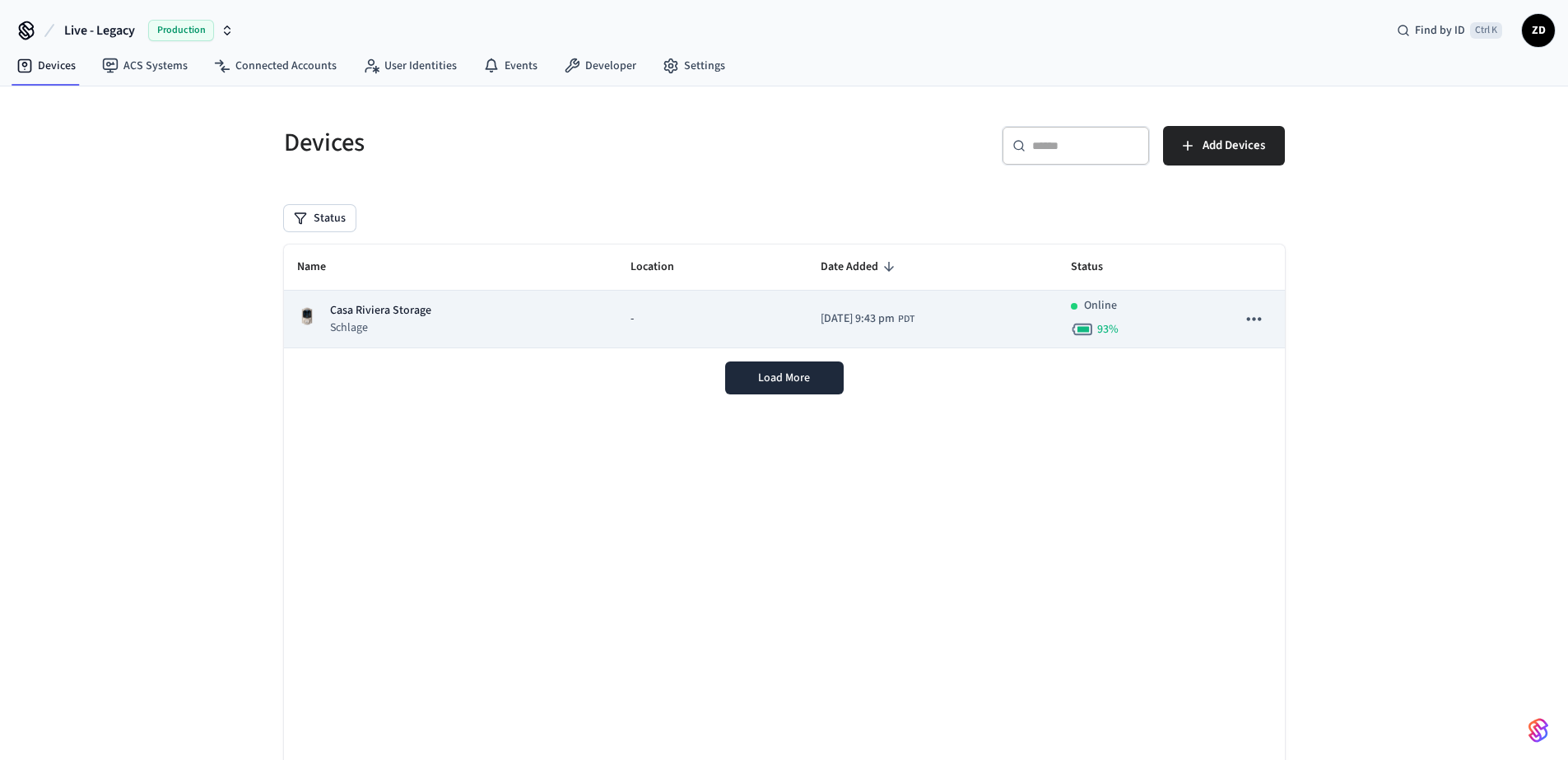
click at [574, 312] on div "Casa Riviera Storage Schlage" at bounding box center [451, 319] width 308 height 34
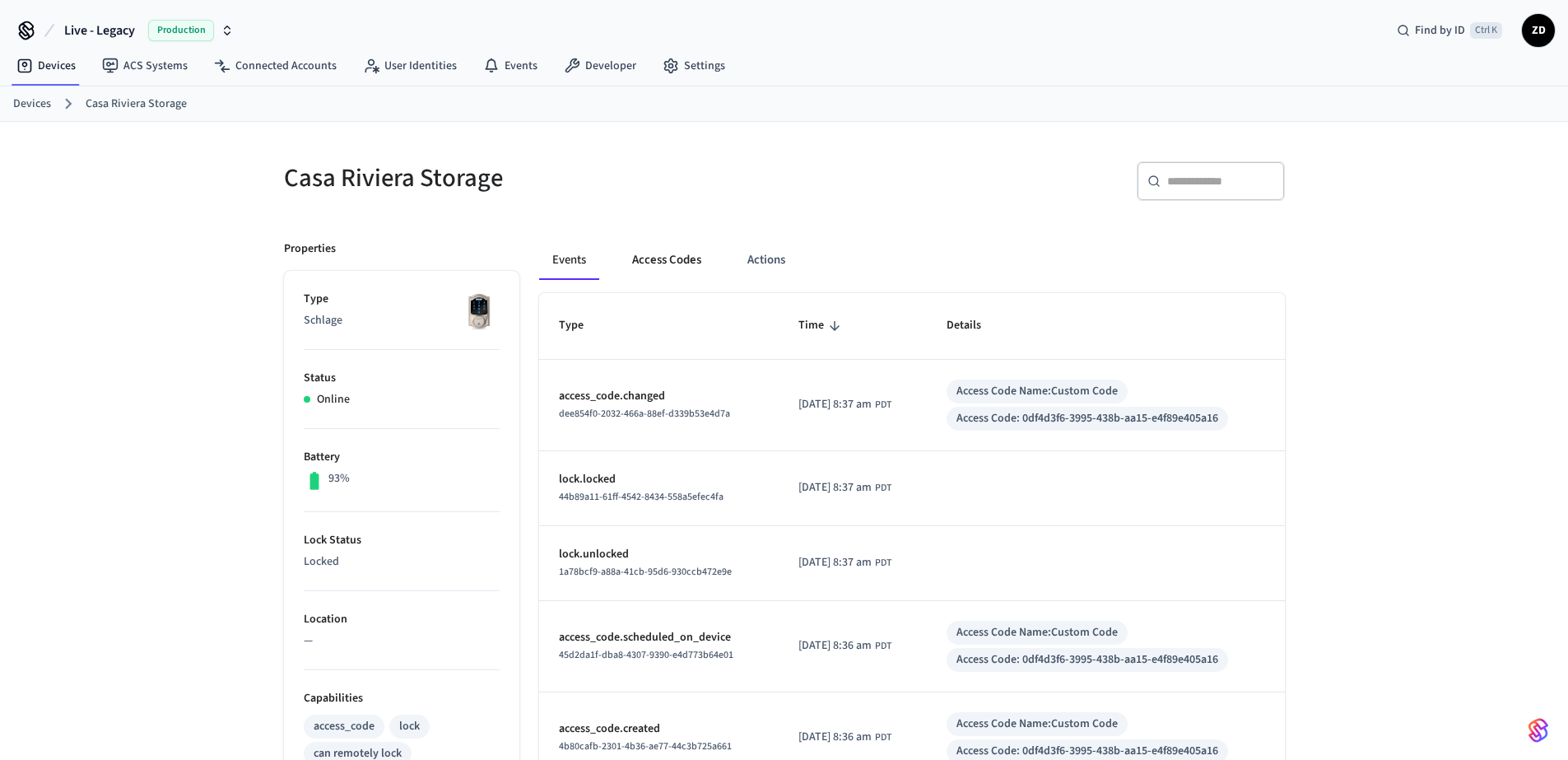
click at [673, 249] on button "Access Codes" at bounding box center [666, 260] width 96 height 40
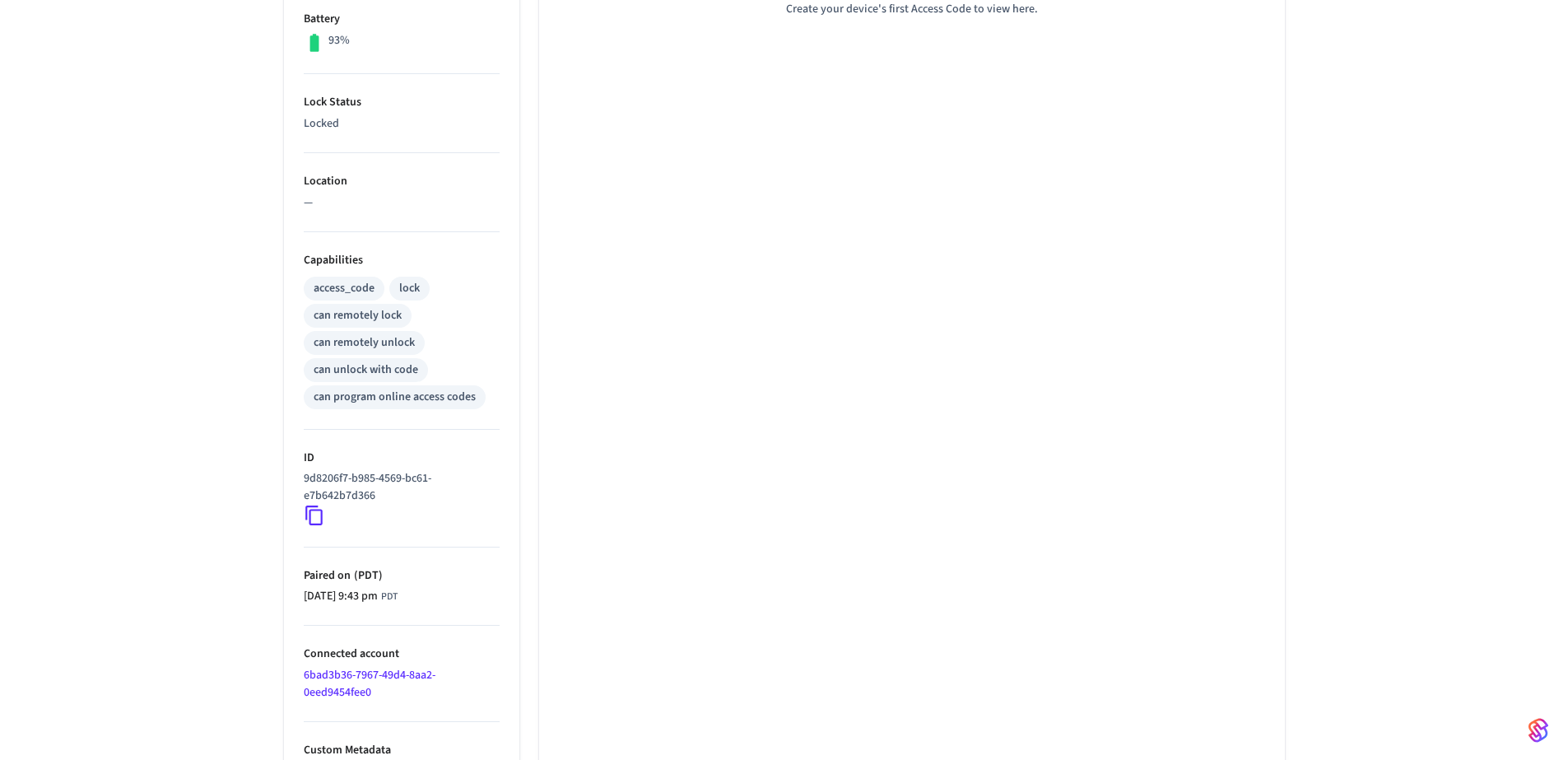
scroll to position [461, 0]
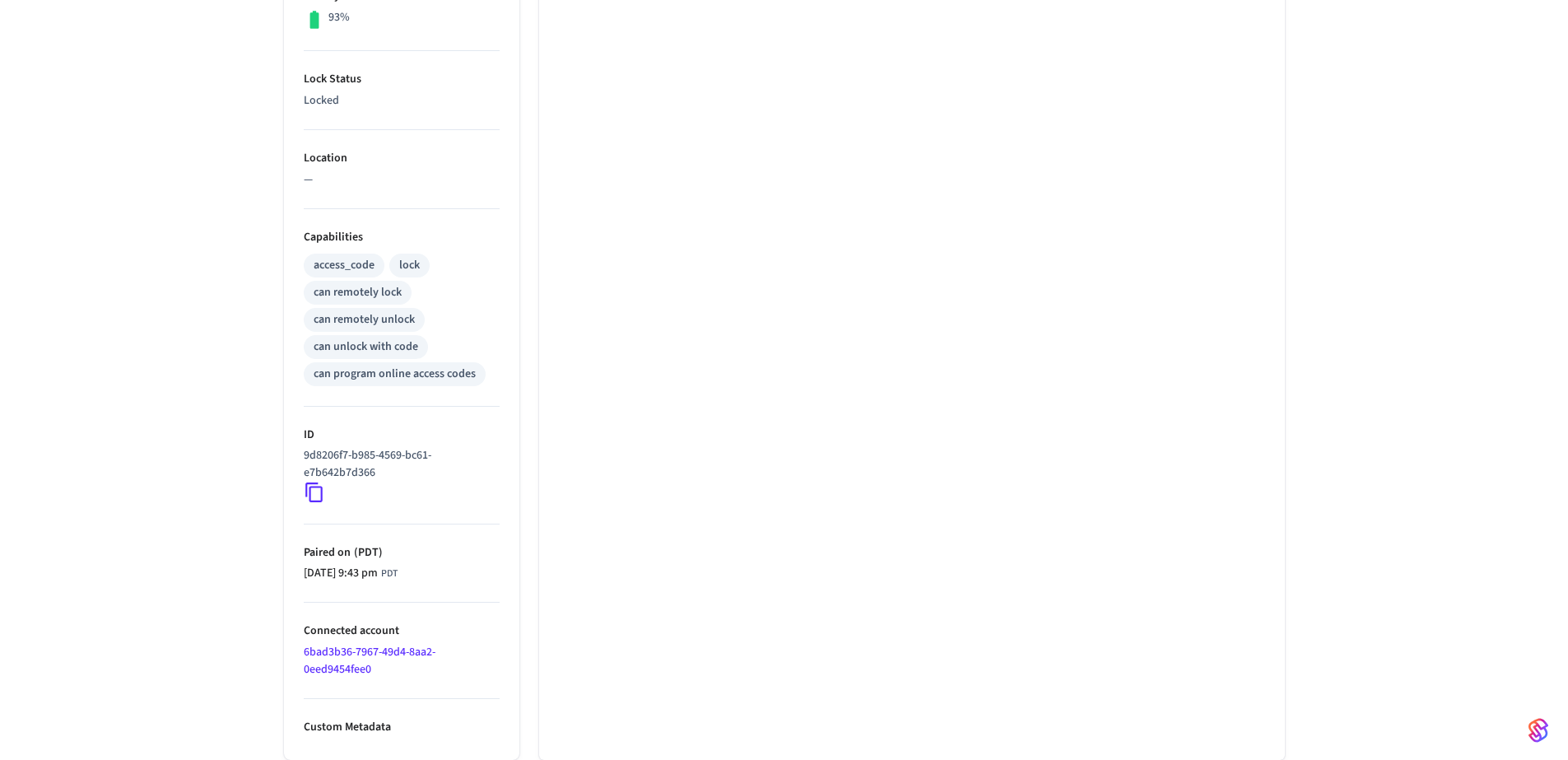
click at [747, 371] on div "No Access Codes yet. Create your device's first Access Code to view here." at bounding box center [912, 296] width 746 height 928
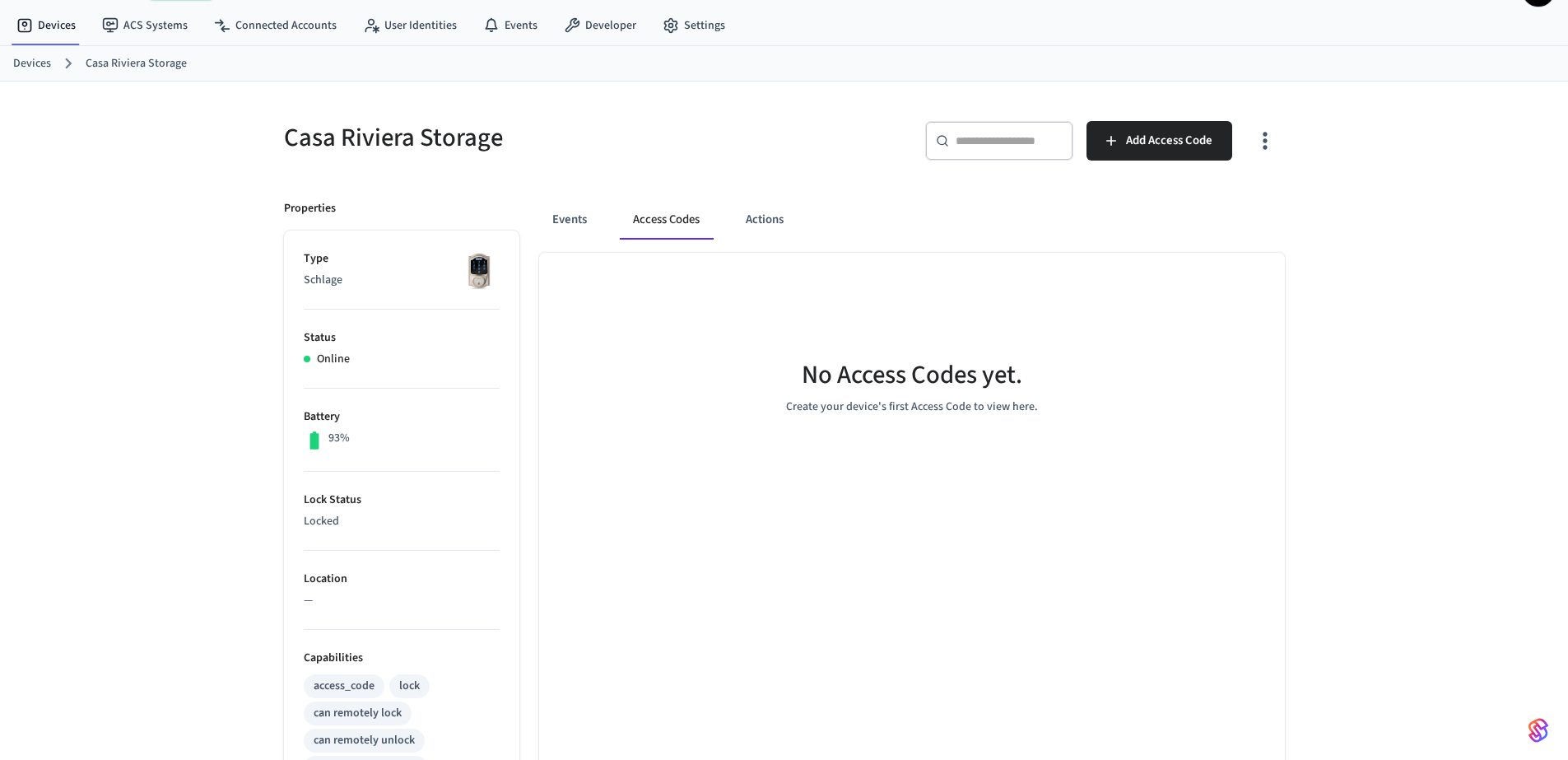
scroll to position [0, 0]
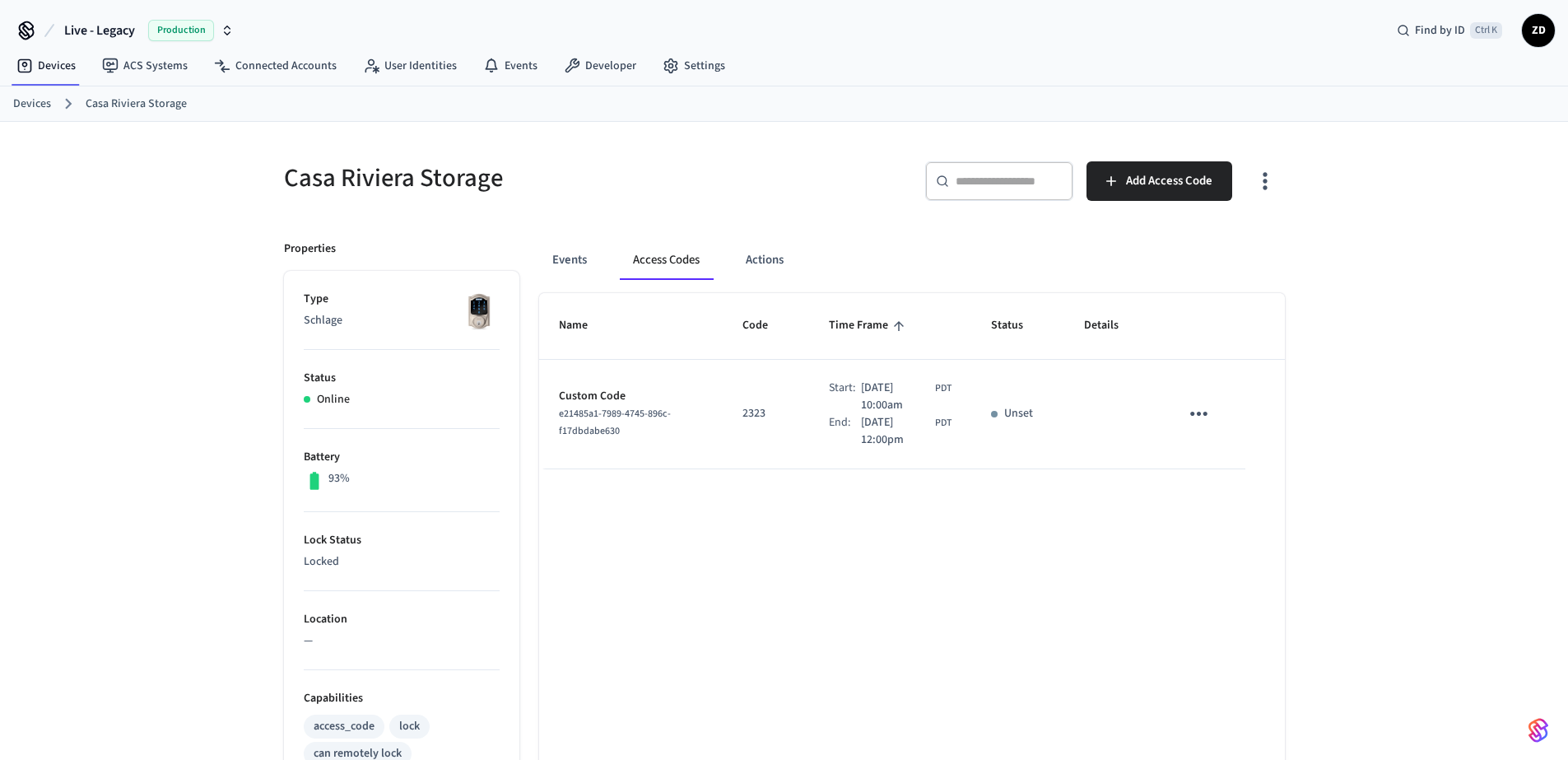
click at [723, 358] on th "Code" at bounding box center [766, 325] width 86 height 65
drag, startPoint x: 844, startPoint y: 405, endPoint x: 870, endPoint y: 422, distance: 31.1
click at [894, 406] on span "[DATE] 10:00am" at bounding box center [896, 397] width 71 height 34
drag, startPoint x: 837, startPoint y: 444, endPoint x: 898, endPoint y: 442, distance: 61.0
click at [898, 442] on div "End: [DATE] 12:00pm PDT" at bounding box center [889, 431] width 122 height 34
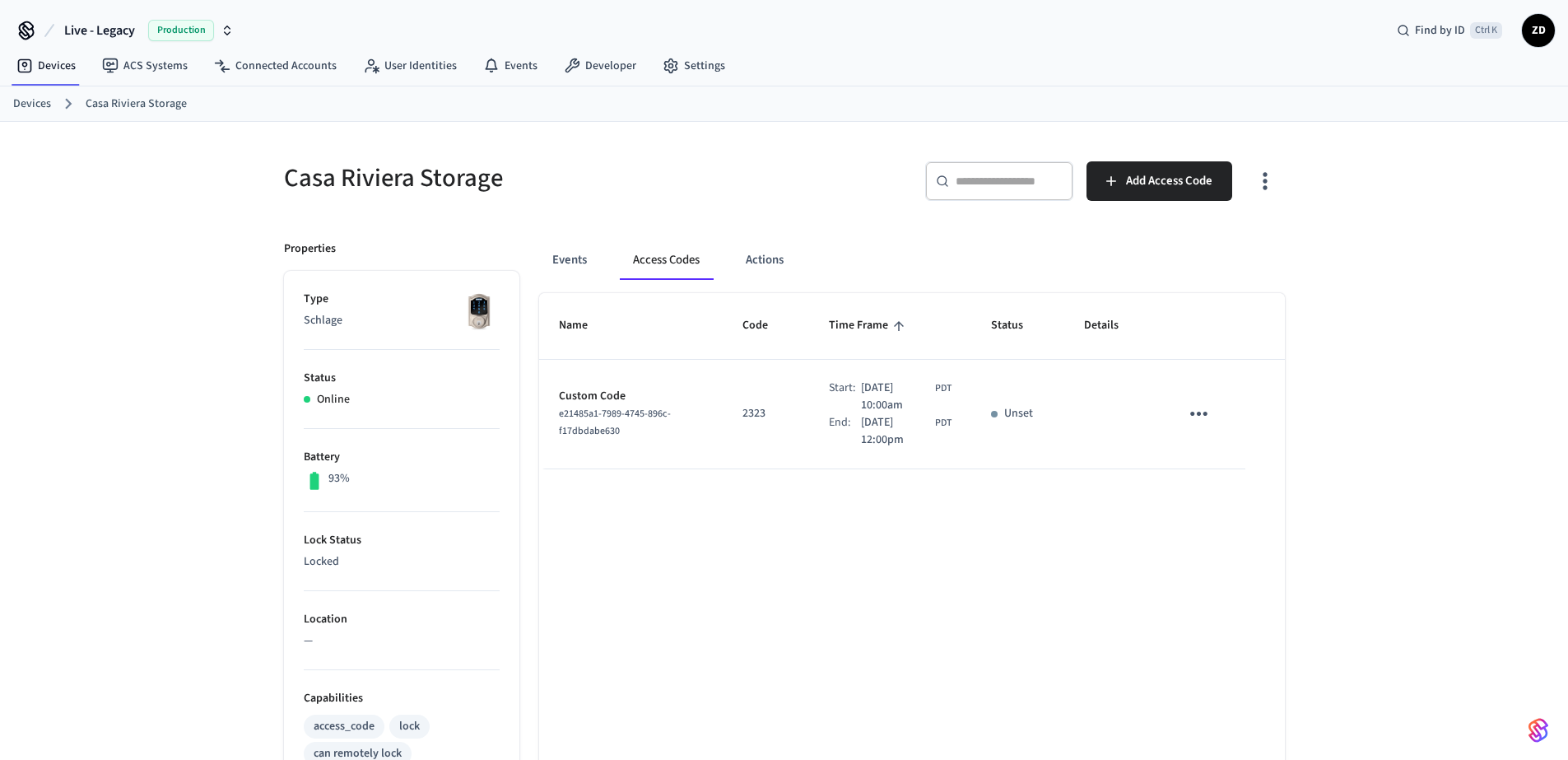
click at [978, 451] on td "Unset" at bounding box center [1017, 414] width 93 height 109
click at [1015, 514] on div "Name Code Time Frame Status Details Custom Code e21485a1-7989-4745-896c-f17dbda…" at bounding box center [912, 757] width 746 height 928
drag, startPoint x: 1078, startPoint y: 416, endPoint x: 965, endPoint y: 413, distance: 113.0
click at [965, 413] on tr "Custom Code e21485a1-7989-4745-896c-f17dbdabe630 2323 Start: Oct 15th 2025 10:0…" at bounding box center [912, 414] width 746 height 109
click at [1136, 436] on td "sticky table" at bounding box center [1111, 414] width 96 height 109
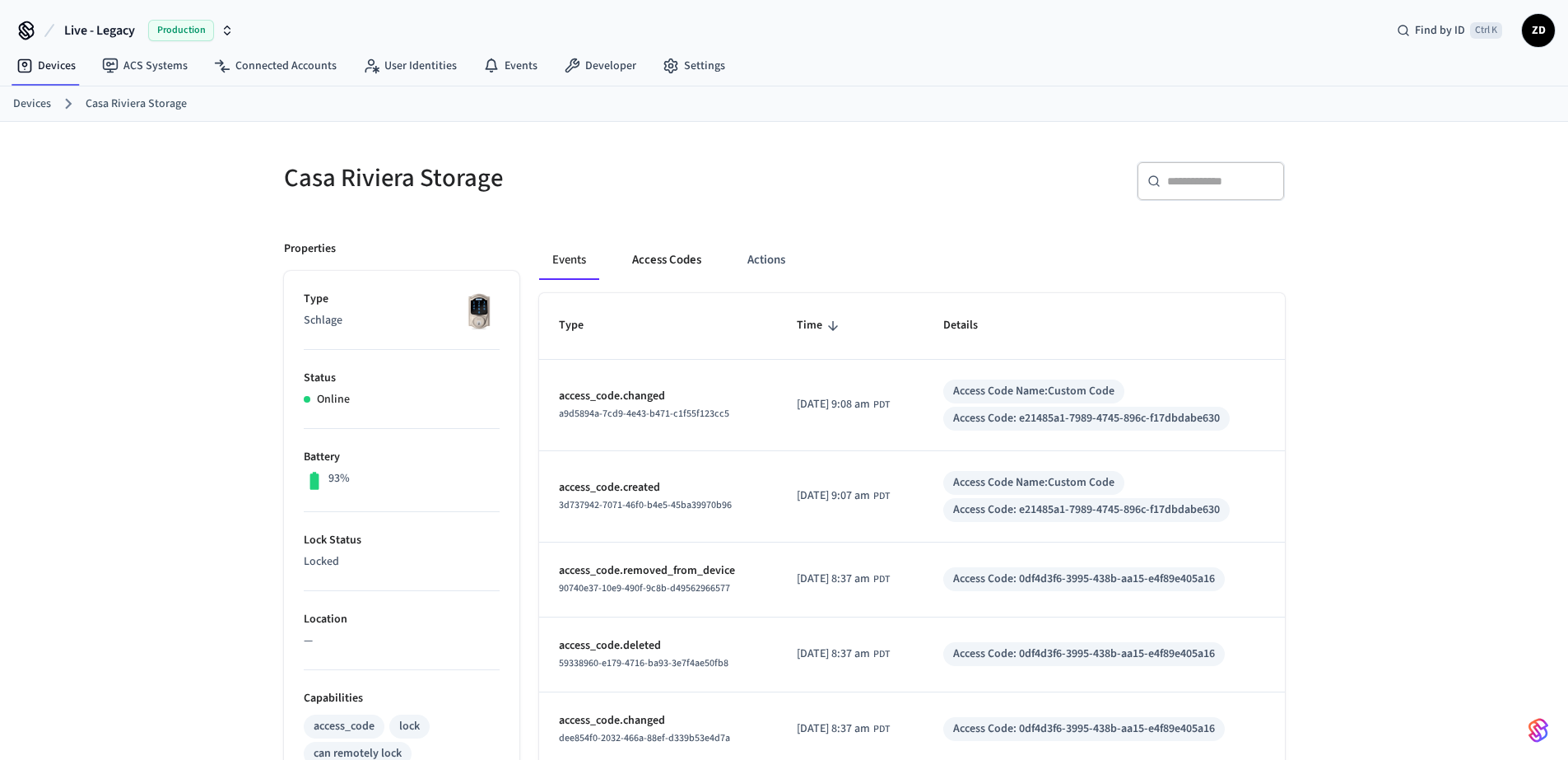
click at [665, 262] on button "Access Codes" at bounding box center [666, 260] width 96 height 40
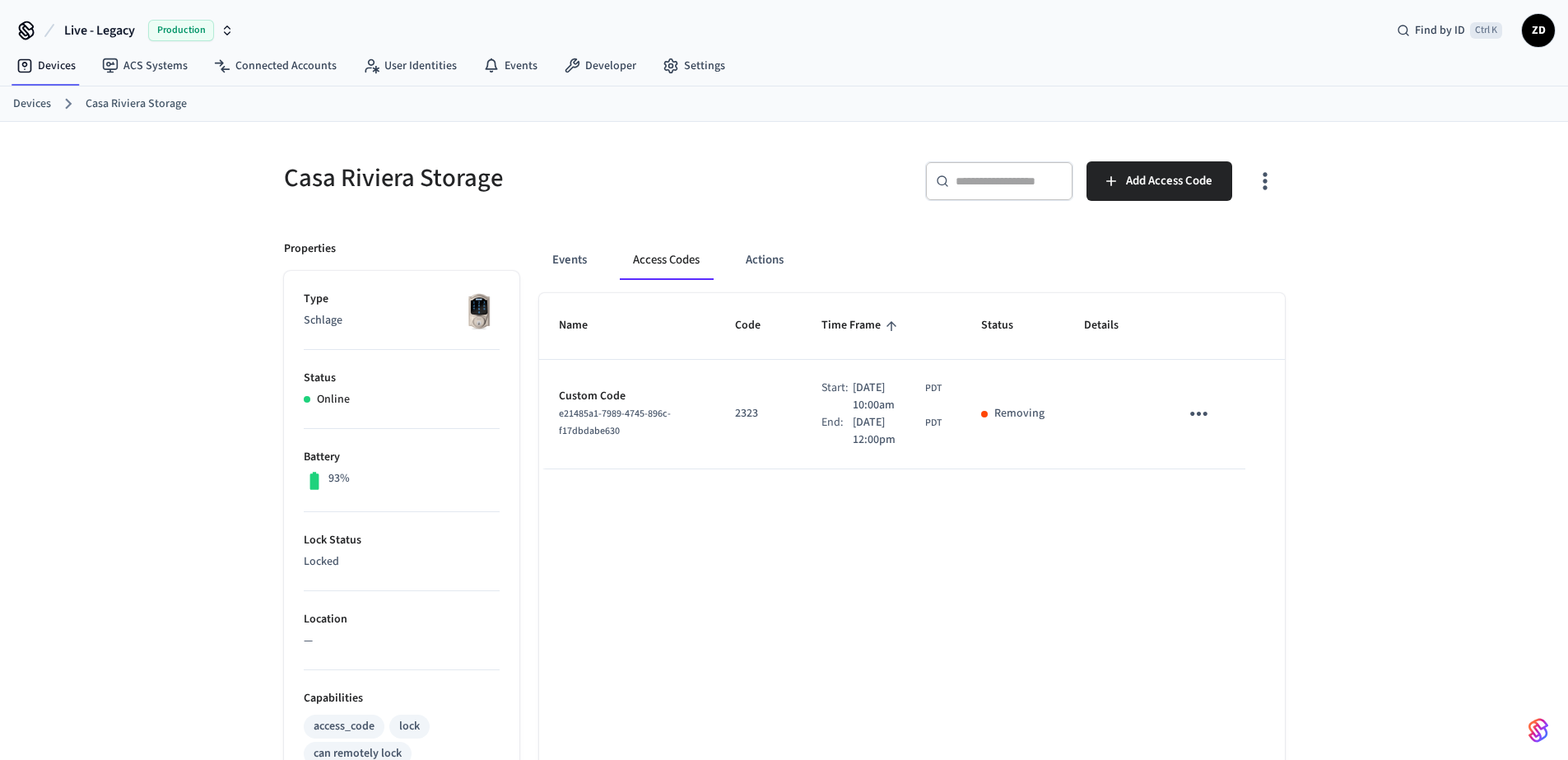
click at [1058, 420] on td "Removing" at bounding box center [1013, 414] width 103 height 109
click at [848, 518] on div "Name Code Time Frame Status Details Custom Code e21485a1-7989-4745-896c-f17dbda…" at bounding box center [912, 757] width 746 height 928
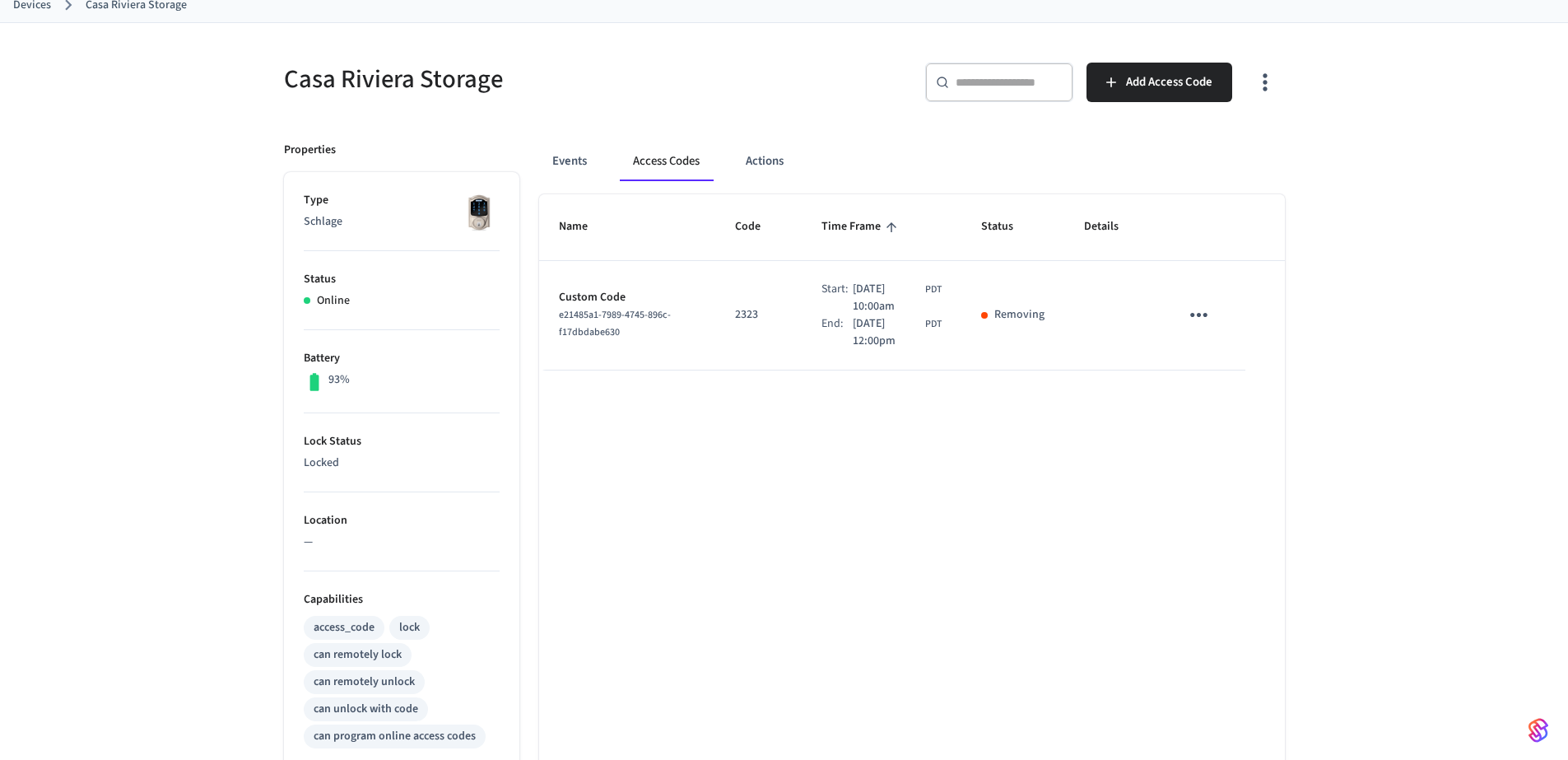
click at [804, 490] on div "Name Code Time Frame Status Details Custom Code e21485a1-7989-4745-896c-f17dbda…" at bounding box center [912, 658] width 746 height 928
click at [754, 158] on button "Actions" at bounding box center [765, 161] width 65 height 40
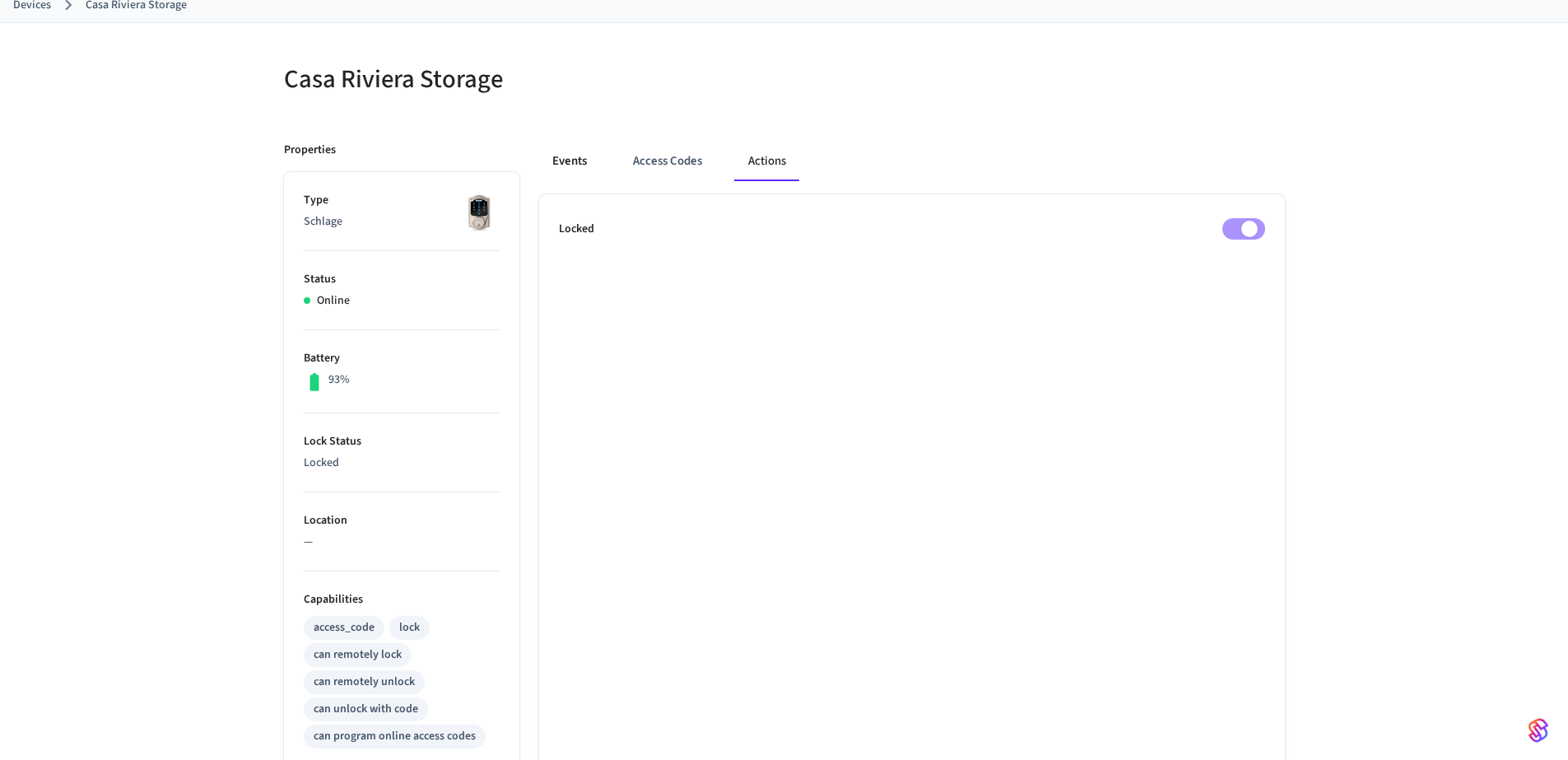
click at [588, 160] on button "Events" at bounding box center [569, 161] width 61 height 40
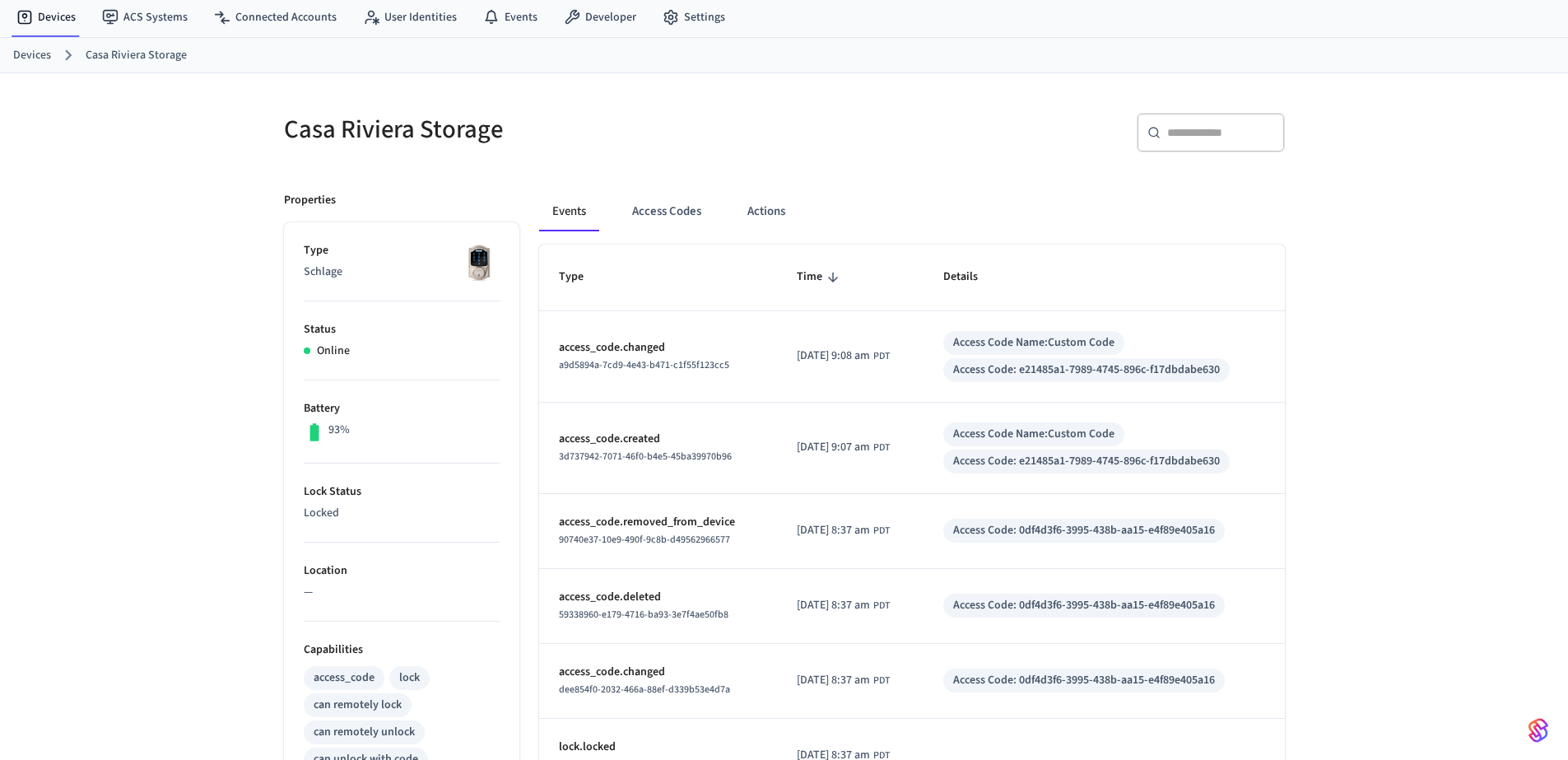
scroll to position [0, 0]
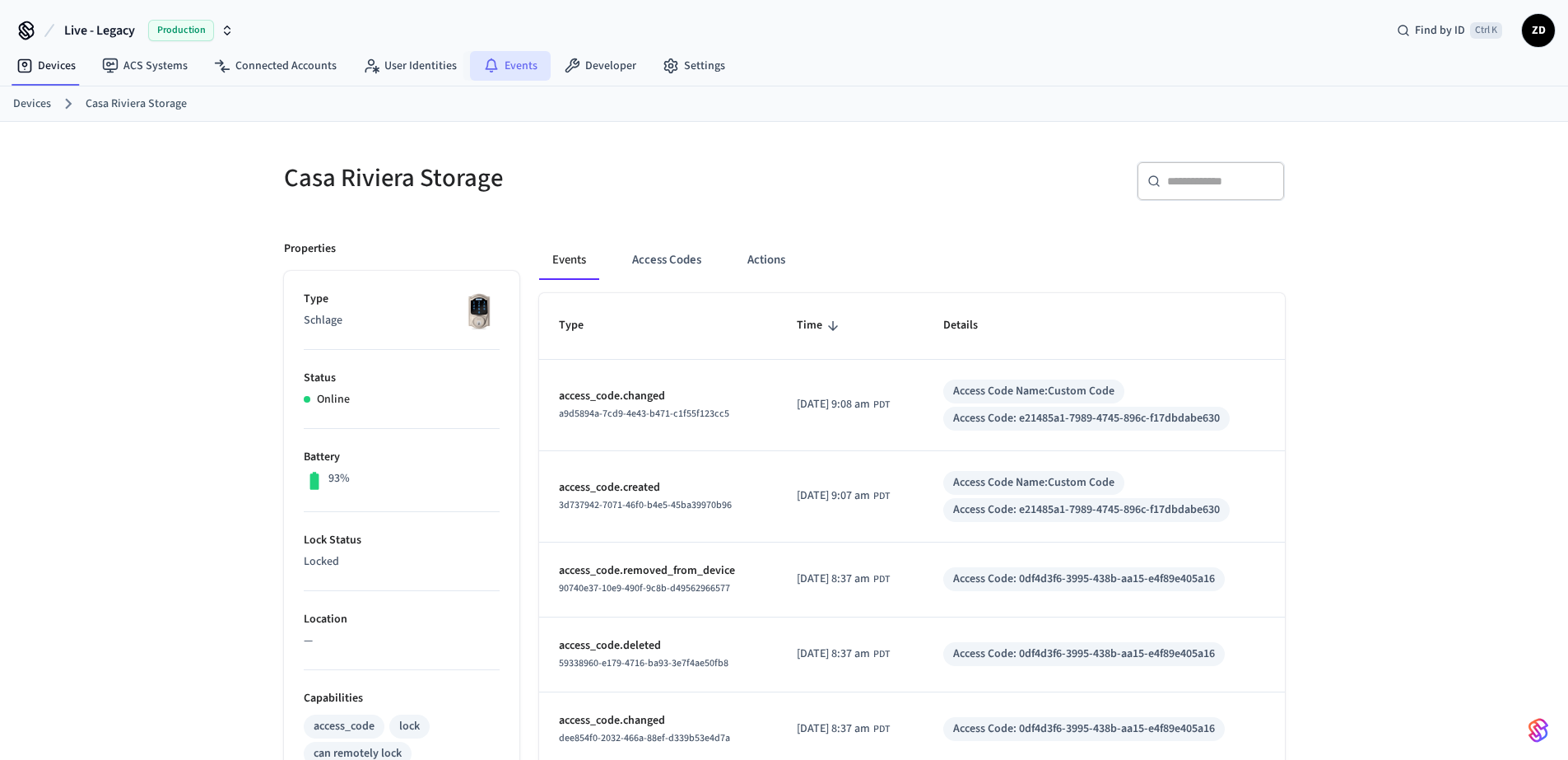
click at [514, 61] on link "Events" at bounding box center [510, 65] width 81 height 29
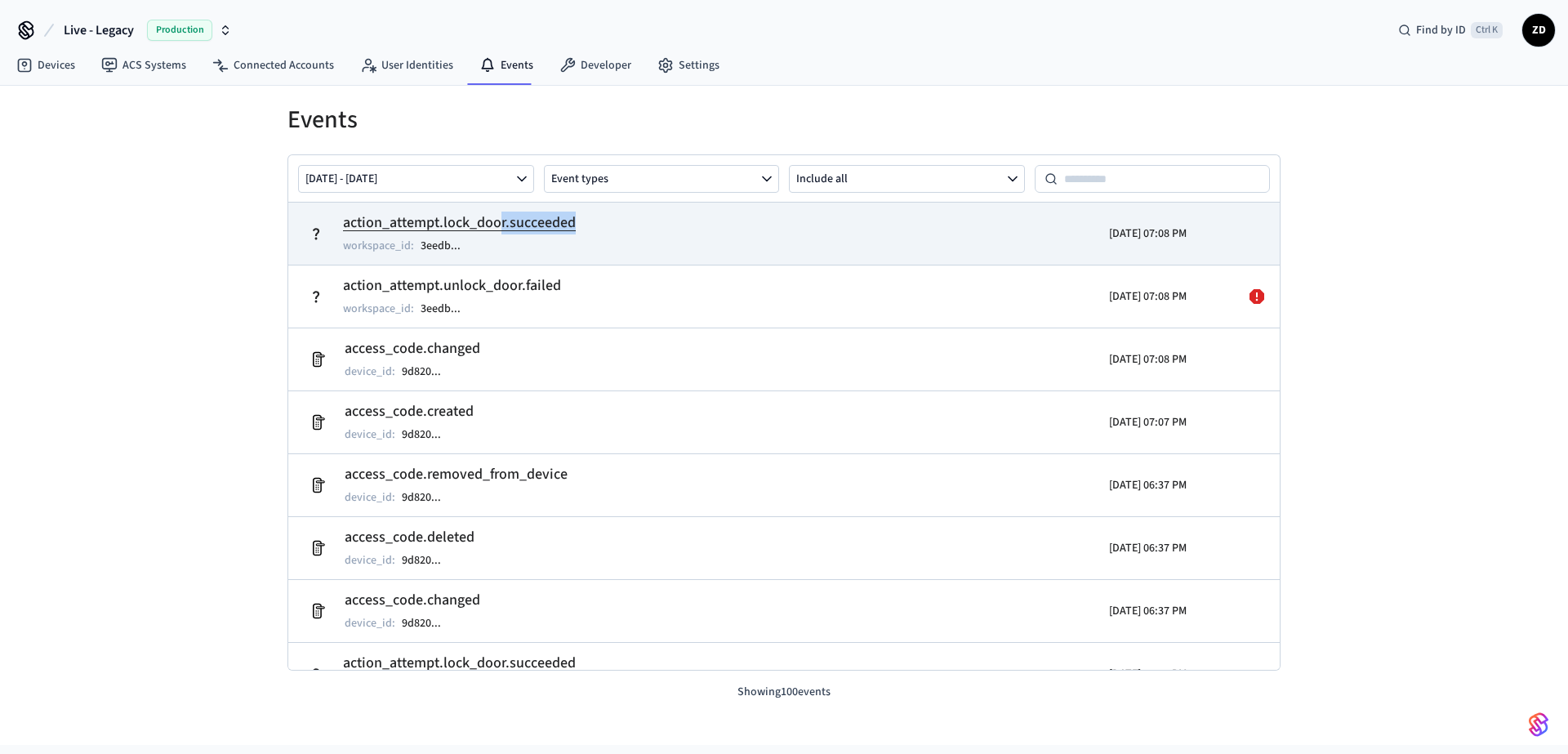
drag, startPoint x: 615, startPoint y: 226, endPoint x: 500, endPoint y: 226, distance: 115.0
click at [500, 226] on td "action_attempt.lock_door.succeeded workspace_id : 3eedb ..." at bounding box center [622, 233] width 643 height 46
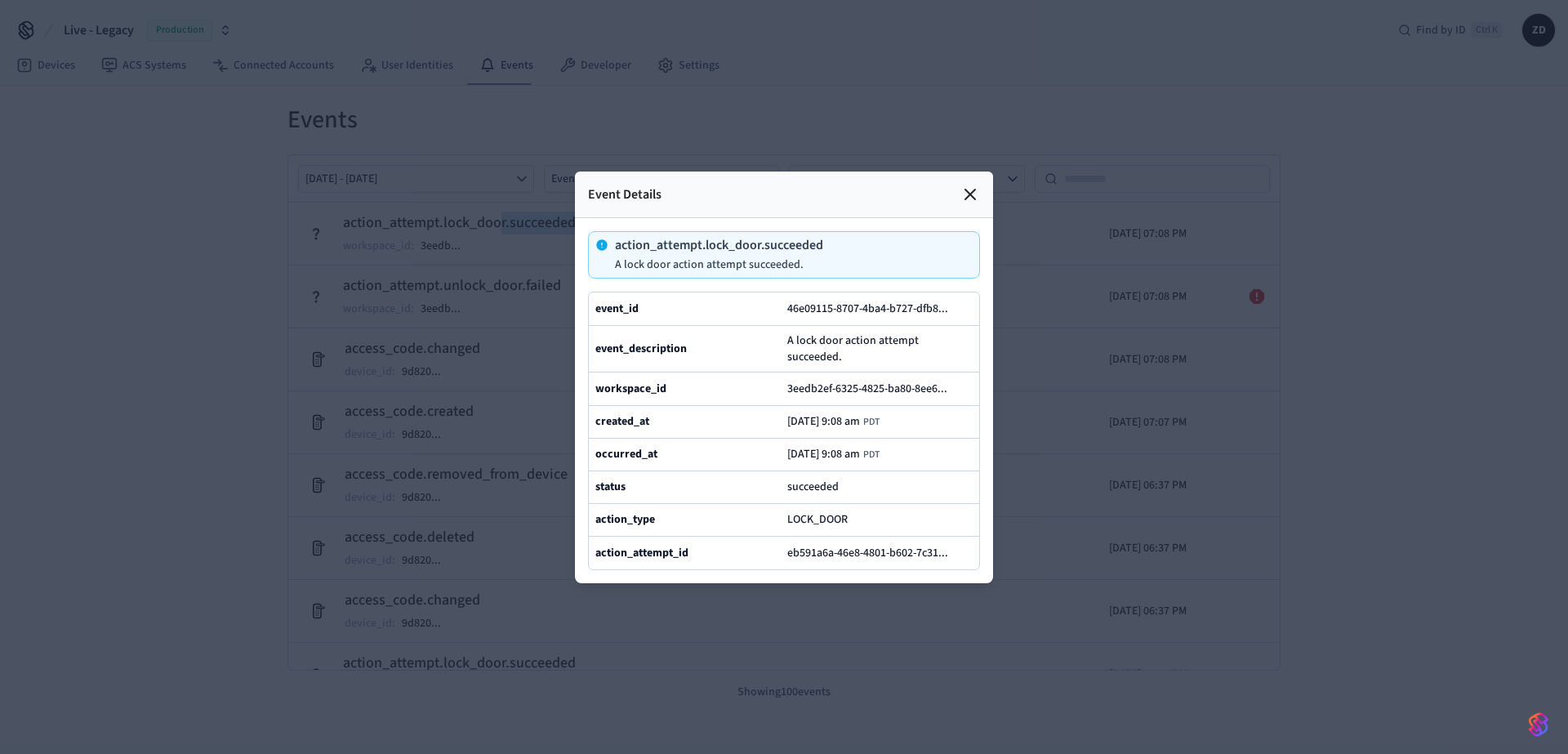
click at [965, 184] on icon at bounding box center [970, 194] width 20 height 20
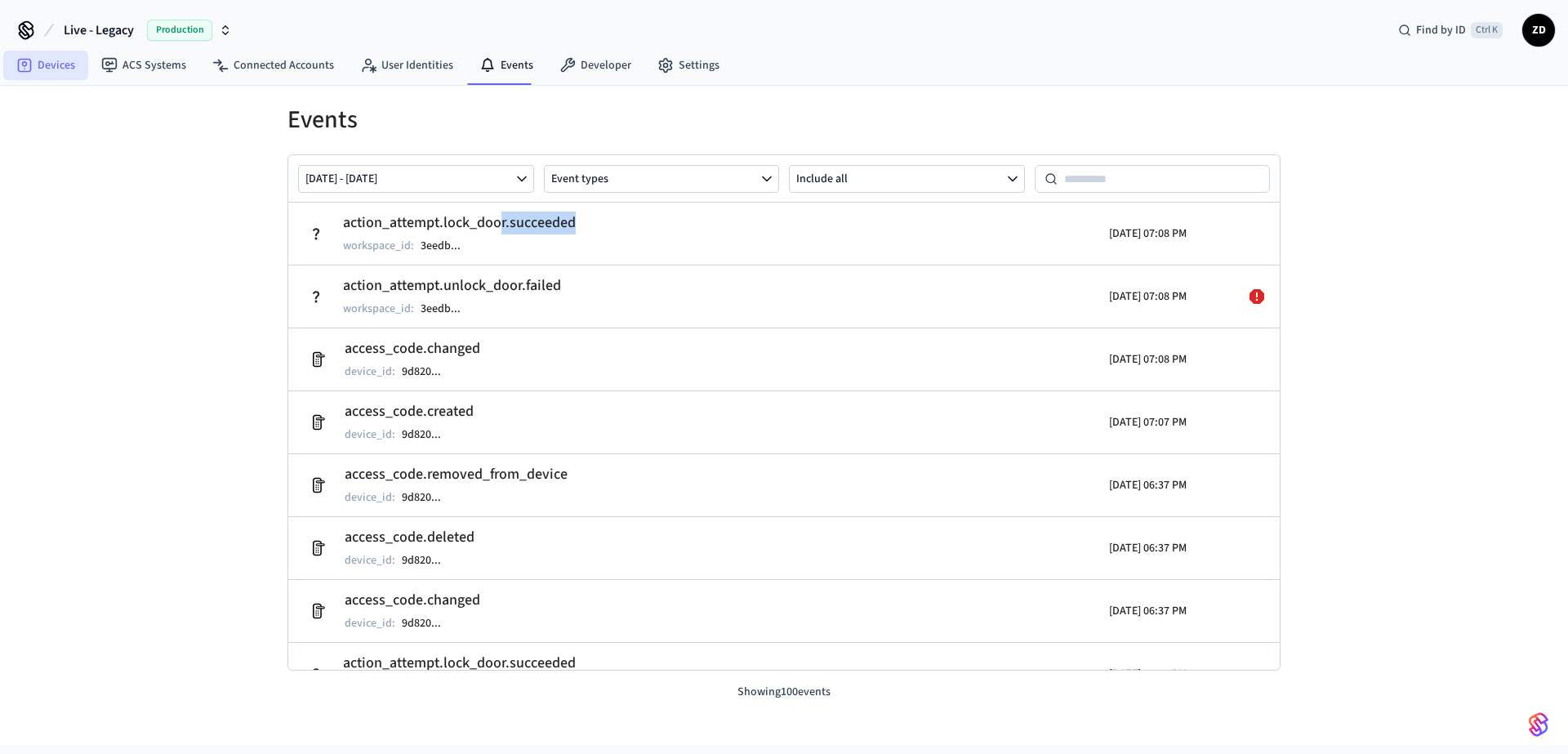
click at [62, 64] on link "Devices" at bounding box center [45, 65] width 85 height 29
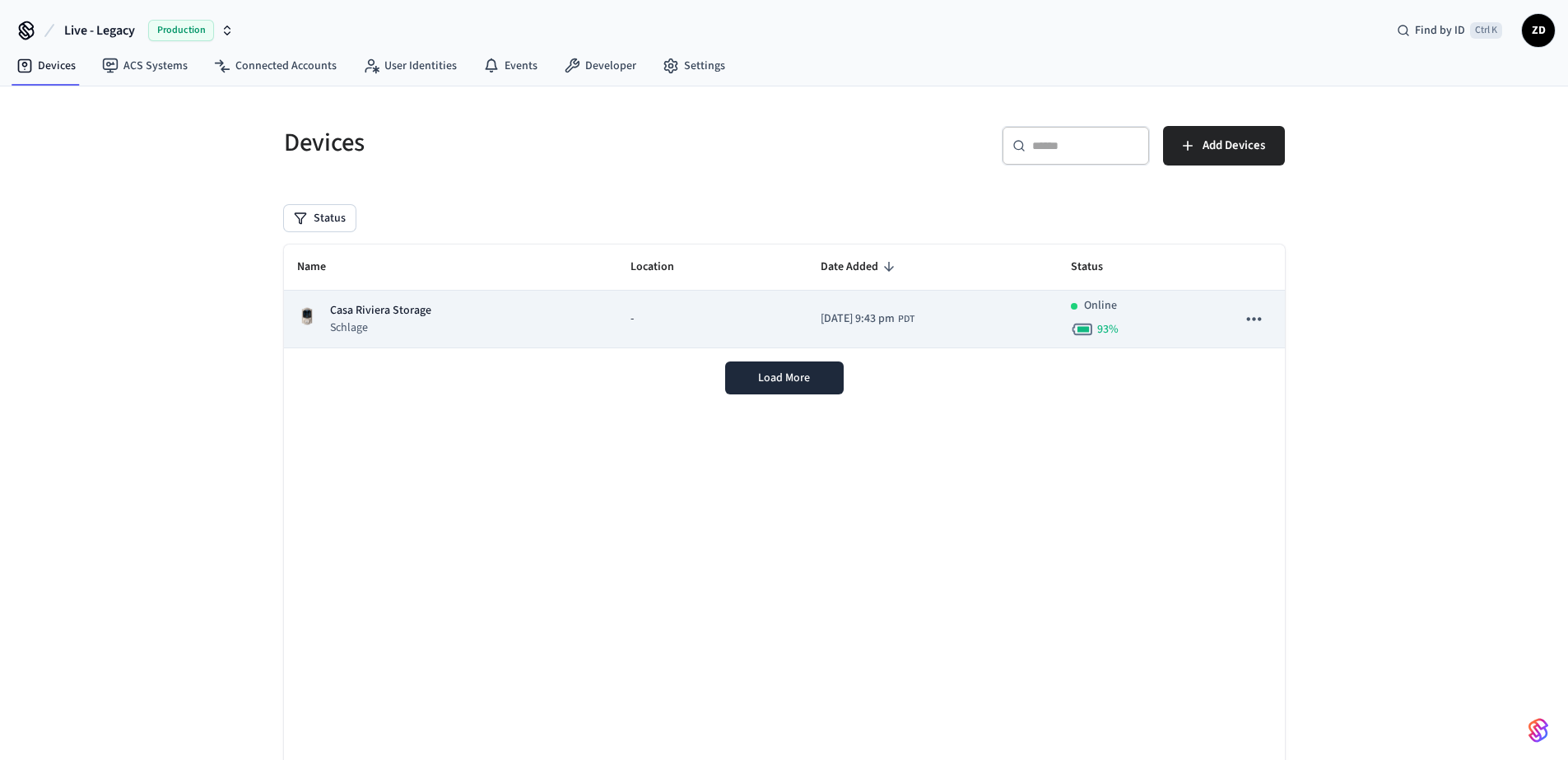
click at [714, 319] on div "-" at bounding box center [712, 319] width 164 height 17
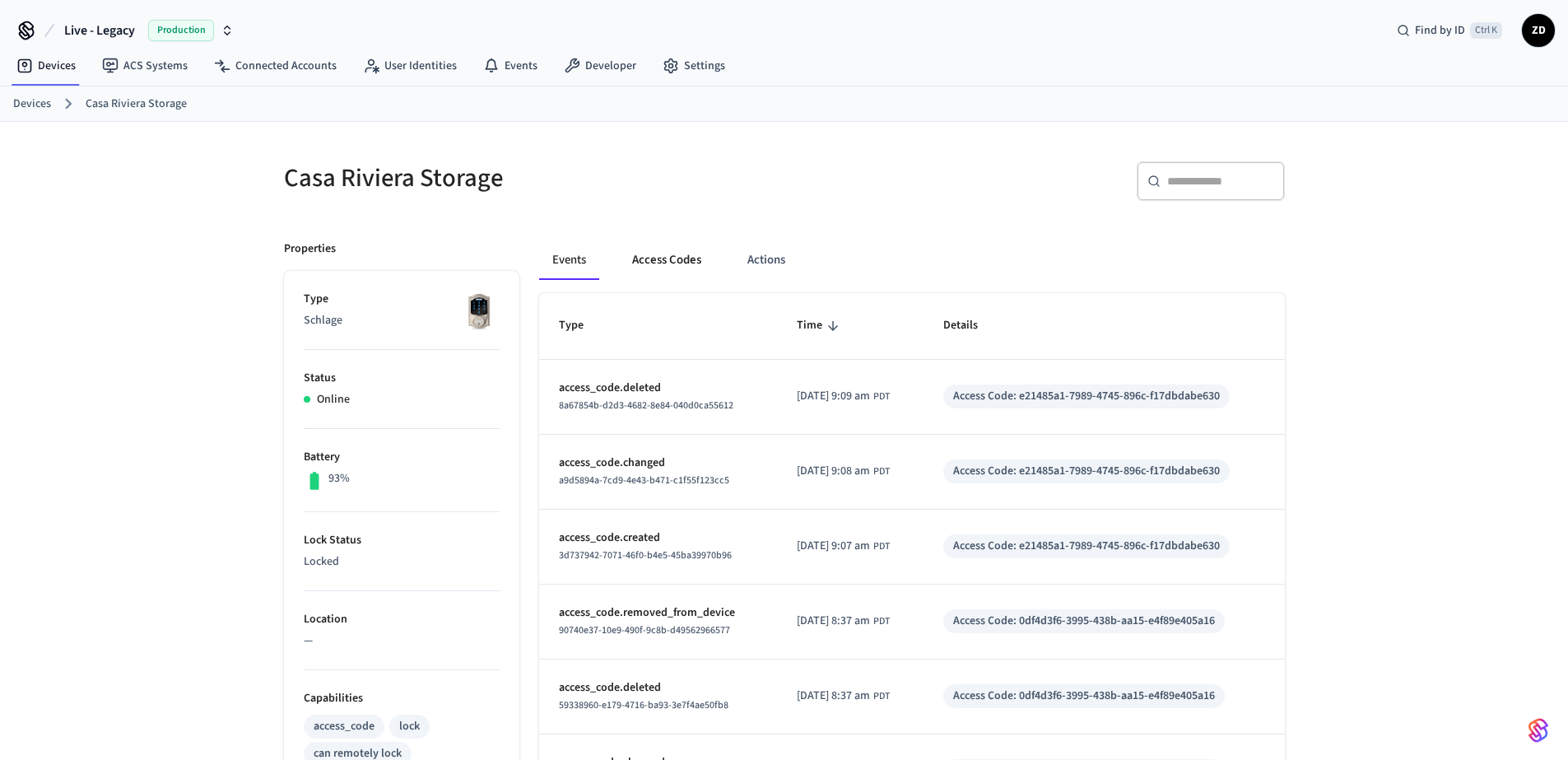
click at [657, 255] on button "Access Codes" at bounding box center [666, 260] width 96 height 40
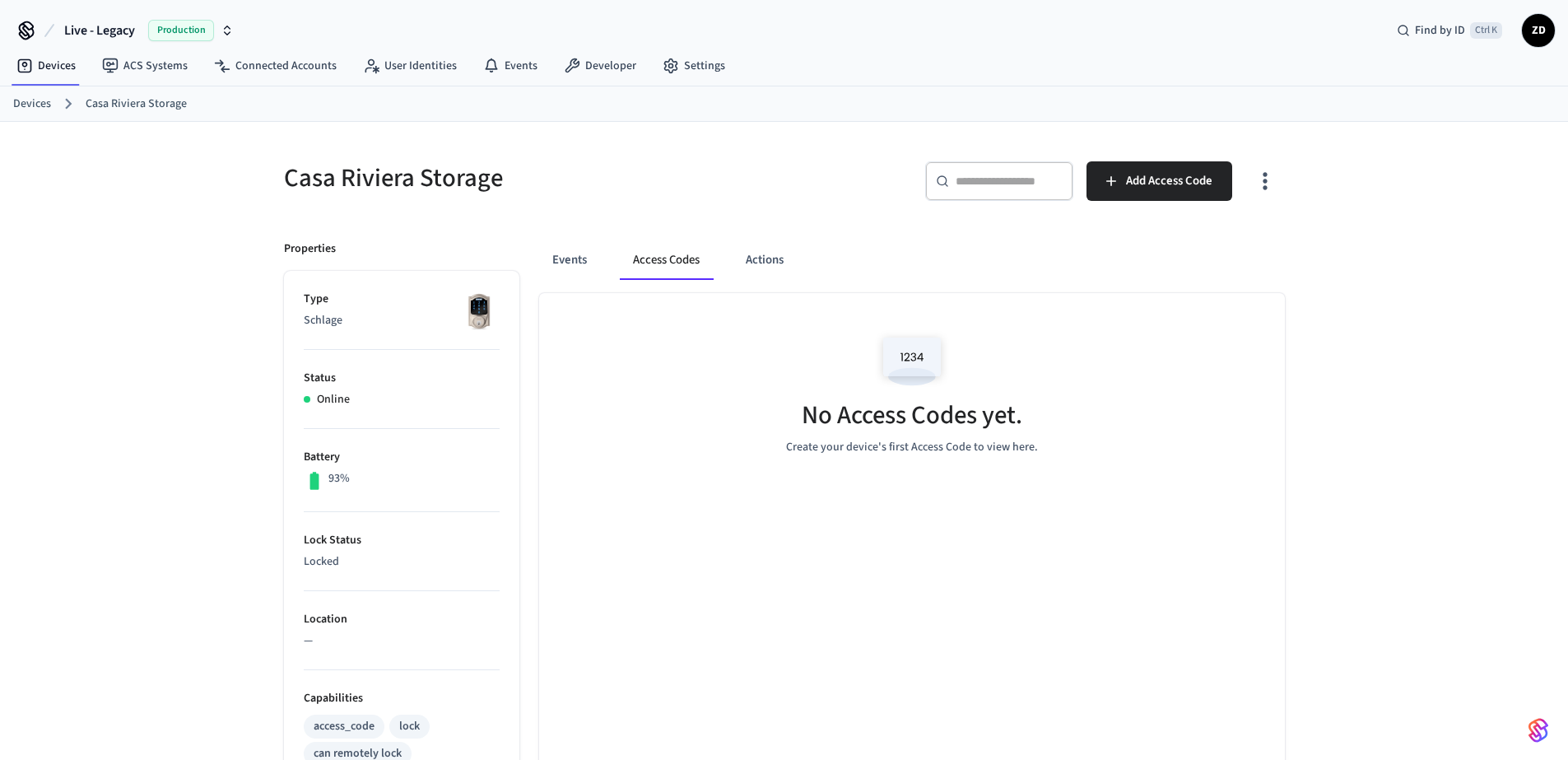
click at [1344, 313] on div "[GEOGRAPHIC_DATA] Storage ​ ​ Add Access Code Properties Type Schlage Status On…" at bounding box center [784, 671] width 1568 height 1099
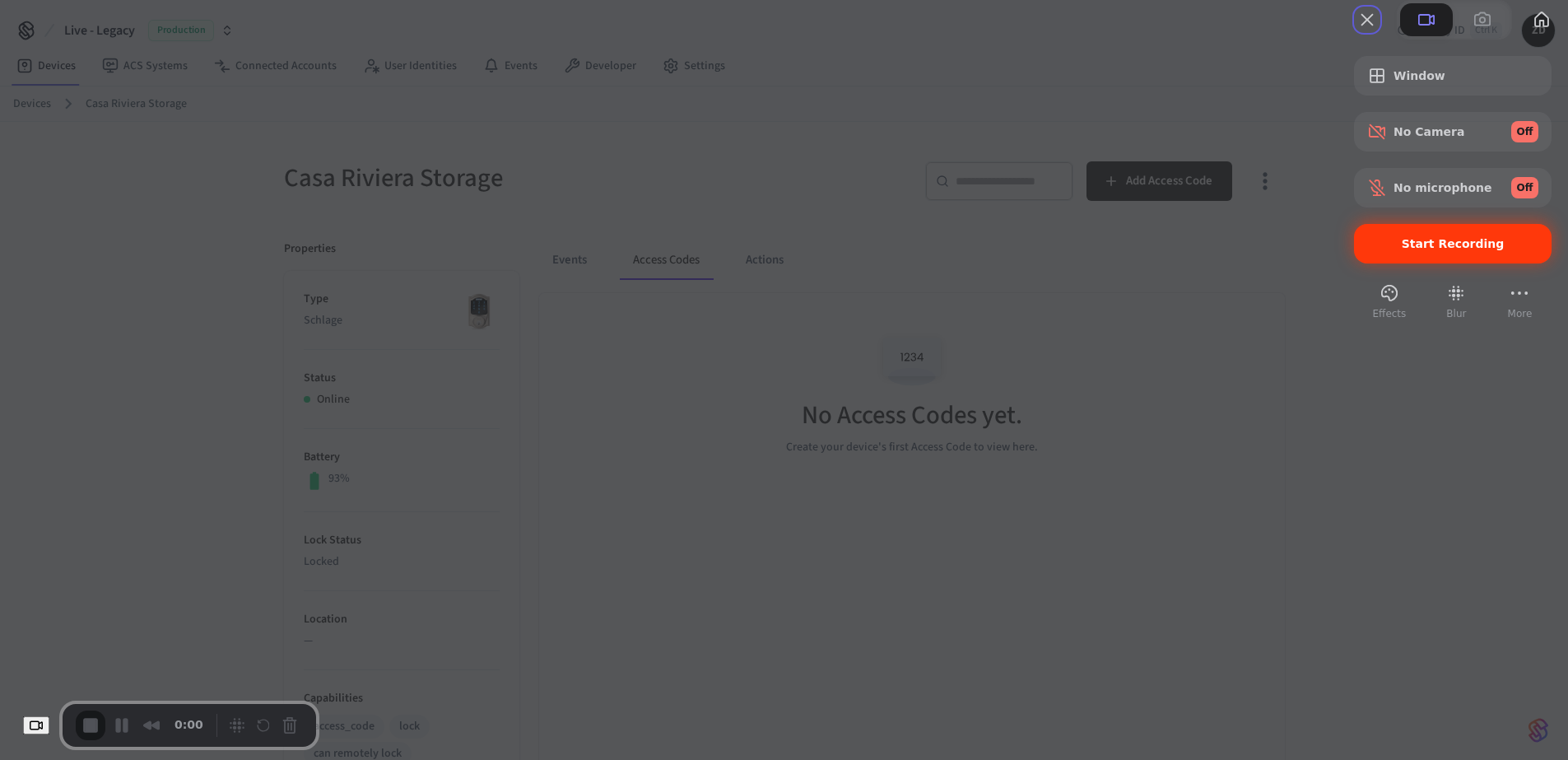
click at [1402, 250] on span "Start Recording" at bounding box center [1453, 244] width 103 height 13
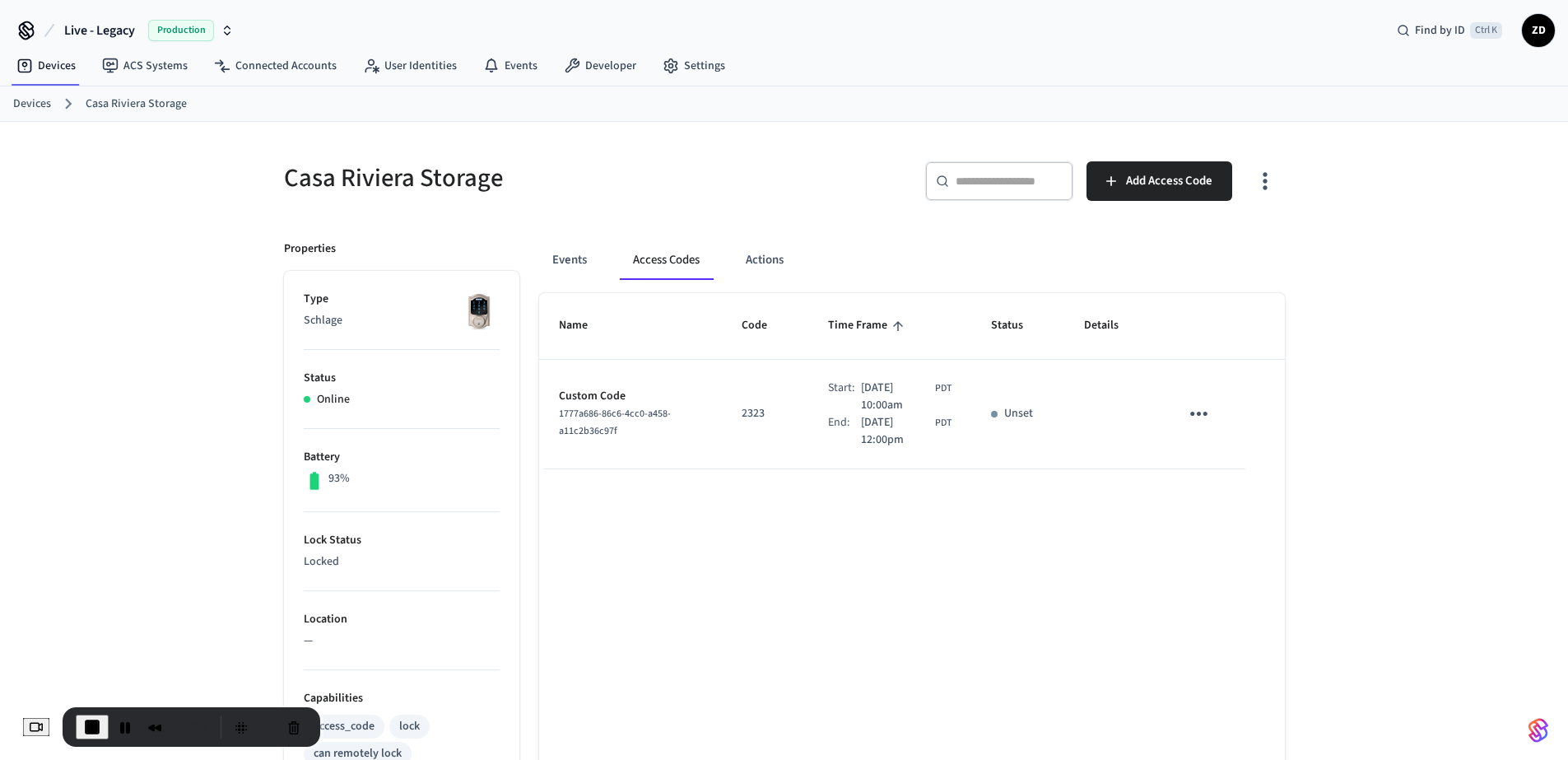
click at [734, 578] on div "Name Code Time Frame Status Details Custom Code 1777a686-86c6-4cc0-a458-a11c2b3…" at bounding box center [912, 757] width 746 height 928
drag, startPoint x: 832, startPoint y: 406, endPoint x: 901, endPoint y: 421, distance: 70.6
click at [905, 413] on div "Start: [DATE] 10:00am PDT End: [DATE] 12:00pm PDT" at bounding box center [890, 414] width 123 height 69
click at [834, 445] on div "End:" at bounding box center [845, 431] width 32 height 34
drag, startPoint x: 840, startPoint y: 438, endPoint x: 912, endPoint y: 444, distance: 72.2
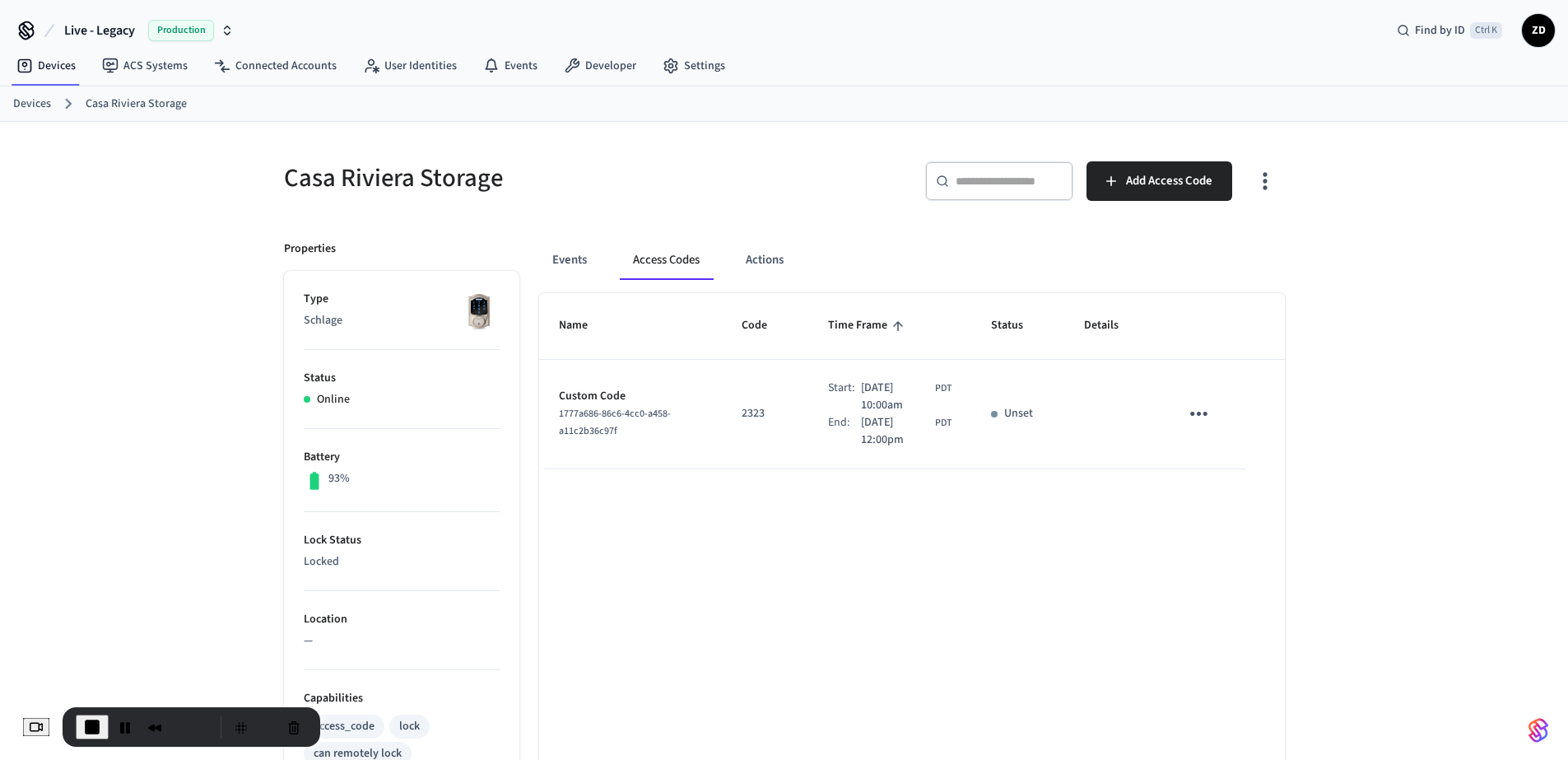
click at [912, 444] on div "End: [DATE] 12:00pm PDT" at bounding box center [890, 431] width 123 height 34
click at [993, 456] on td "Unset" at bounding box center [1017, 414] width 93 height 109
click at [997, 505] on div "Name Code Time Frame Status Details Custom Code 1777a686-86c6-4cc0-a458-a11c2b3…" at bounding box center [912, 757] width 746 height 928
click at [924, 398] on div "Oct 15th 2025 10:00am PDT" at bounding box center [898, 397] width 89 height 34
click at [725, 549] on div "Name Code Time Frame Status Details Custom Code 8265a823-4d76-45c0-a911-1441f53…" at bounding box center [912, 757] width 746 height 928
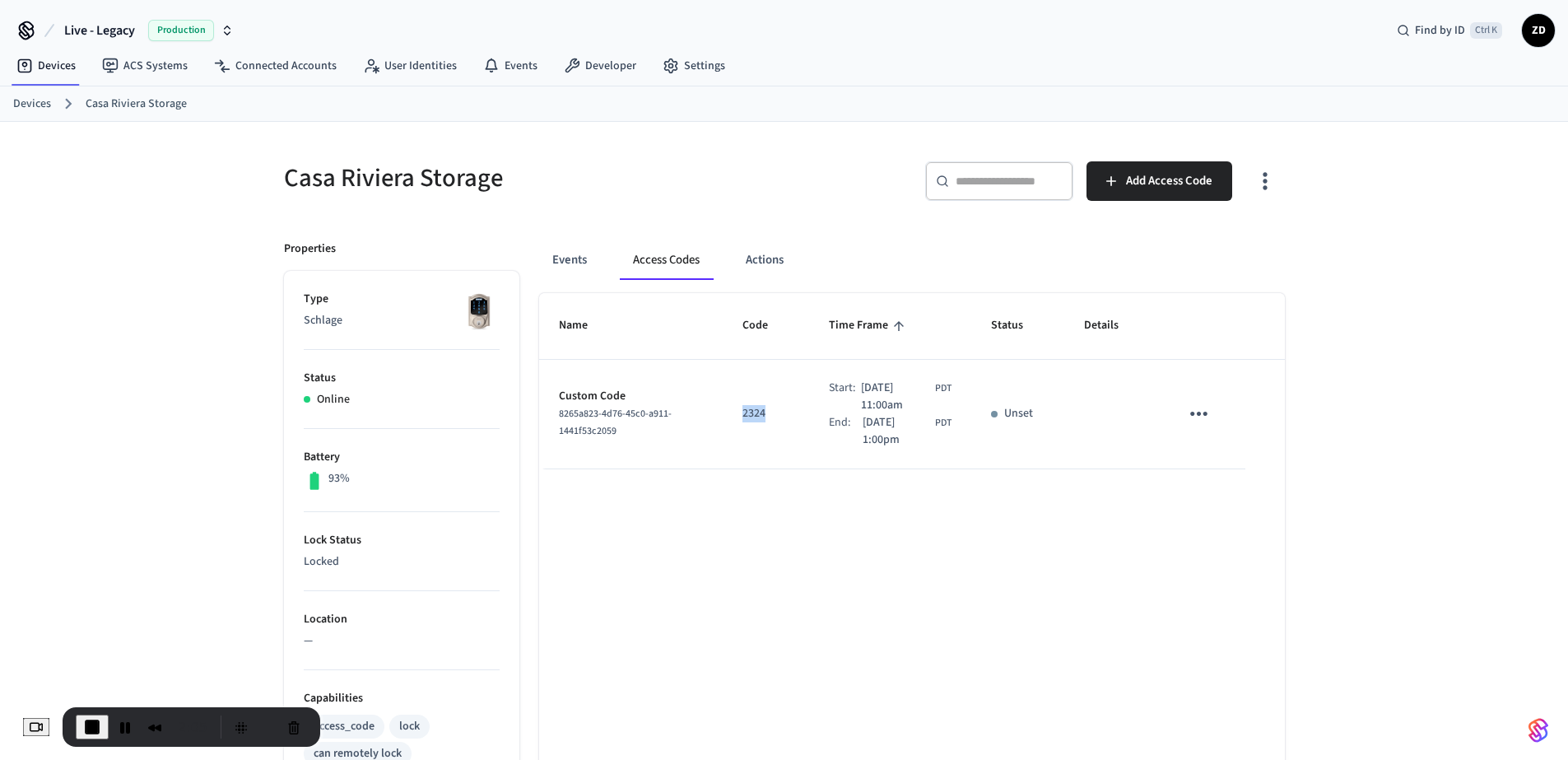
drag, startPoint x: 725, startPoint y: 415, endPoint x: 767, endPoint y: 417, distance: 42.0
click at [767, 417] on td "2324" at bounding box center [766, 414] width 86 height 109
click at [747, 430] on td "2324" at bounding box center [766, 414] width 86 height 109
click at [1438, 333] on div "Casa Riviera Storage ​ ​ Add Access Code Properties Type Schlage Status Online …" at bounding box center [784, 671] width 1568 height 1099
click at [488, 68] on icon at bounding box center [491, 65] width 12 height 11
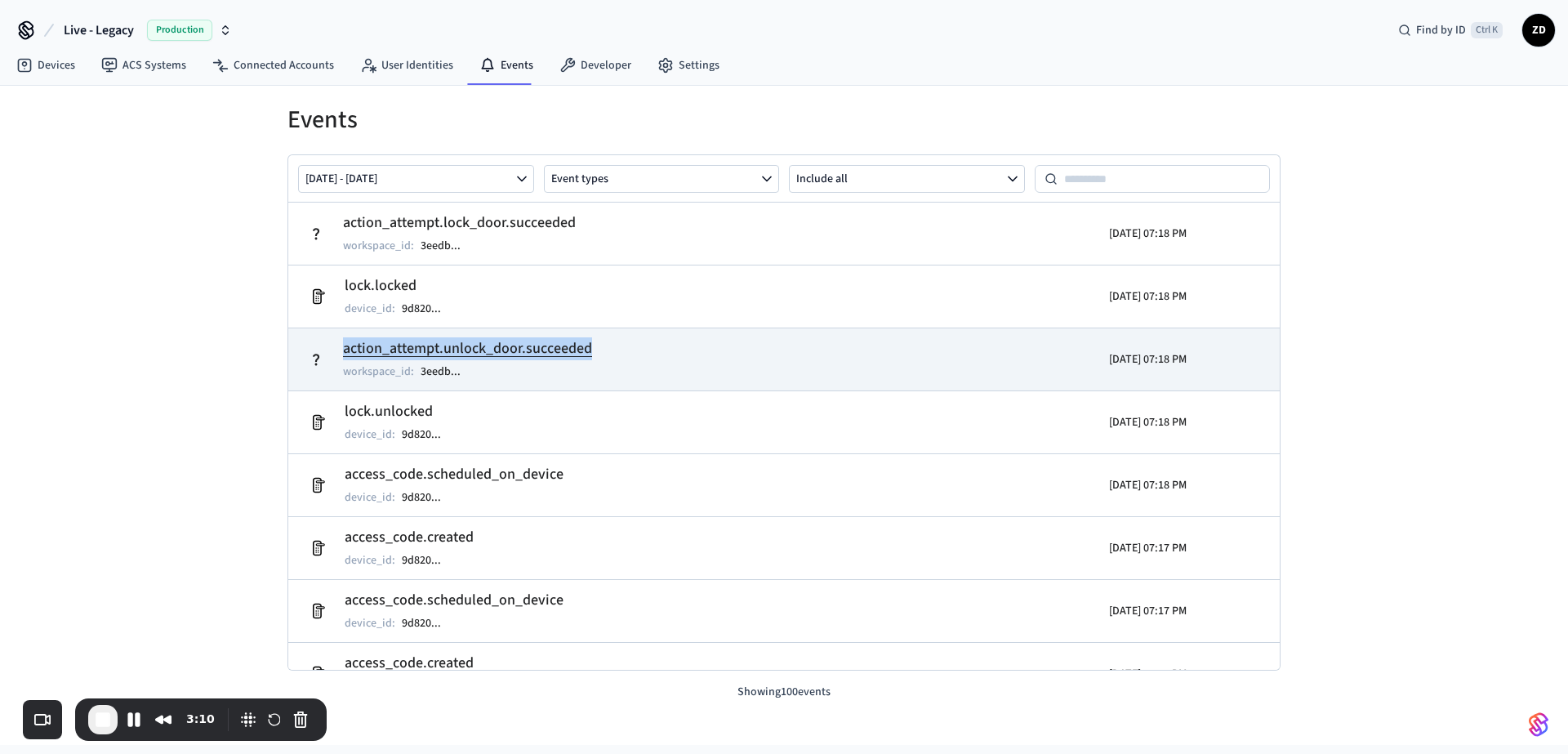
drag, startPoint x: 648, startPoint y: 357, endPoint x: 333, endPoint y: 347, distance: 315.2
click at [333, 347] on td "action_attempt.unlock_door.succeeded workspace_id : 3eedb ..." at bounding box center [622, 359] width 643 height 46
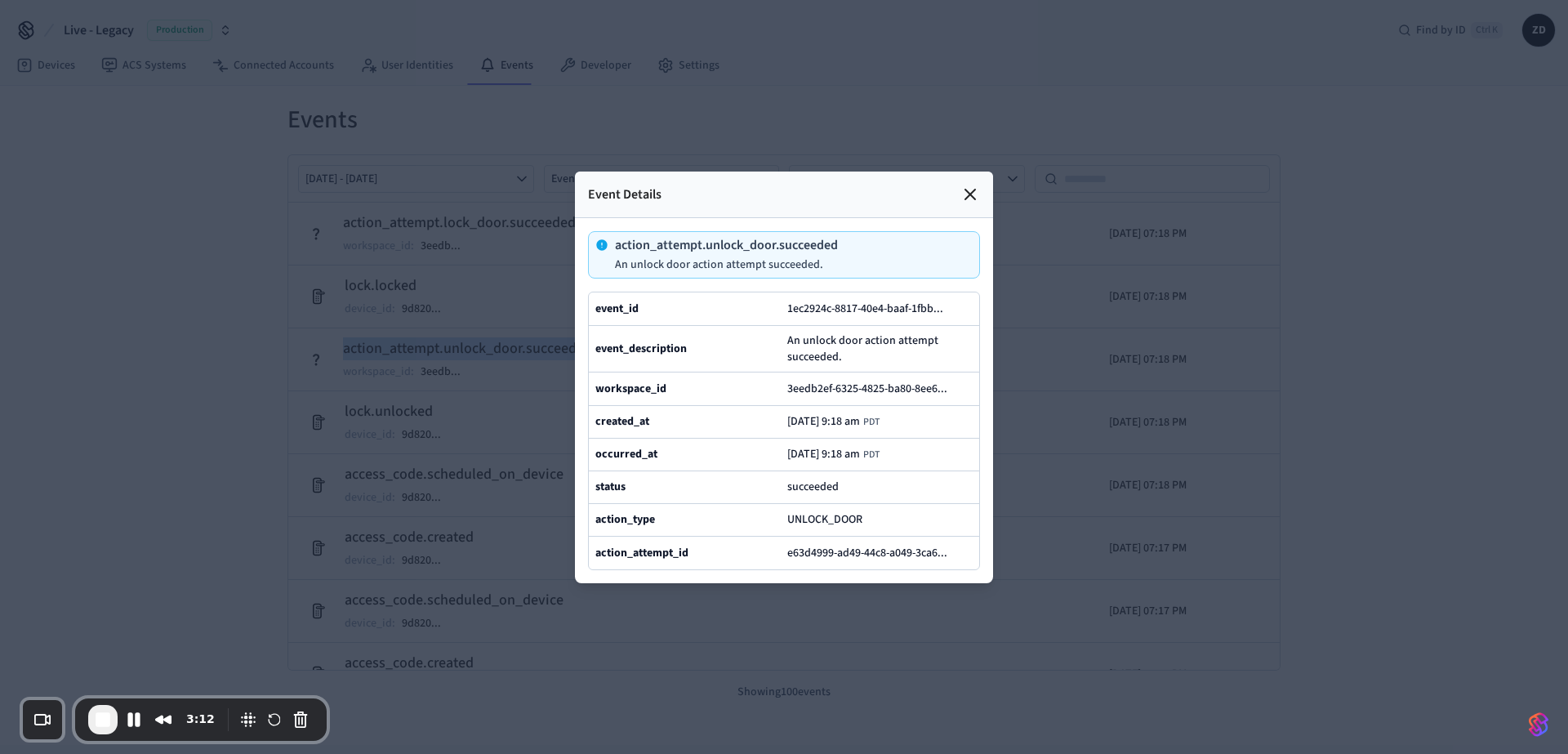
click at [965, 184] on icon at bounding box center [970, 194] width 20 height 20
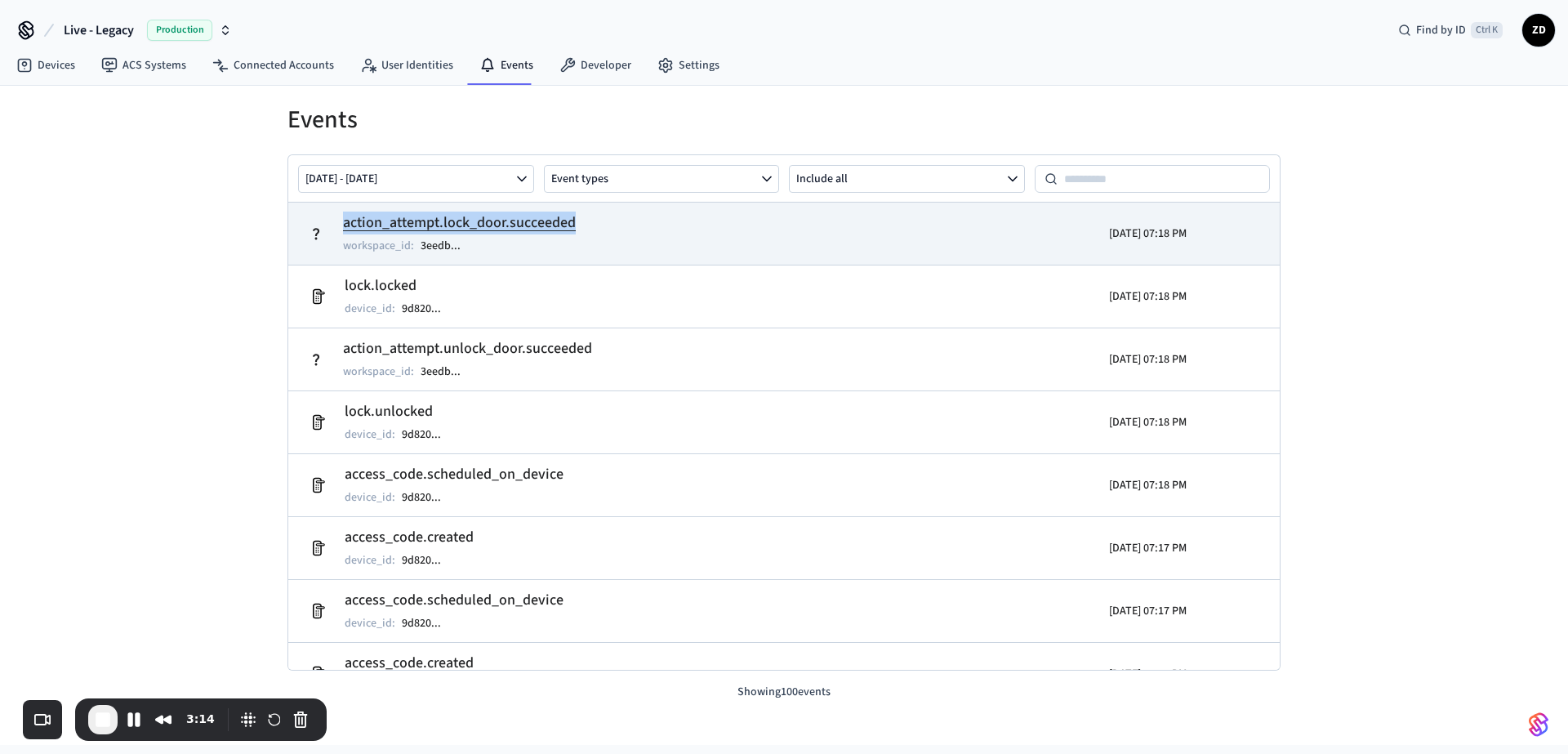
drag, startPoint x: 323, startPoint y: 216, endPoint x: 662, endPoint y: 233, distance: 339.4
click at [662, 233] on td "action_attempt.lock_door.succeeded workspace_id : 3eedb ..." at bounding box center [622, 233] width 643 height 46
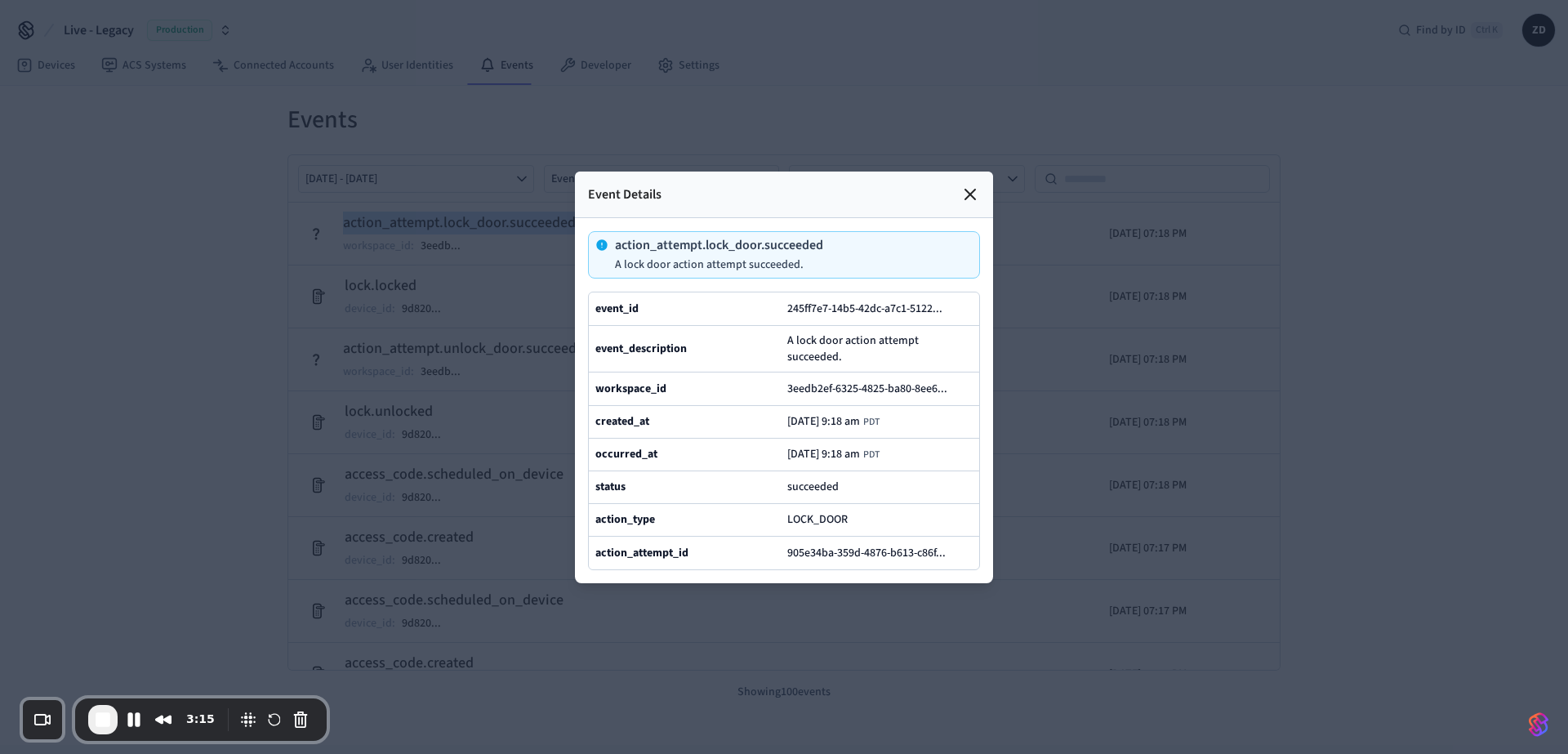
click at [963, 184] on icon at bounding box center [970, 194] width 20 height 20
